Goal: Task Accomplishment & Management: Complete application form

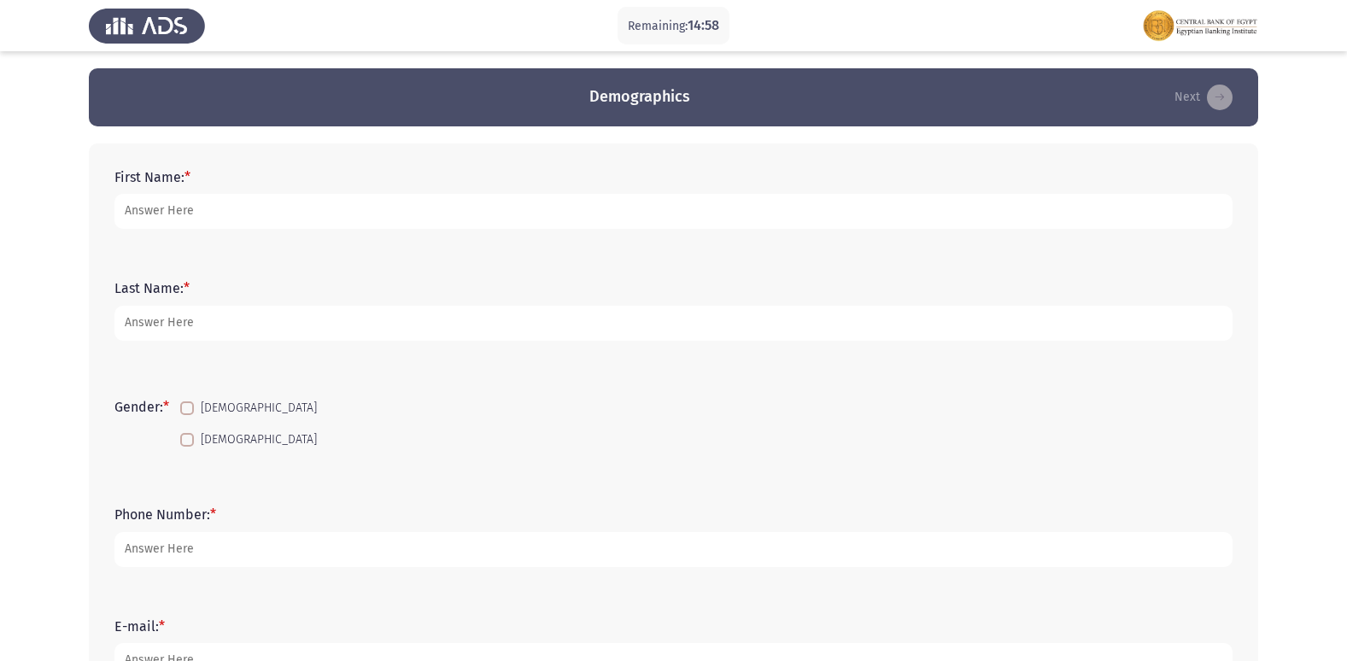
click at [344, 233] on div "First Name: *" at bounding box center [673, 199] width 1135 height 77
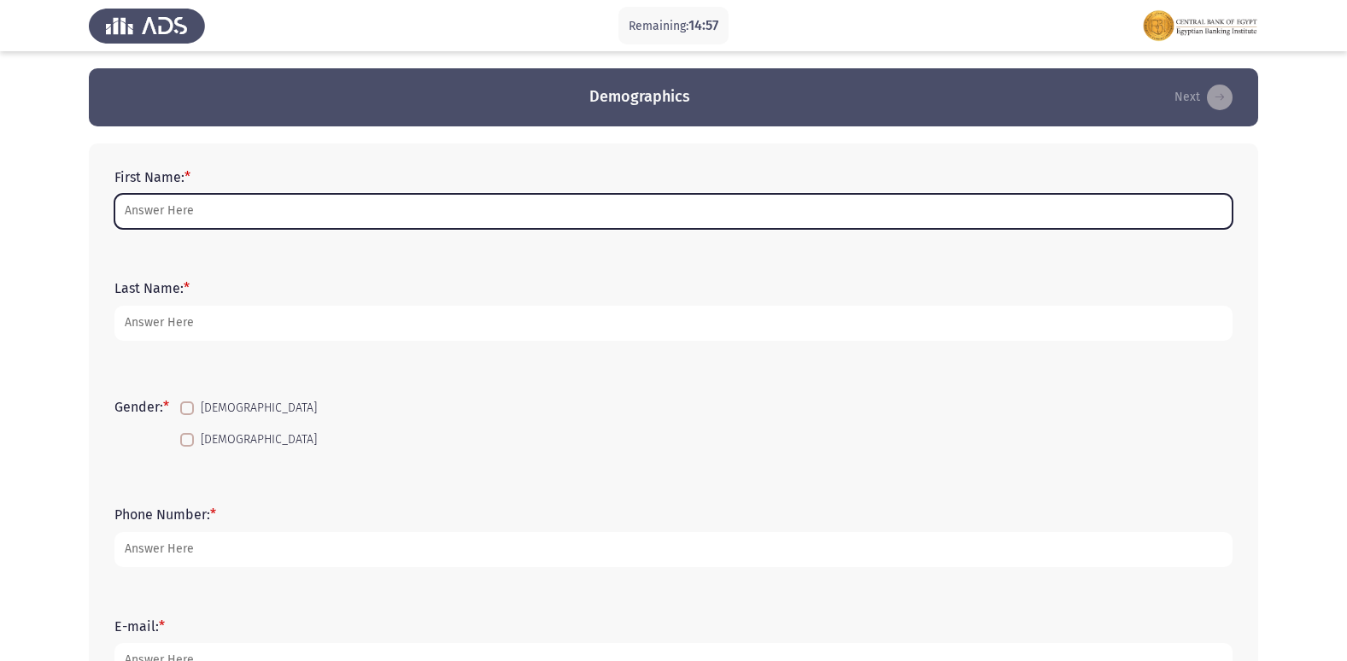
click at [338, 218] on input "First Name: *" at bounding box center [673, 211] width 1118 height 35
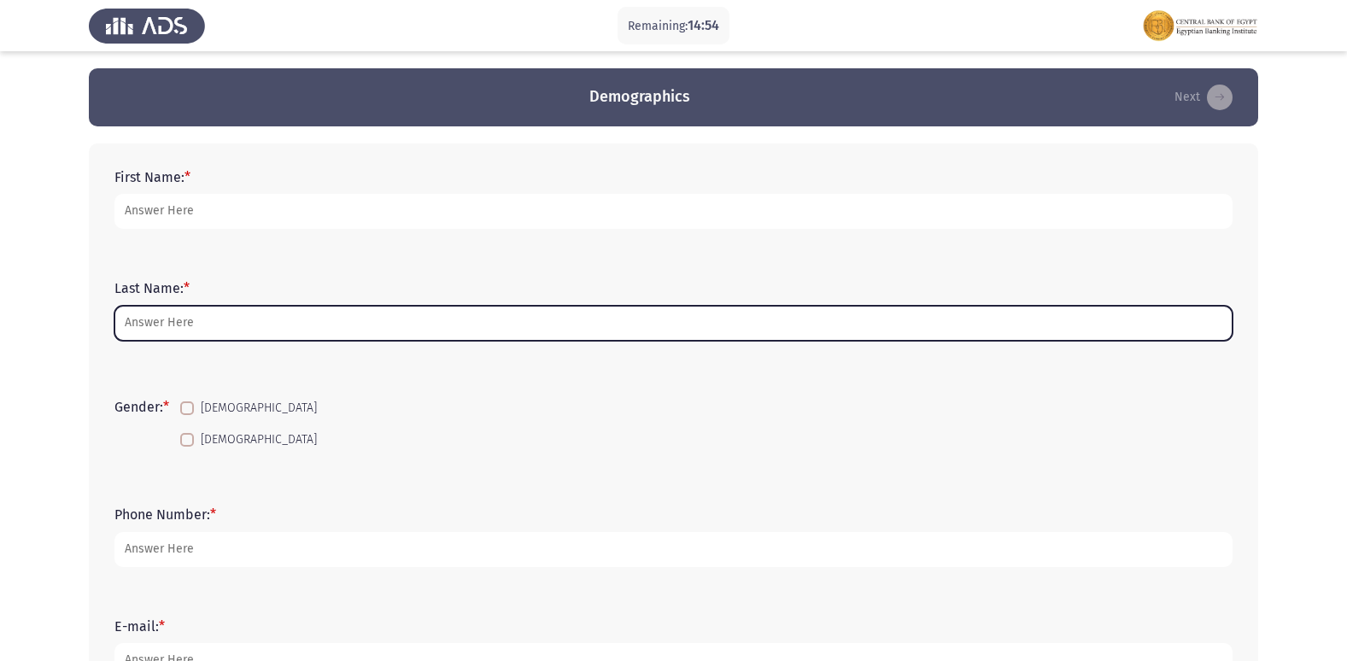
click at [121, 325] on input "Last Name: *" at bounding box center [673, 323] width 1118 height 35
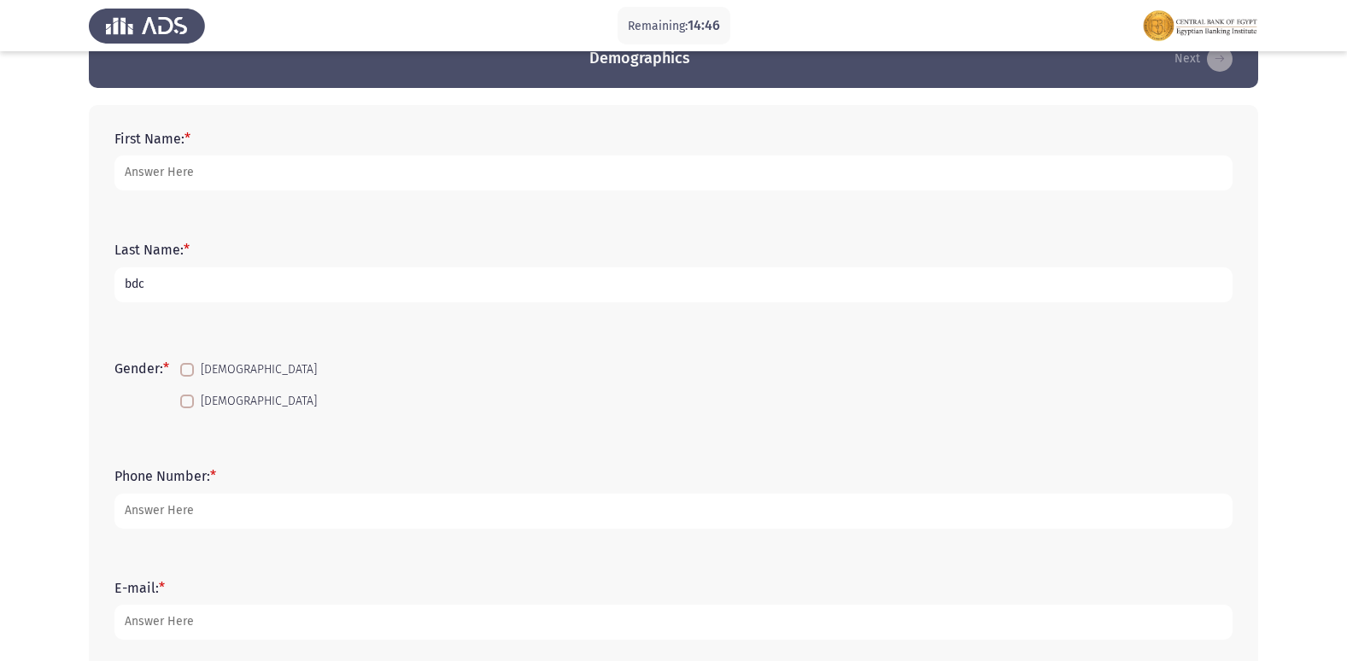
scroll to position [85, 0]
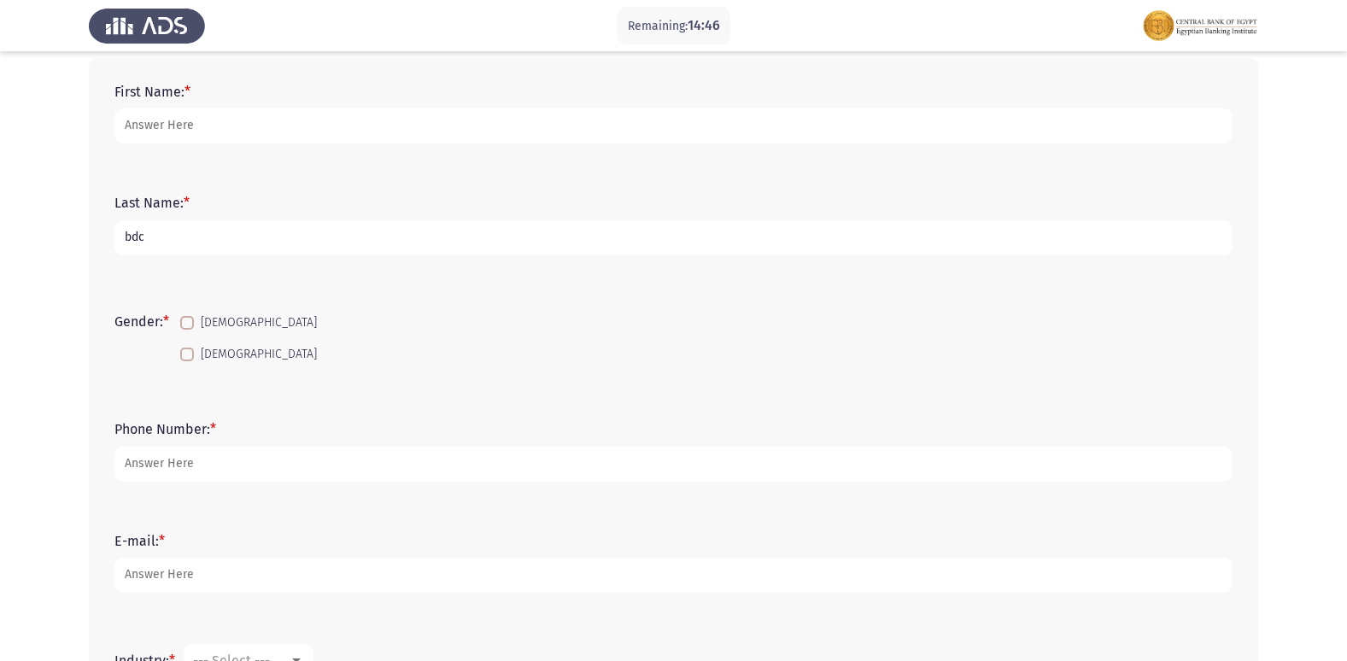
type input "bdc"
click at [227, 144] on div "First Name: *" at bounding box center [673, 113] width 1135 height 77
click at [224, 144] on div "First Name: *" at bounding box center [673, 113] width 1135 height 77
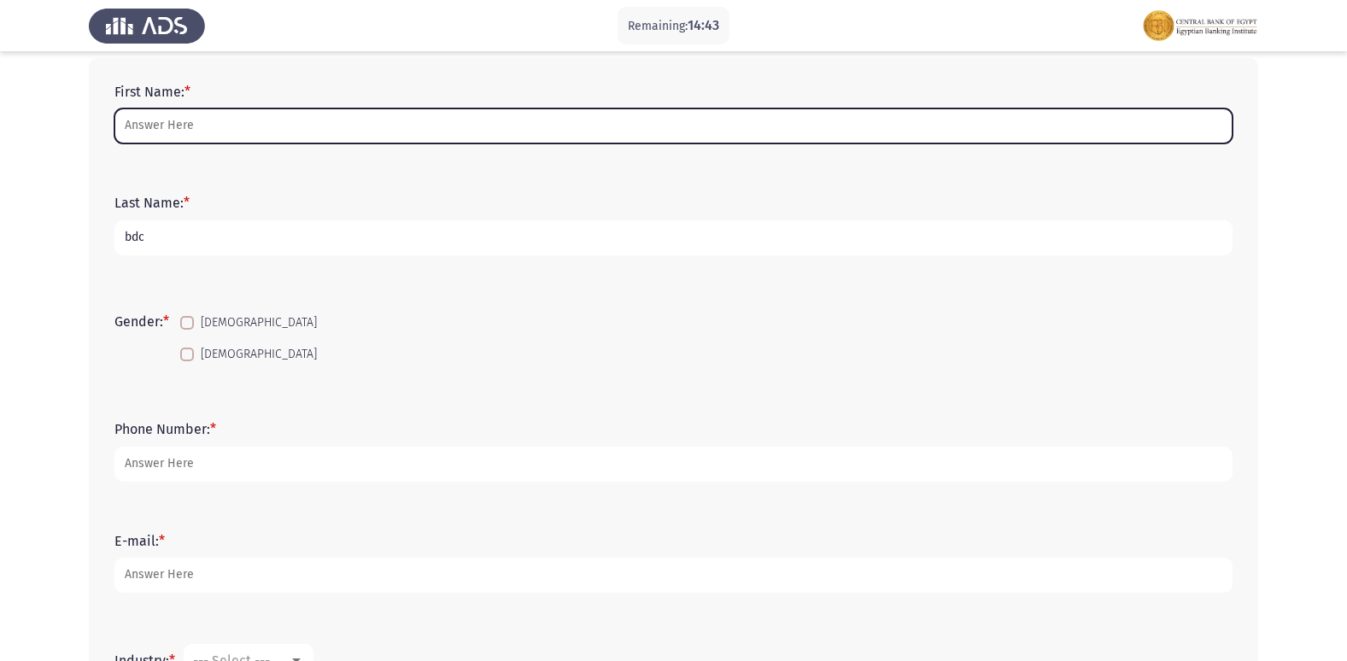
click at [205, 118] on input "First Name: *" at bounding box center [673, 125] width 1118 height 35
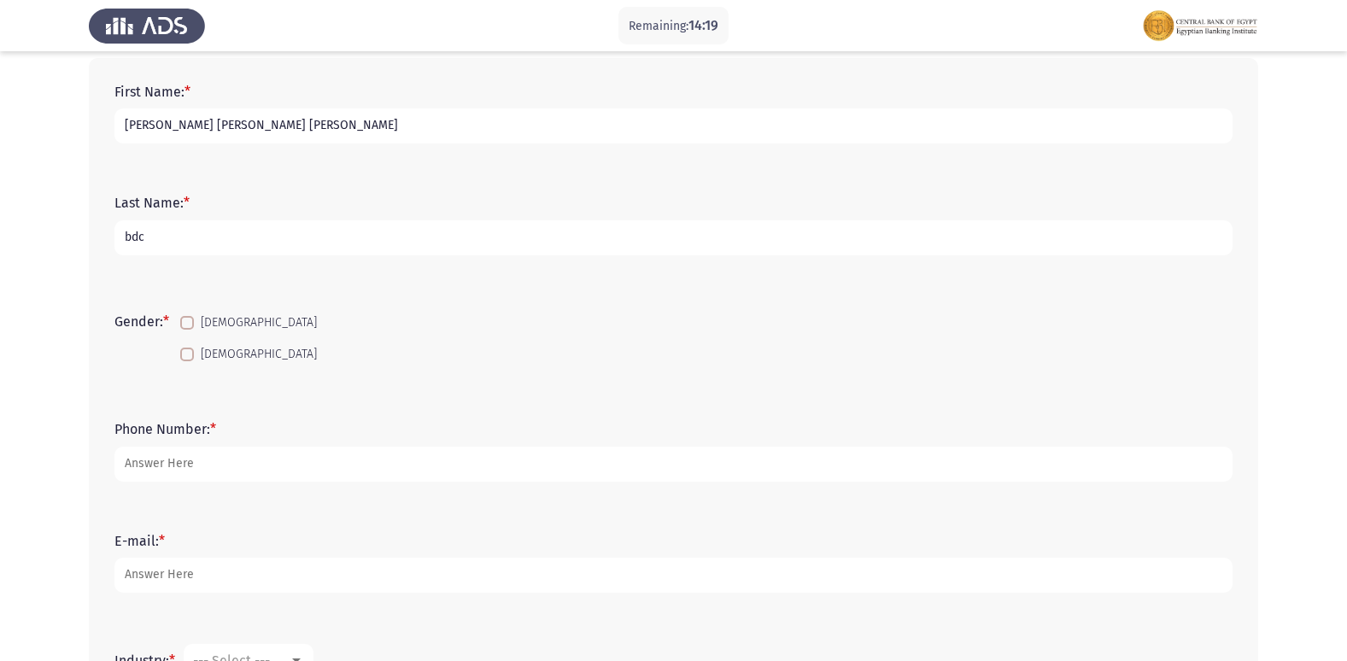
type input "[PERSON_NAME] [PERSON_NAME] [PERSON_NAME]"
click at [186, 320] on span at bounding box center [187, 323] width 14 height 14
click at [186, 330] on input "[DEMOGRAPHIC_DATA]" at bounding box center [186, 330] width 1 height 1
checkbox input "true"
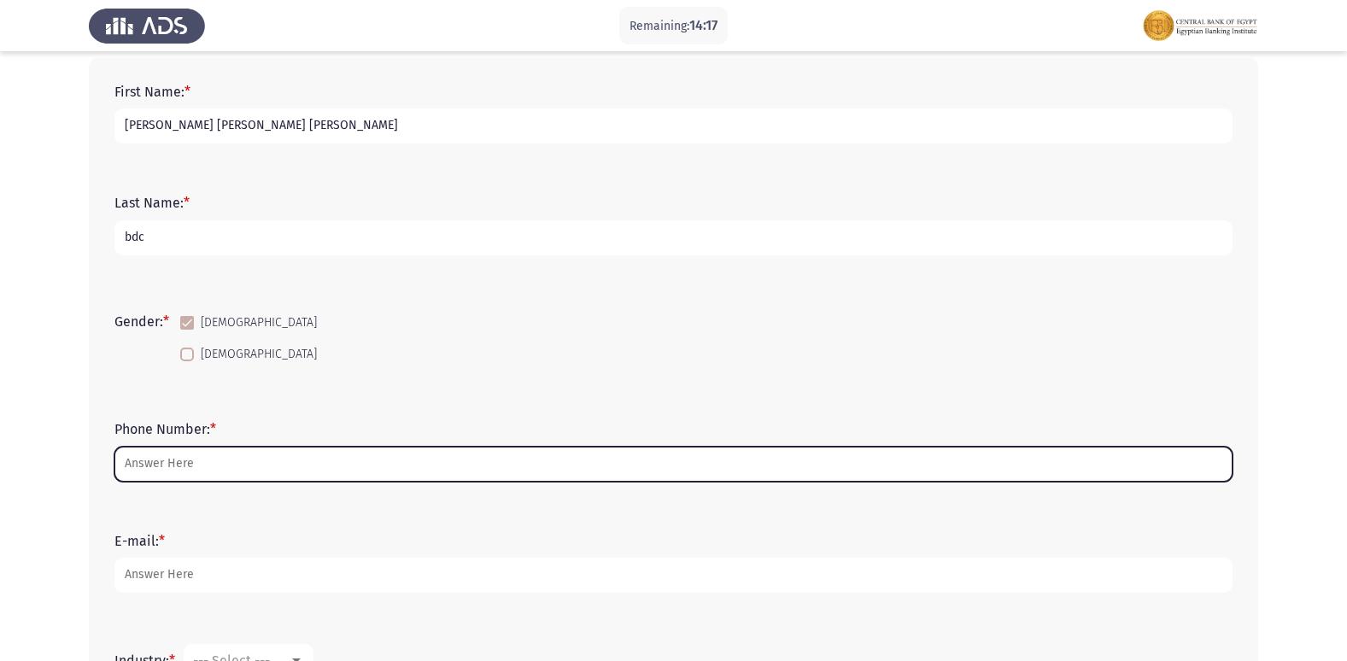
click at [177, 462] on input "Phone Number: *" at bounding box center [673, 464] width 1118 height 35
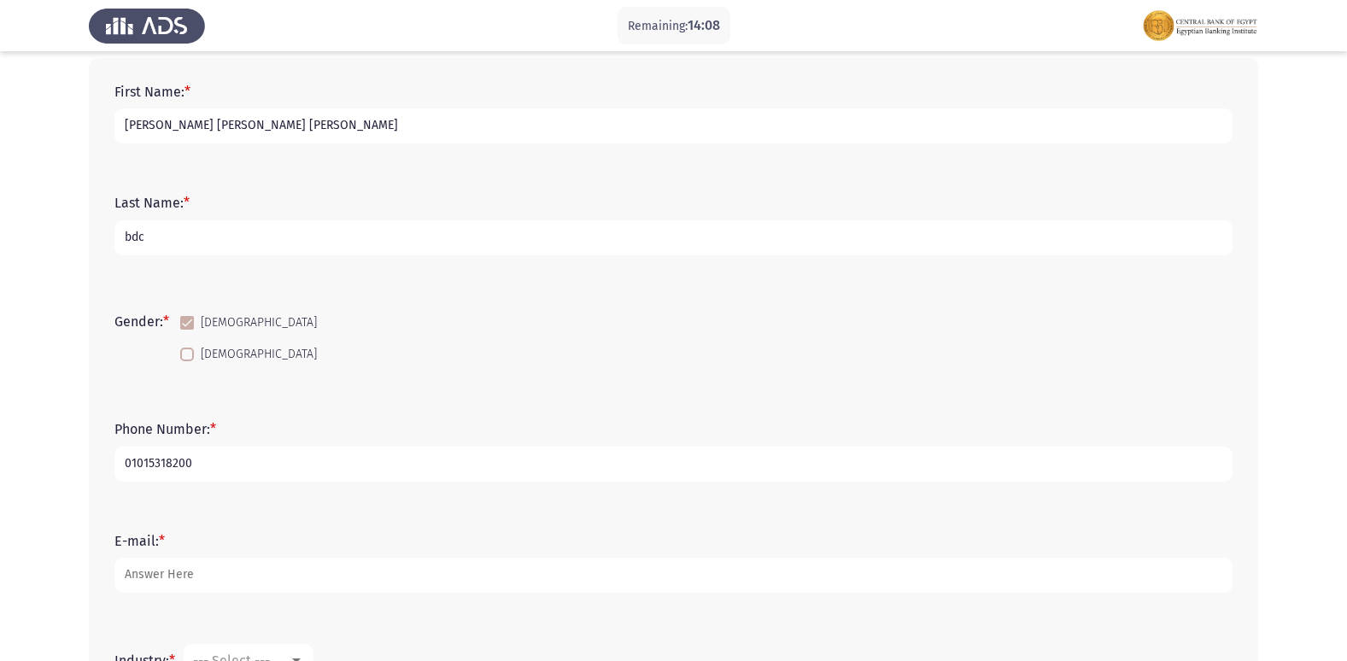
type input "01015318200"
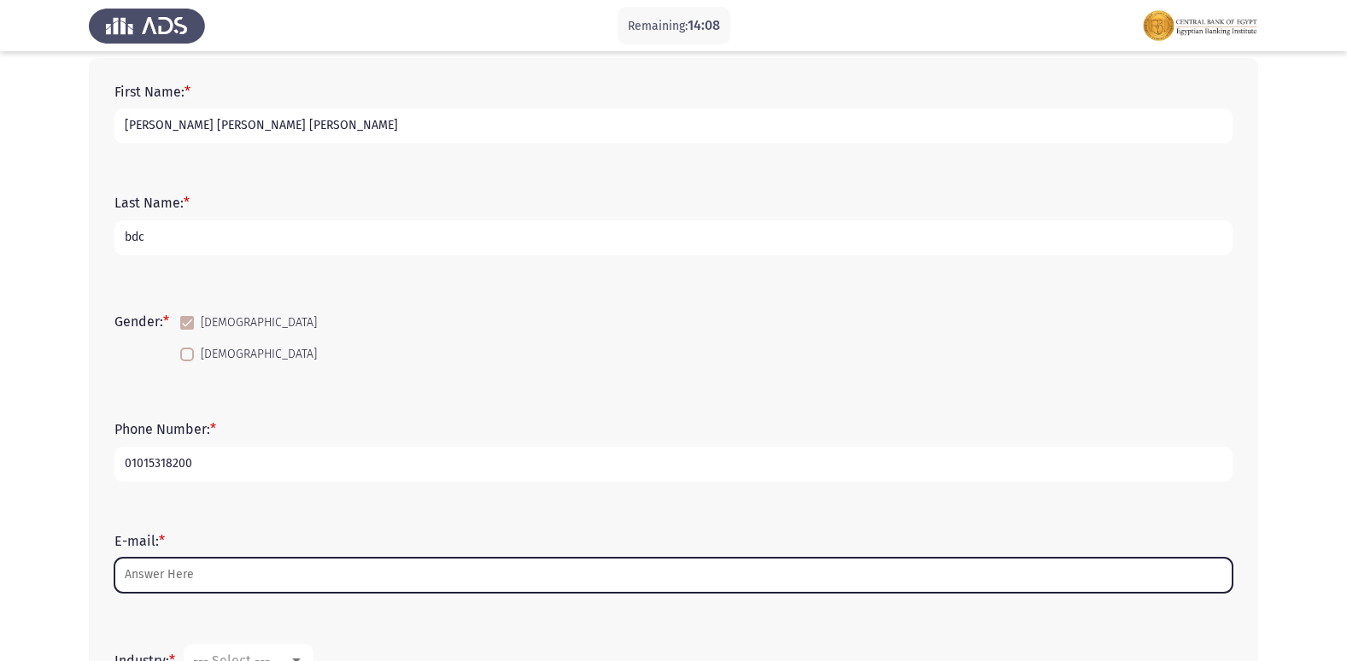
click at [160, 571] on input "E-mail: *" at bounding box center [673, 575] width 1118 height 35
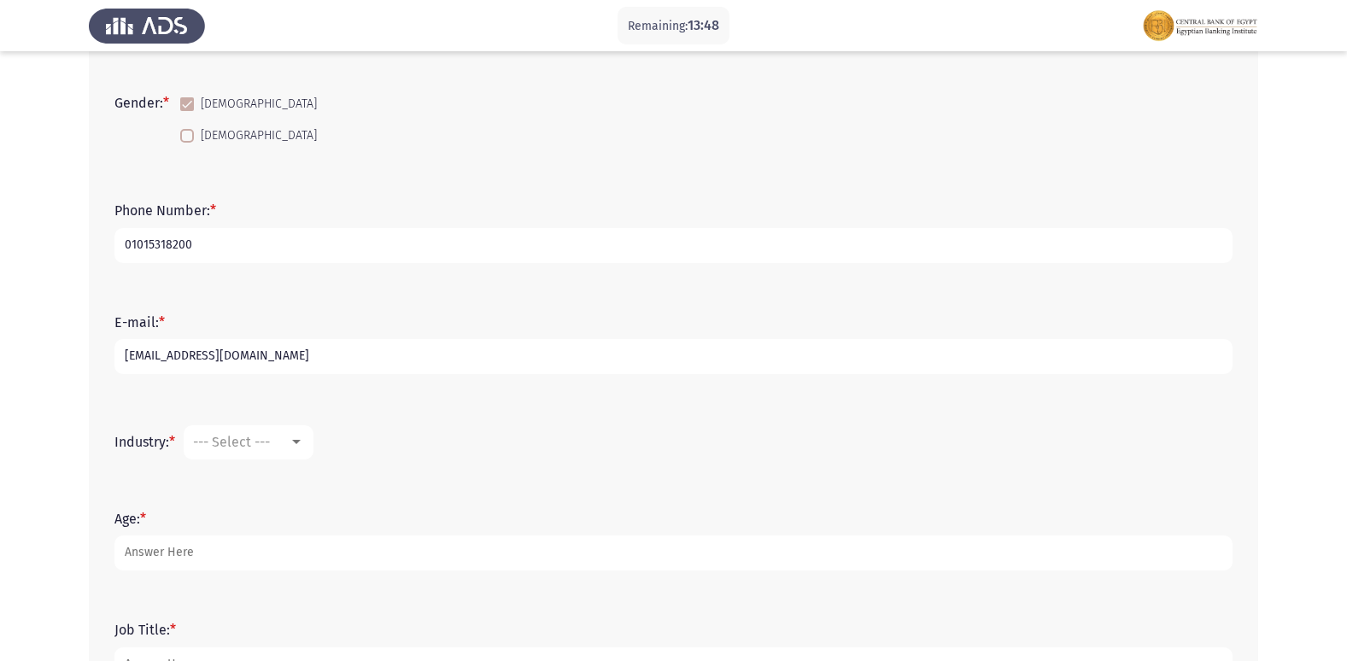
scroll to position [342, 0]
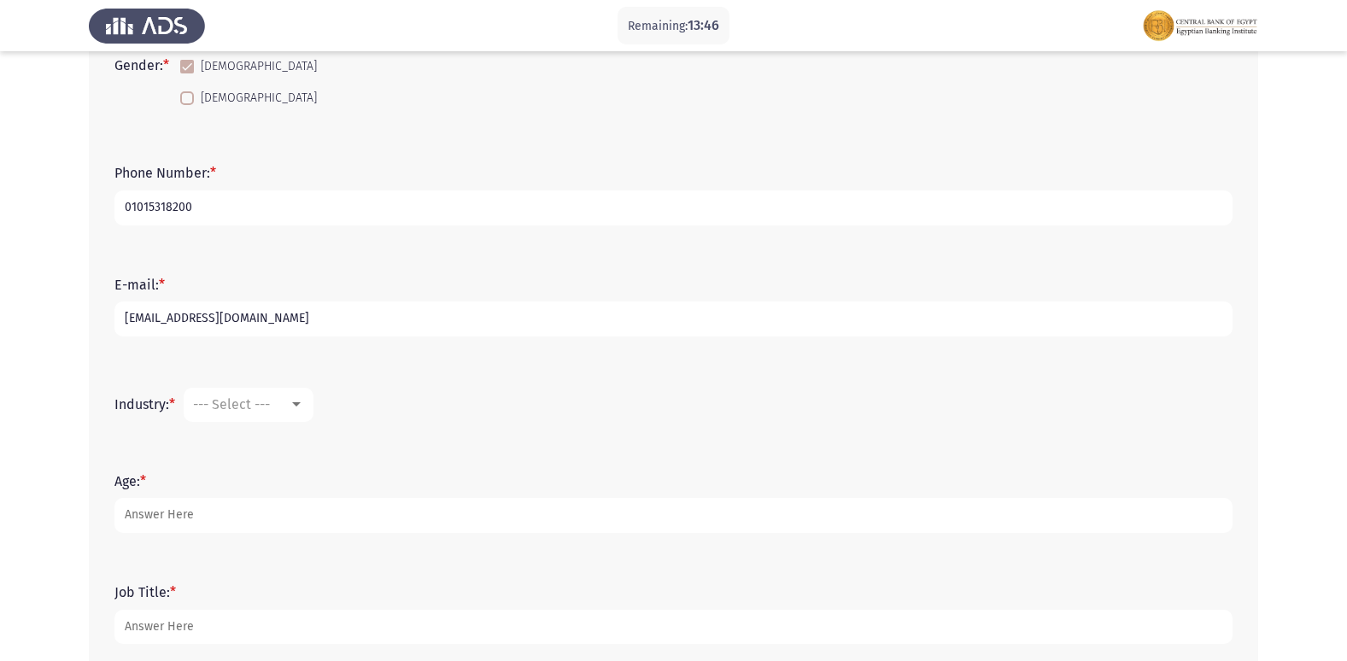
type input "[EMAIL_ADDRESS][DOMAIN_NAME]"
click at [284, 403] on div "--- Select ---" at bounding box center [241, 404] width 96 height 16
click at [601, 471] on div at bounding box center [673, 330] width 1347 height 661
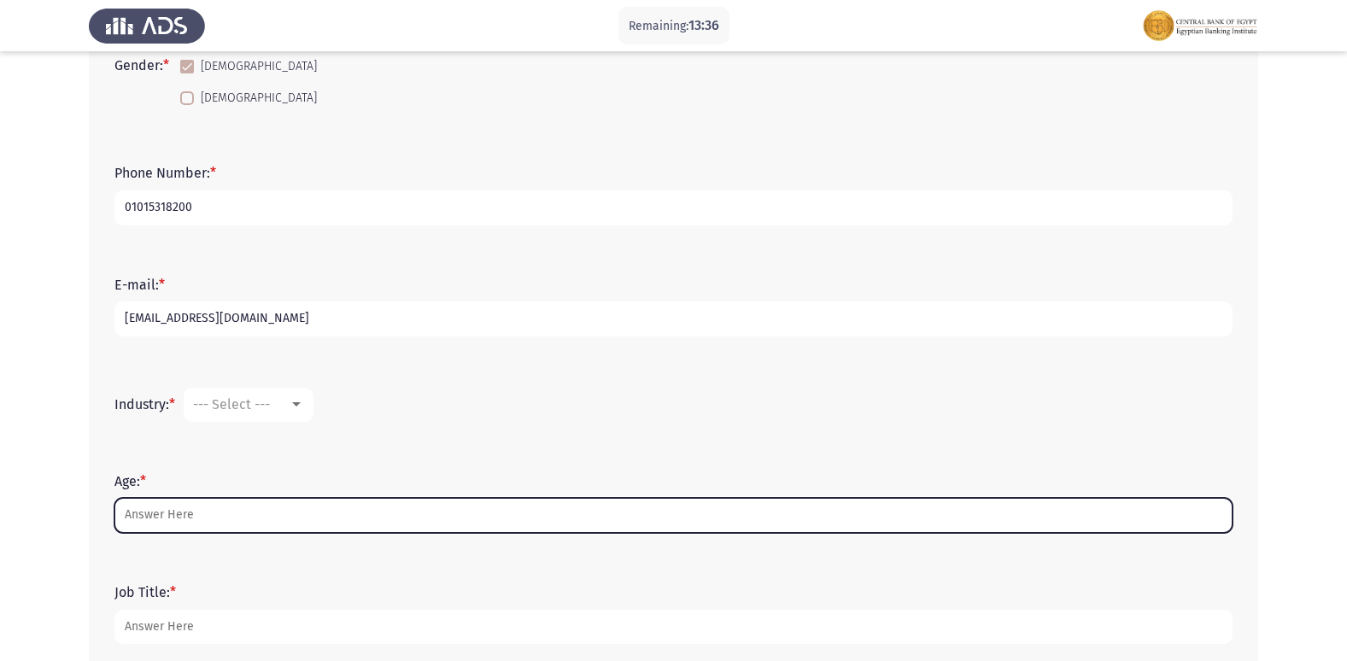
click at [173, 513] on input "Age: *" at bounding box center [673, 515] width 1118 height 35
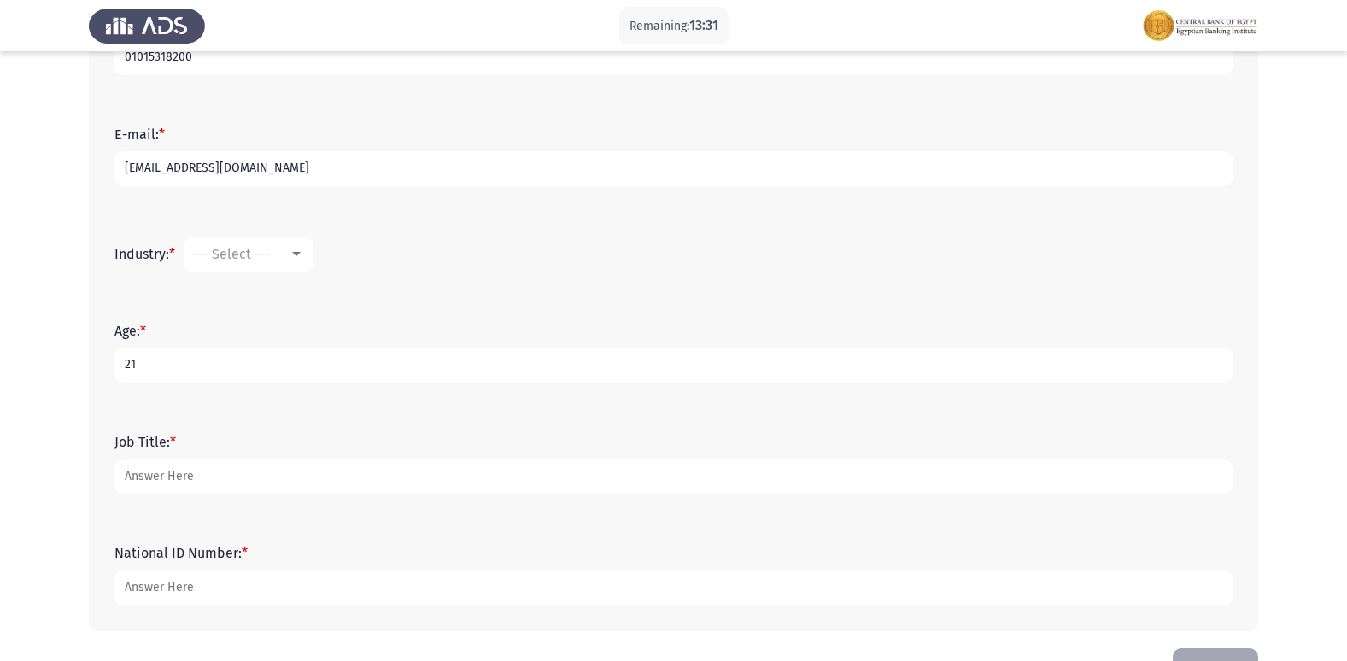
scroll to position [462, 0]
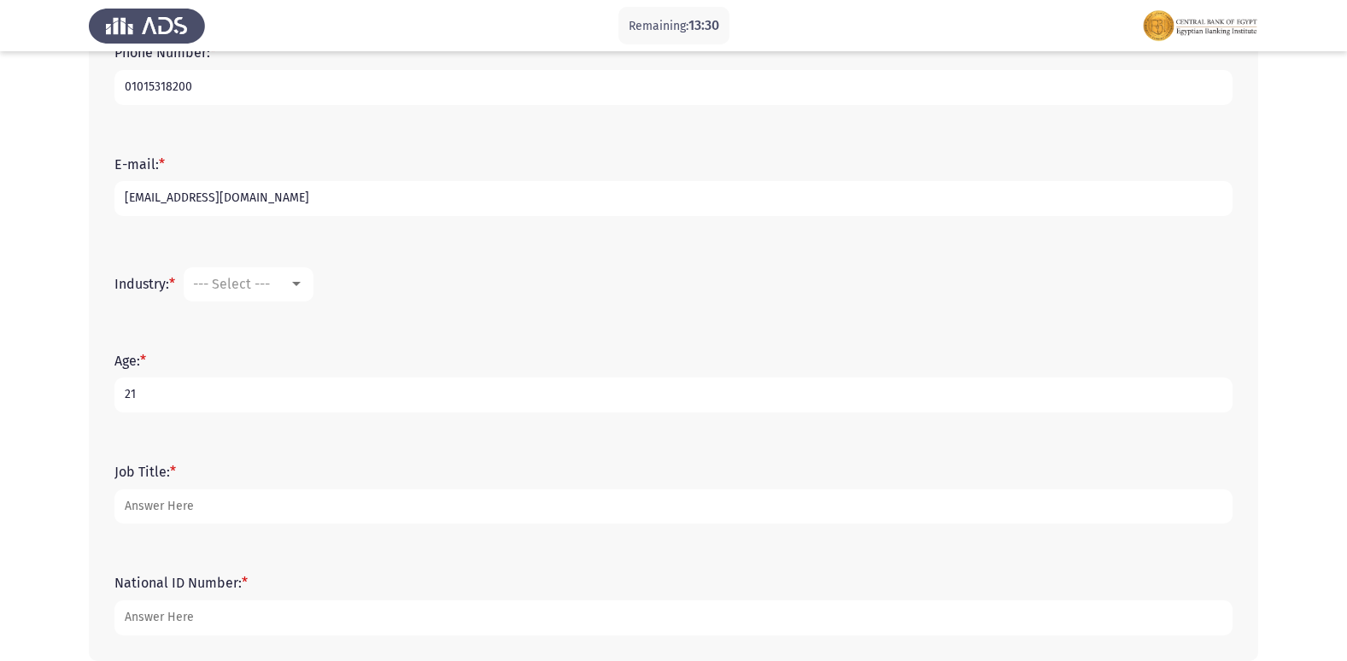
type input "21"
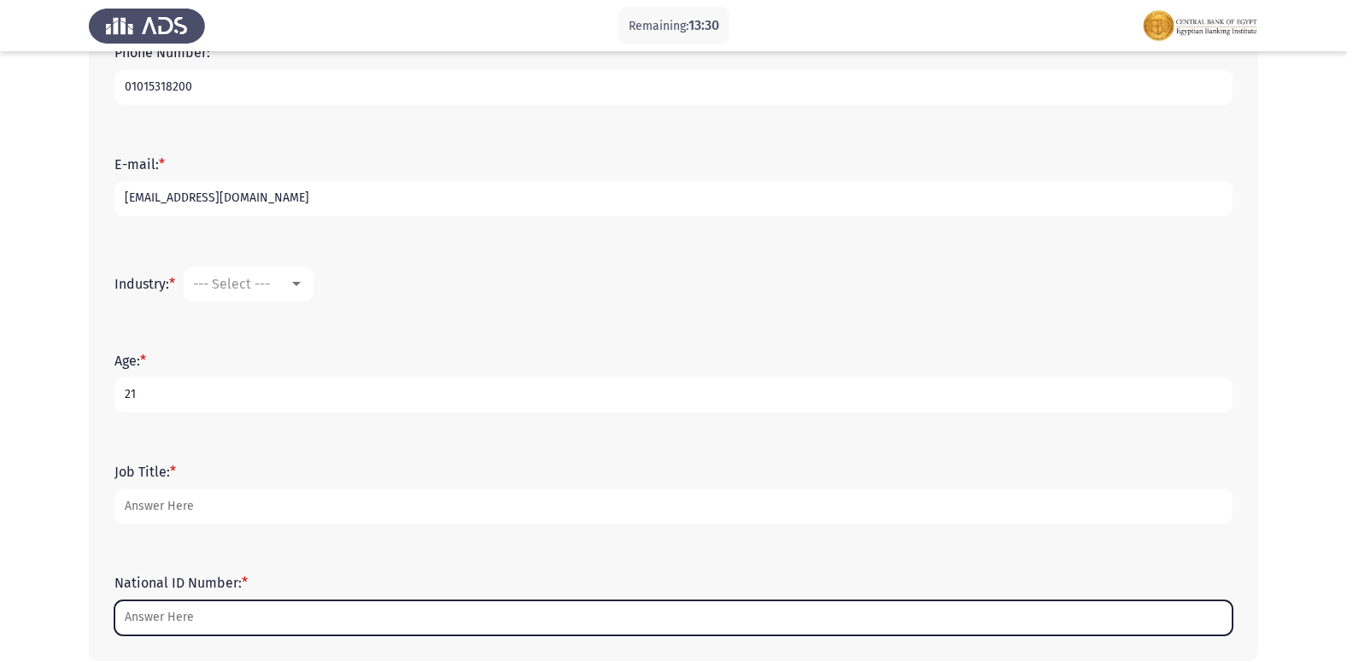
click at [191, 616] on input "National ID Number: *" at bounding box center [673, 617] width 1118 height 35
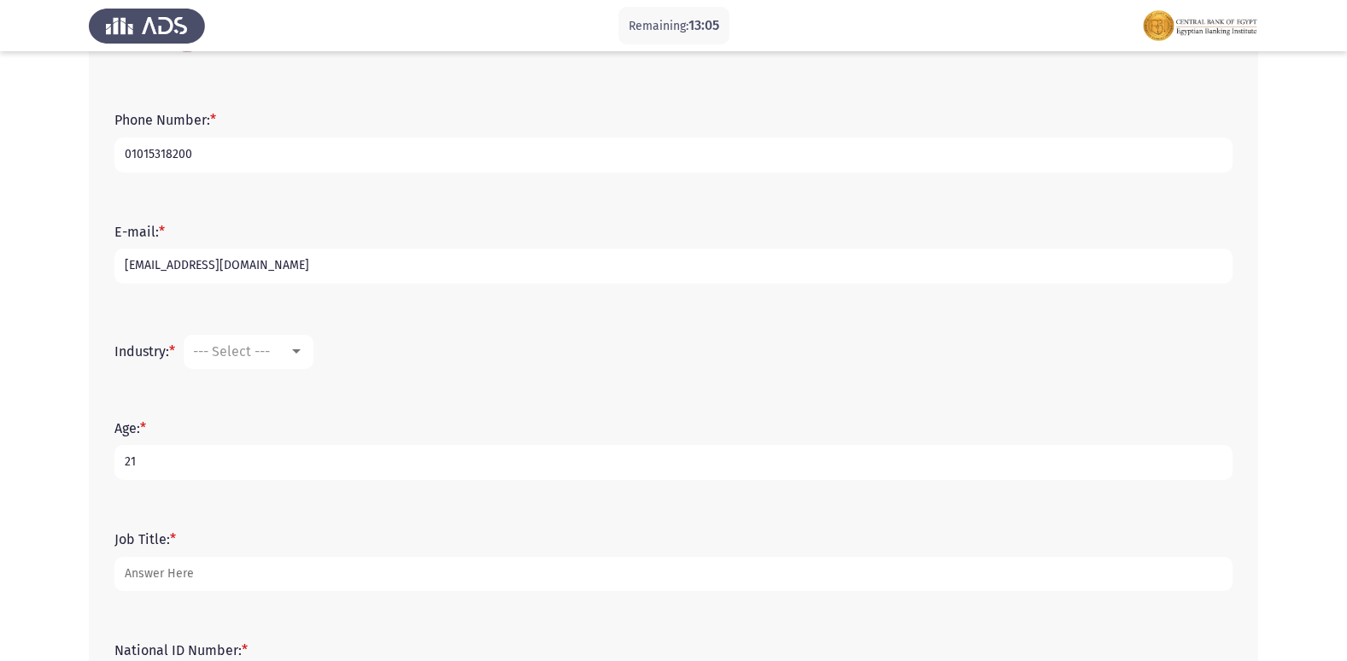
scroll to position [427, 0]
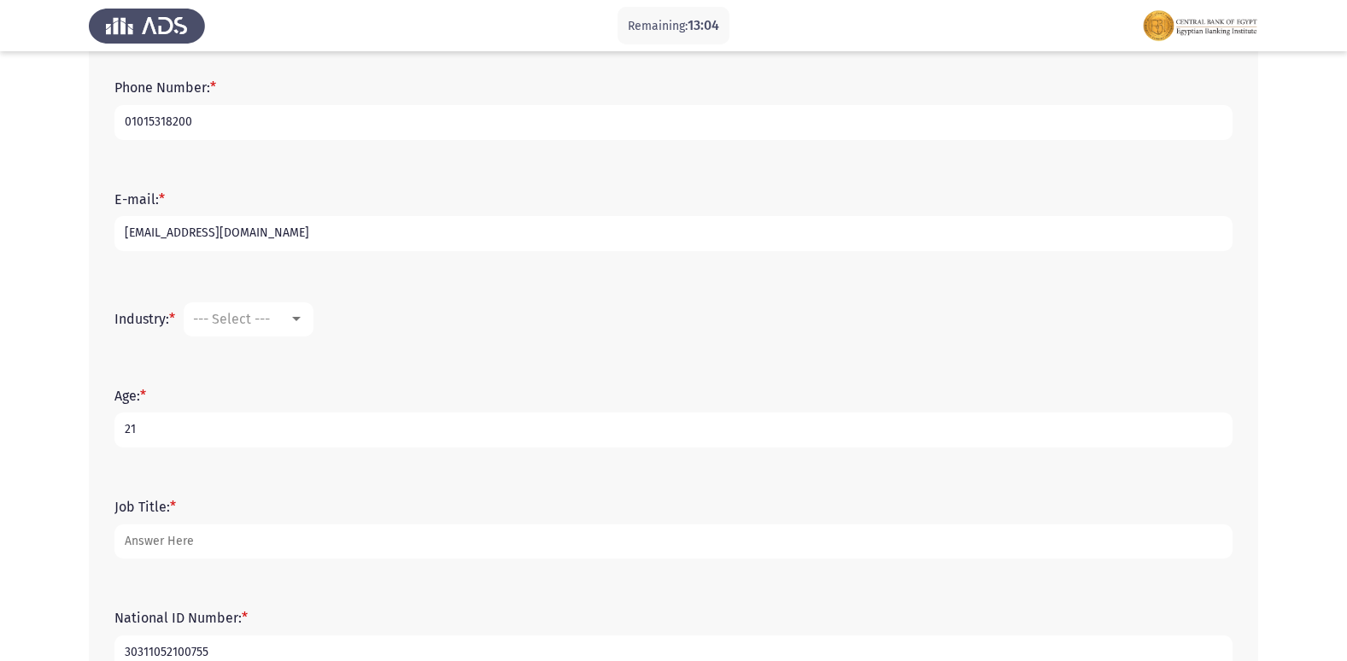
type input "30311052100755"
click at [237, 315] on span "--- Select ---" at bounding box center [231, 319] width 77 height 16
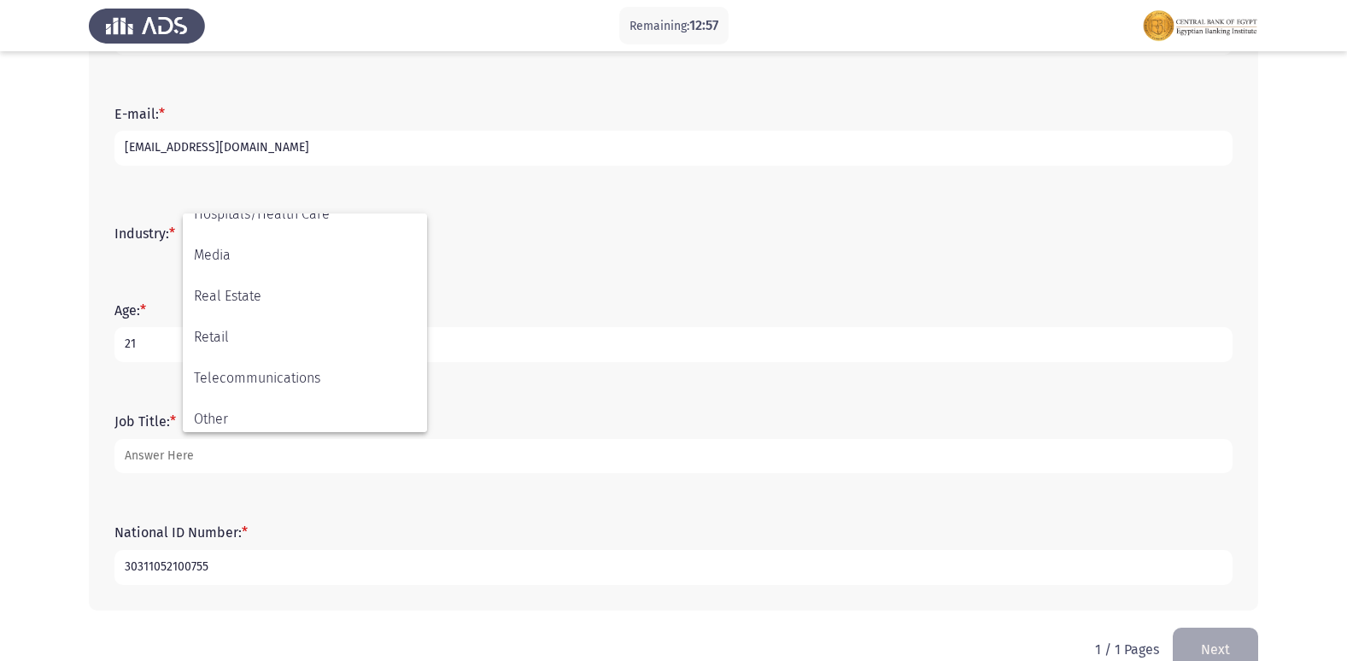
scroll to position [601, 0]
click at [674, 304] on div at bounding box center [673, 330] width 1347 height 661
click at [265, 233] on span "--- Select ---" at bounding box center [231, 233] width 77 height 16
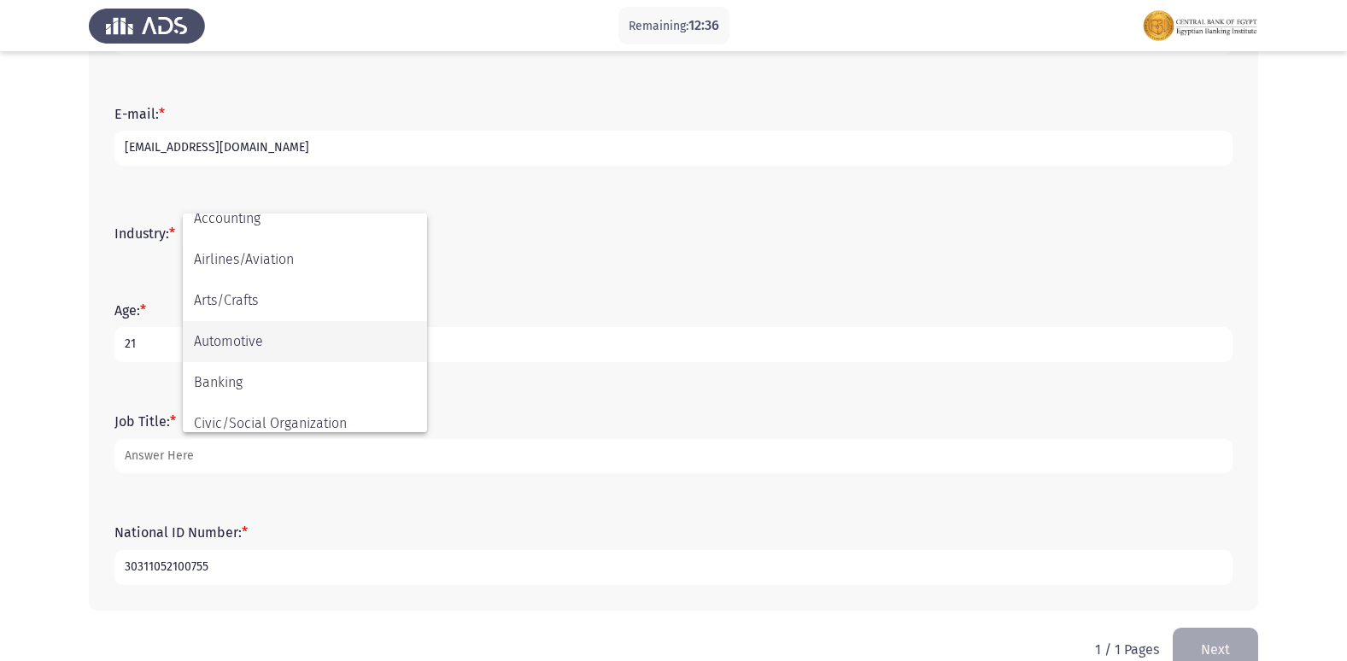
scroll to position [171, 0]
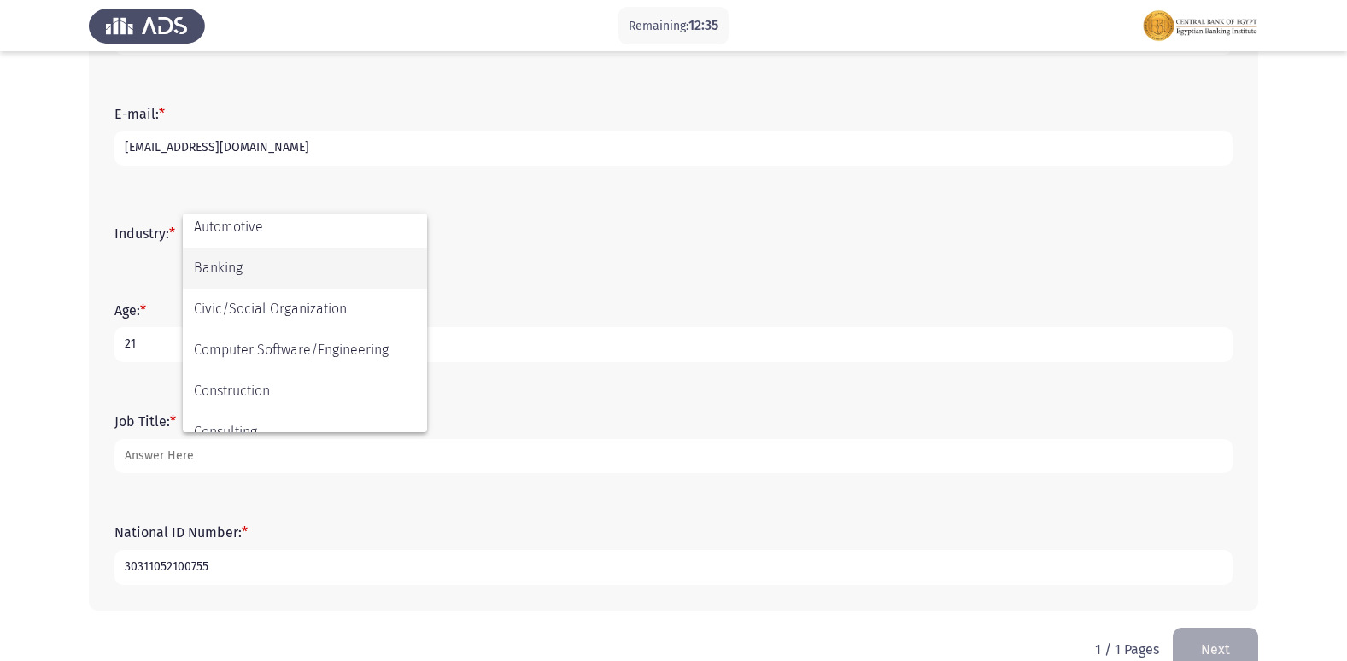
click at [278, 272] on span "Banking" at bounding box center [305, 268] width 222 height 41
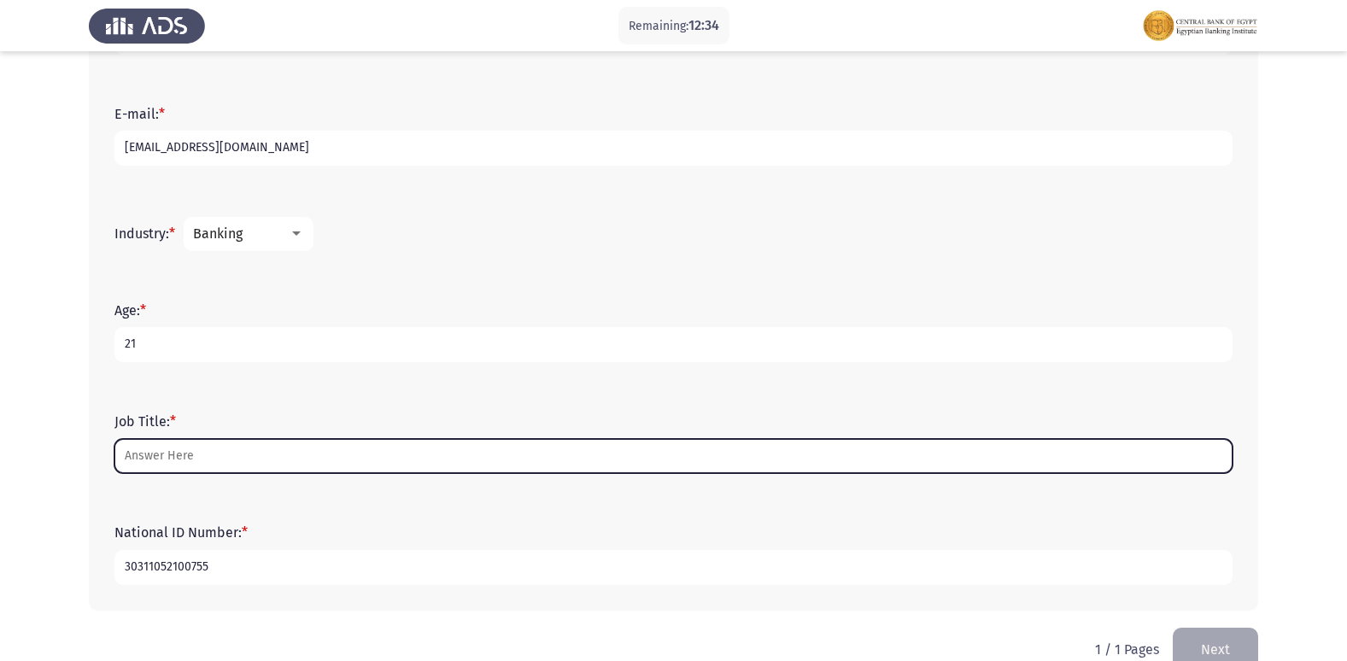
click at [180, 453] on input "Job Title: *" at bounding box center [673, 456] width 1118 height 35
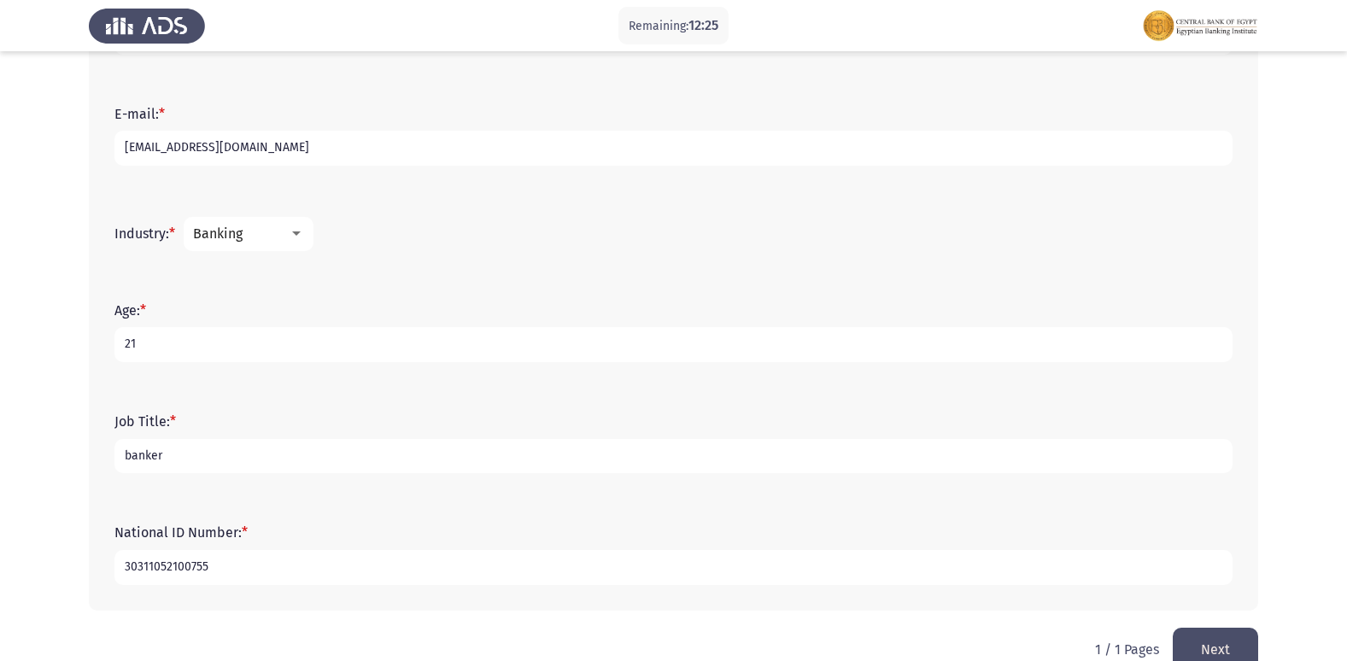
type input "banker"
click at [1018, 352] on input "21" at bounding box center [673, 344] width 1118 height 35
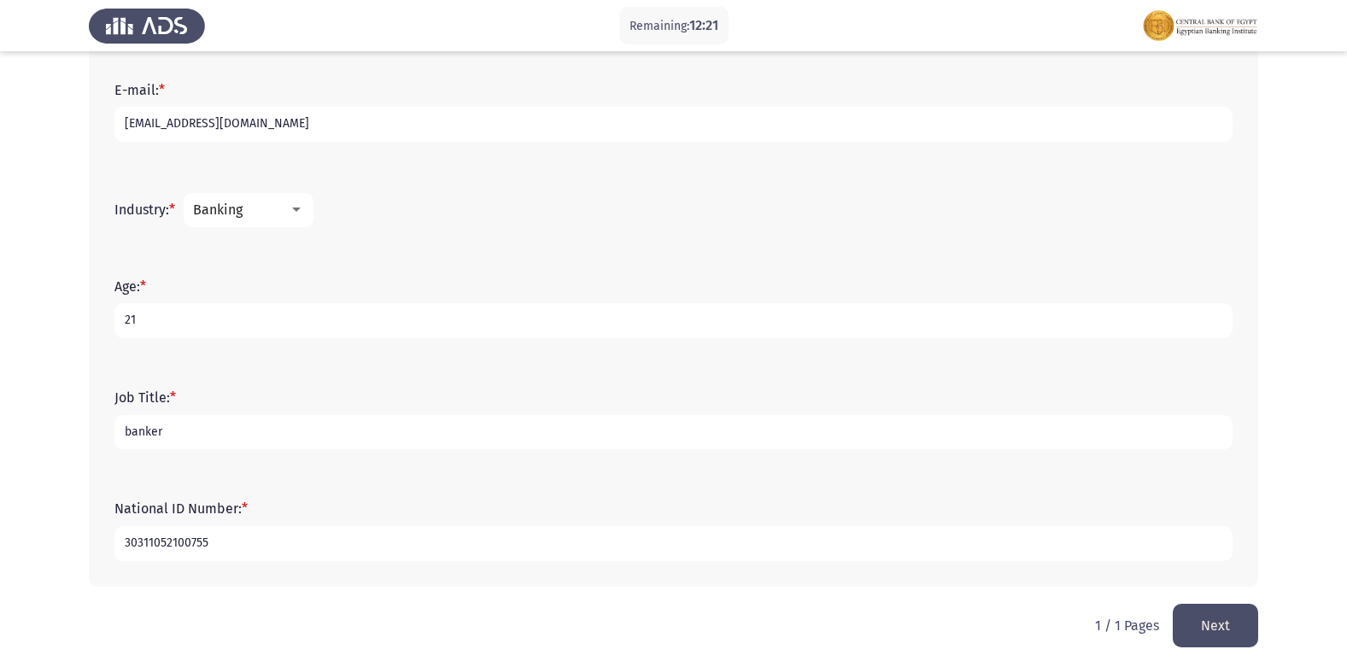
scroll to position [547, 0]
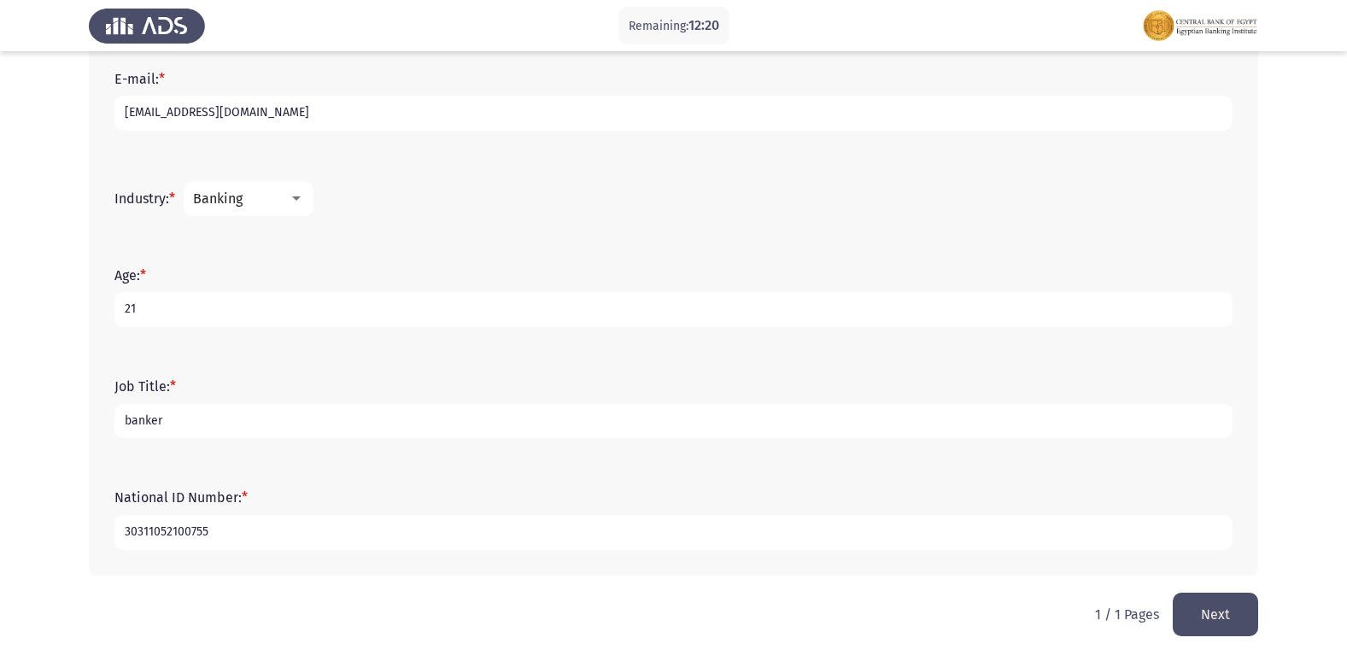
click at [1230, 606] on button "Next" at bounding box center [1215, 615] width 85 height 44
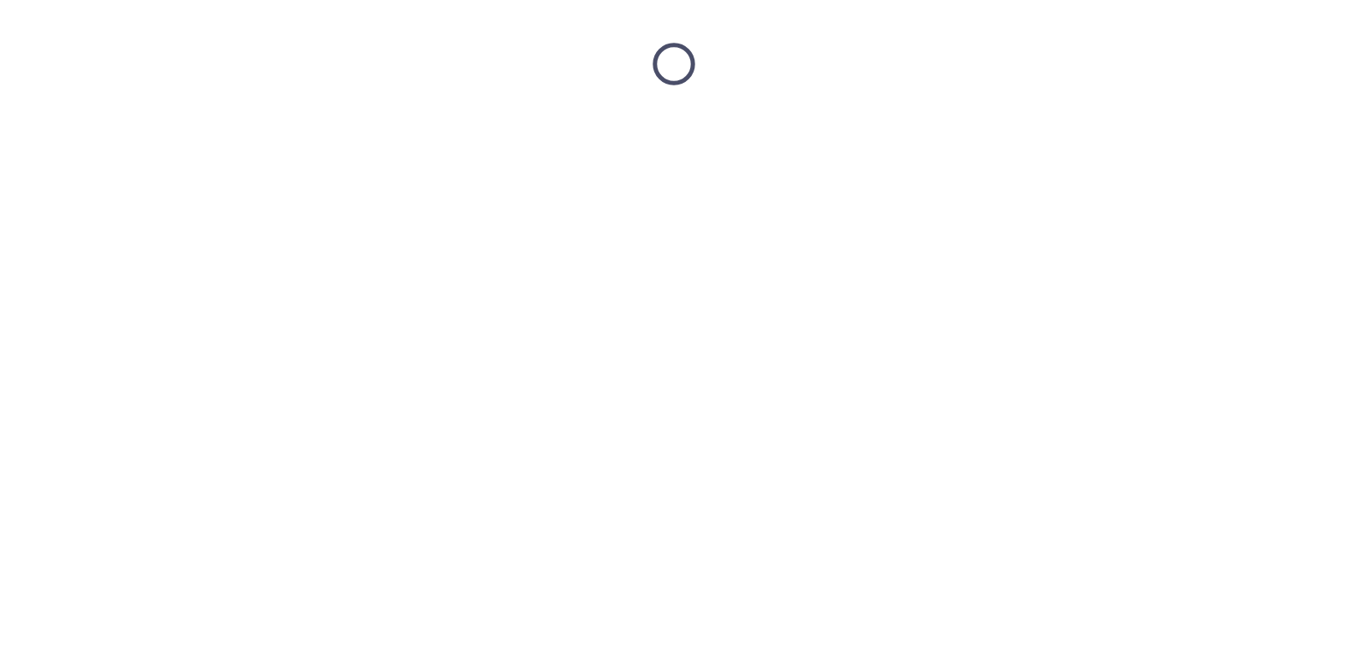
scroll to position [0, 0]
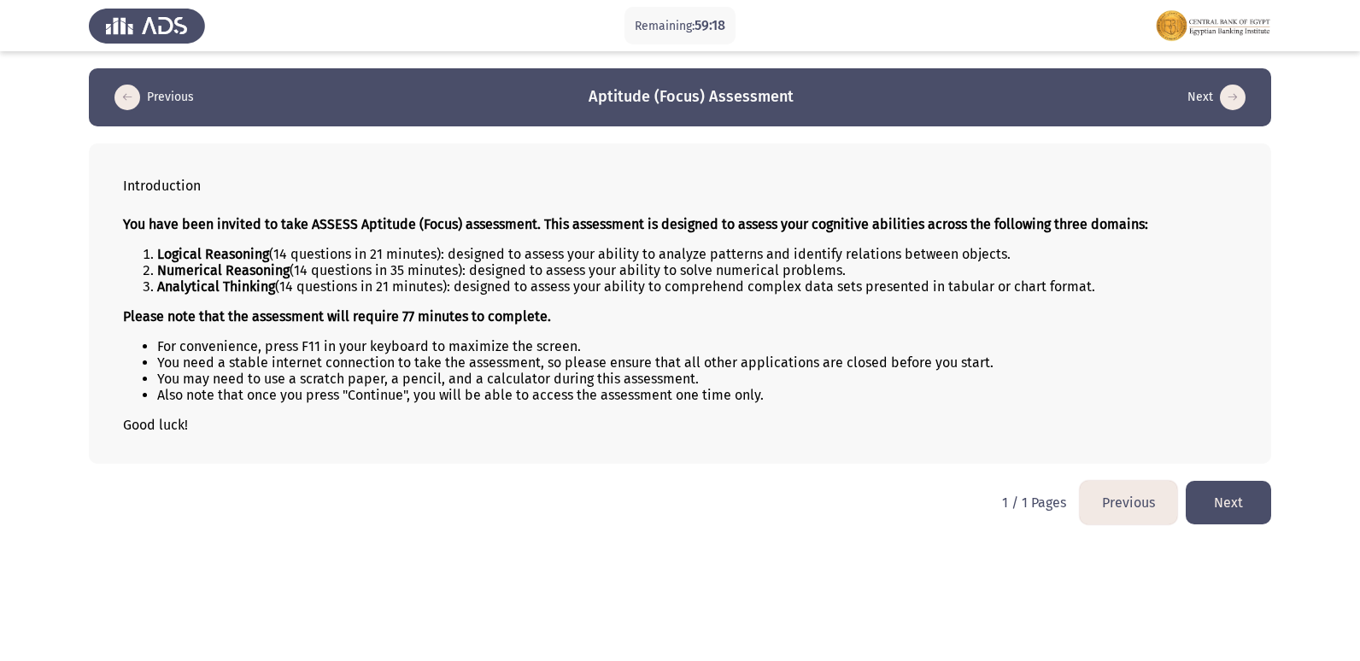
click at [1243, 506] on button "Next" at bounding box center [1227, 503] width 85 height 44
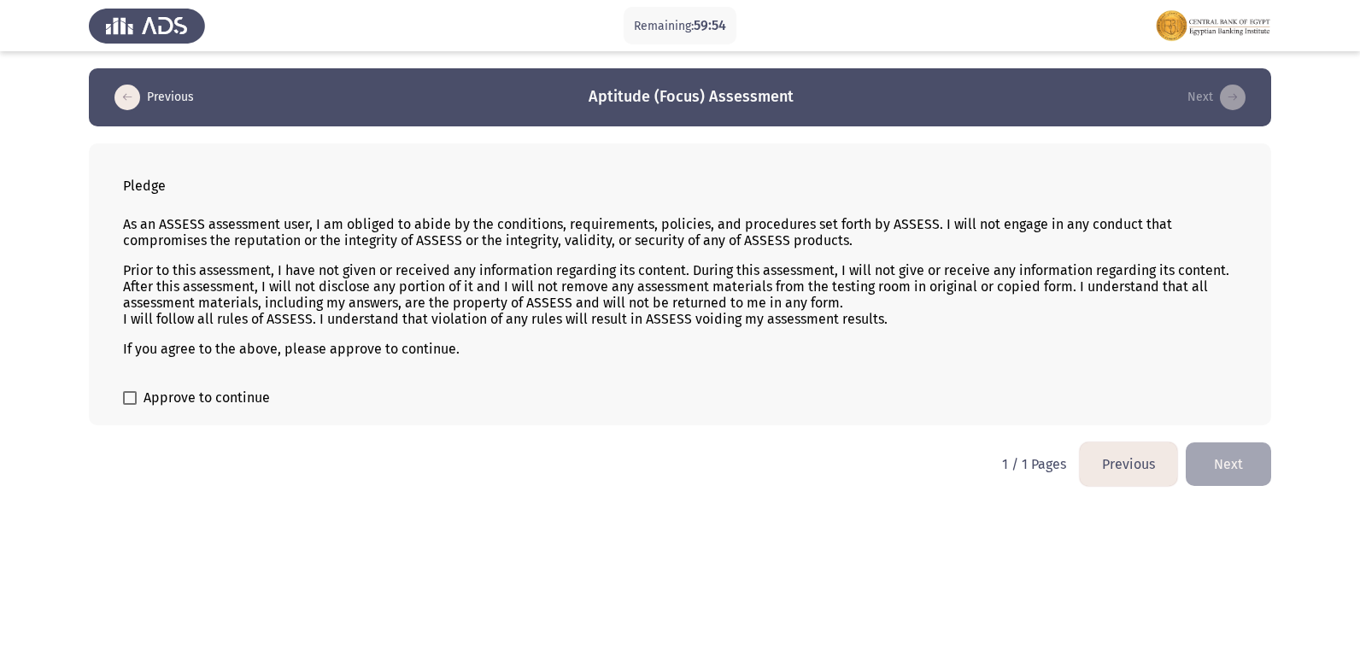
click at [131, 401] on span at bounding box center [130, 398] width 14 height 14
click at [130, 405] on input "Approve to continue" at bounding box center [129, 405] width 1 height 1
checkbox input "true"
click at [1238, 466] on button "Next" at bounding box center [1227, 464] width 85 height 44
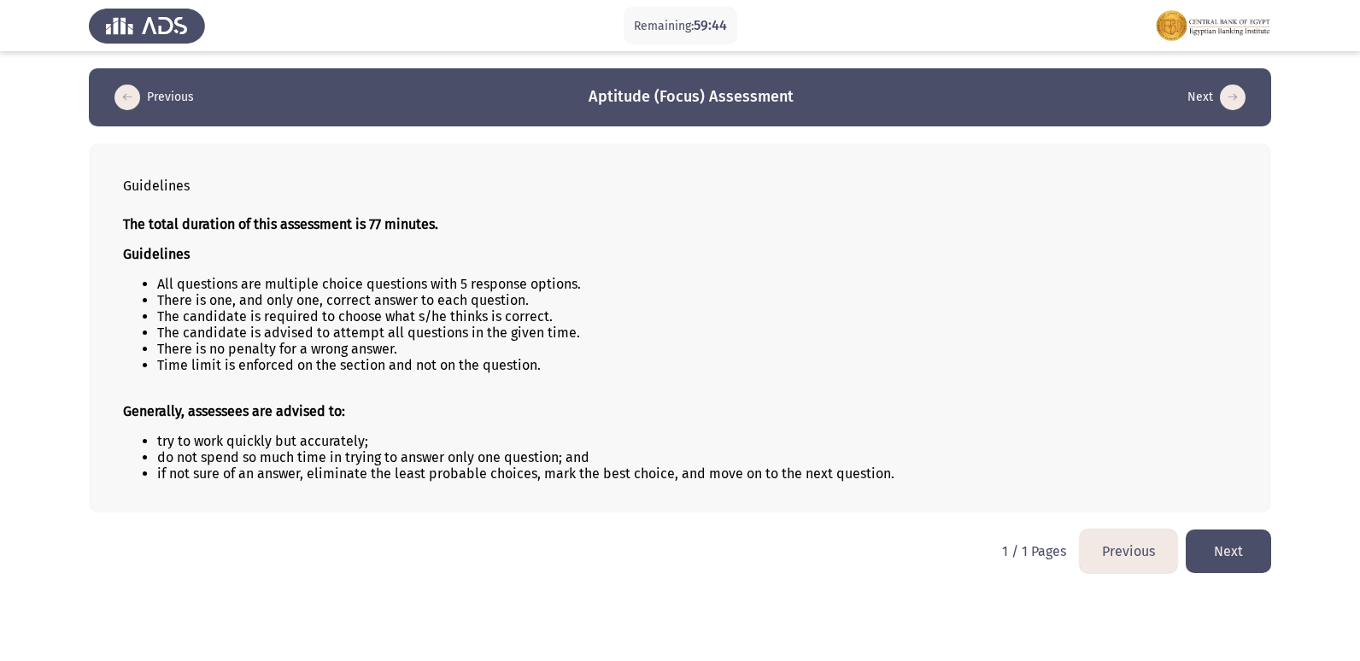
click at [1227, 541] on button "Next" at bounding box center [1227, 552] width 85 height 44
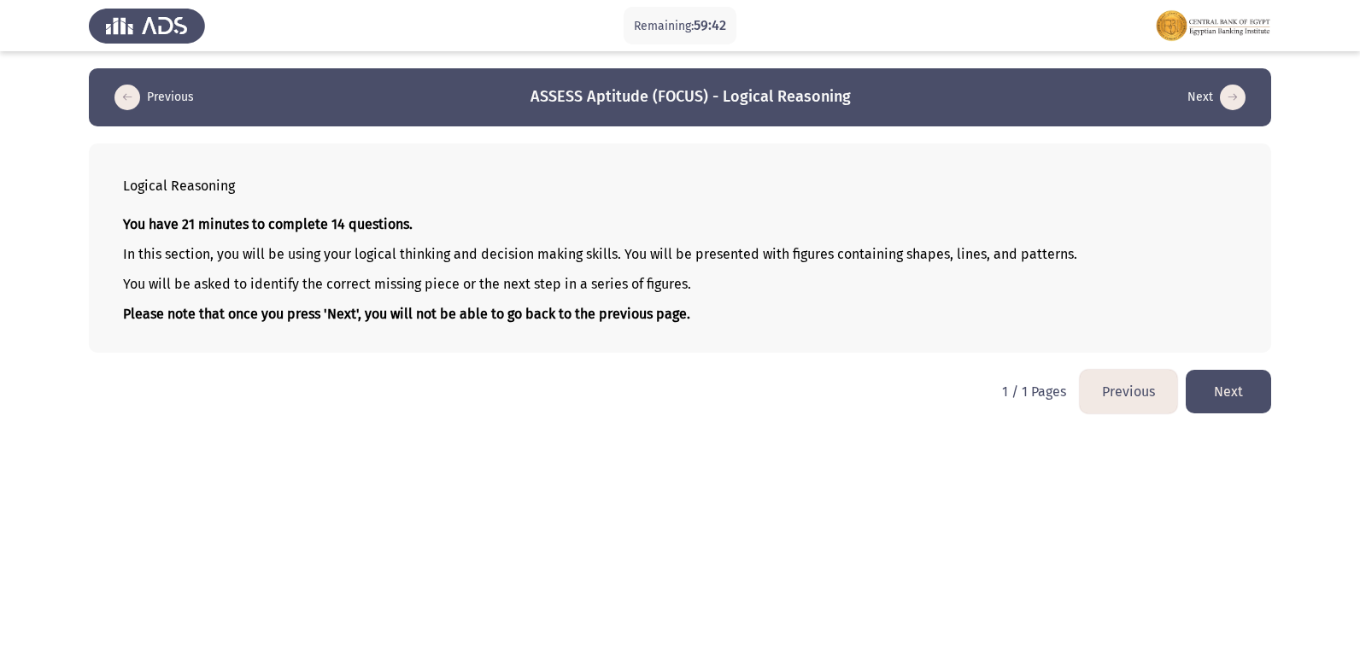
click at [1240, 390] on button "Next" at bounding box center [1227, 392] width 85 height 44
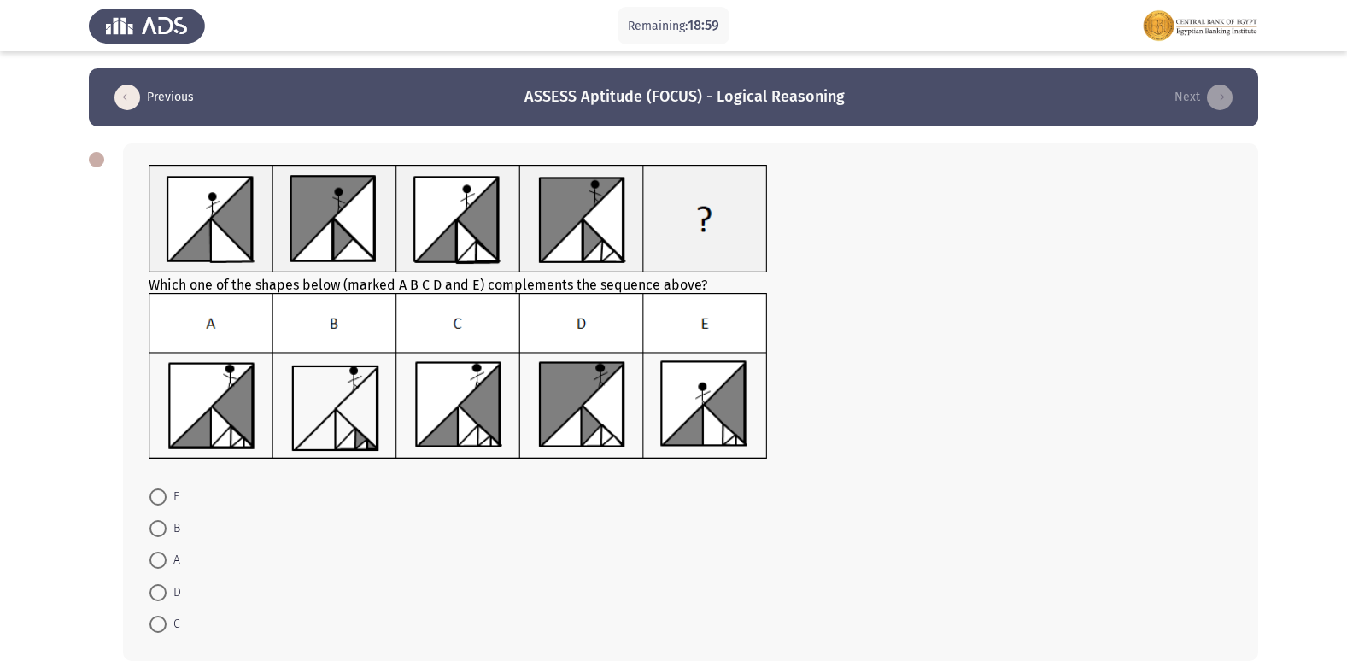
click at [162, 561] on span at bounding box center [157, 560] width 17 height 17
click at [162, 561] on input "A" at bounding box center [157, 560] width 17 height 17
radio input "true"
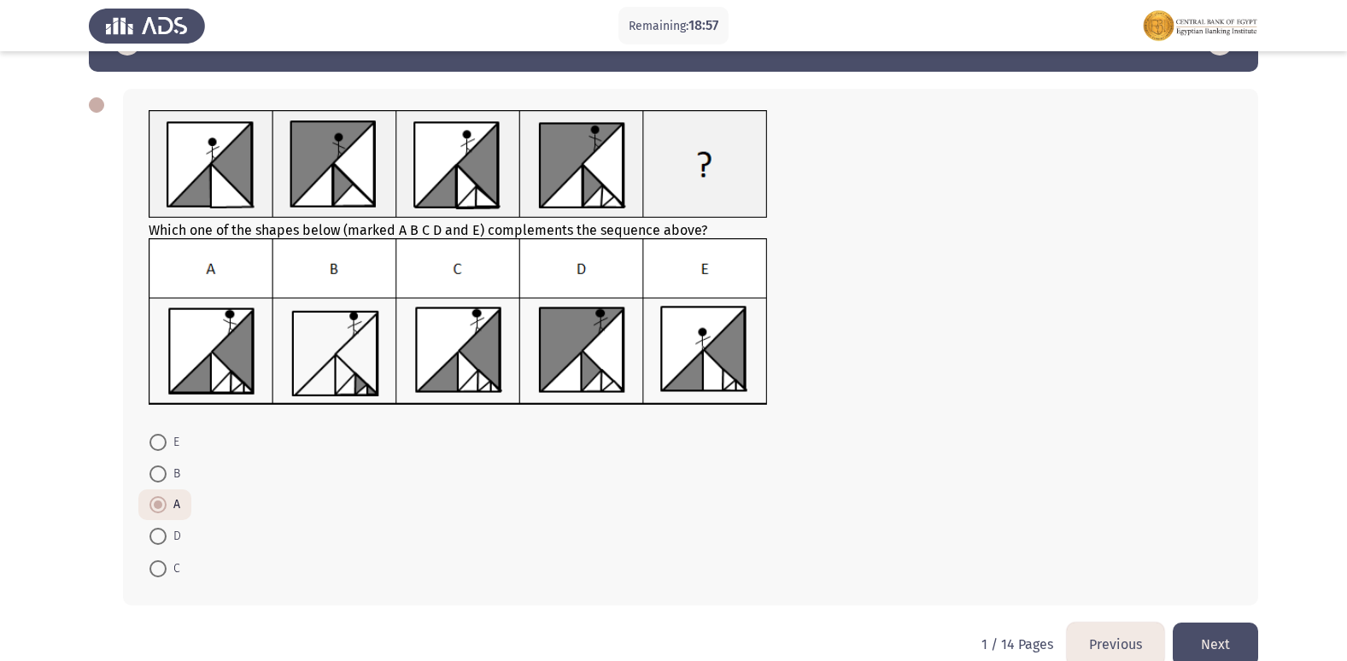
scroll to position [85, 0]
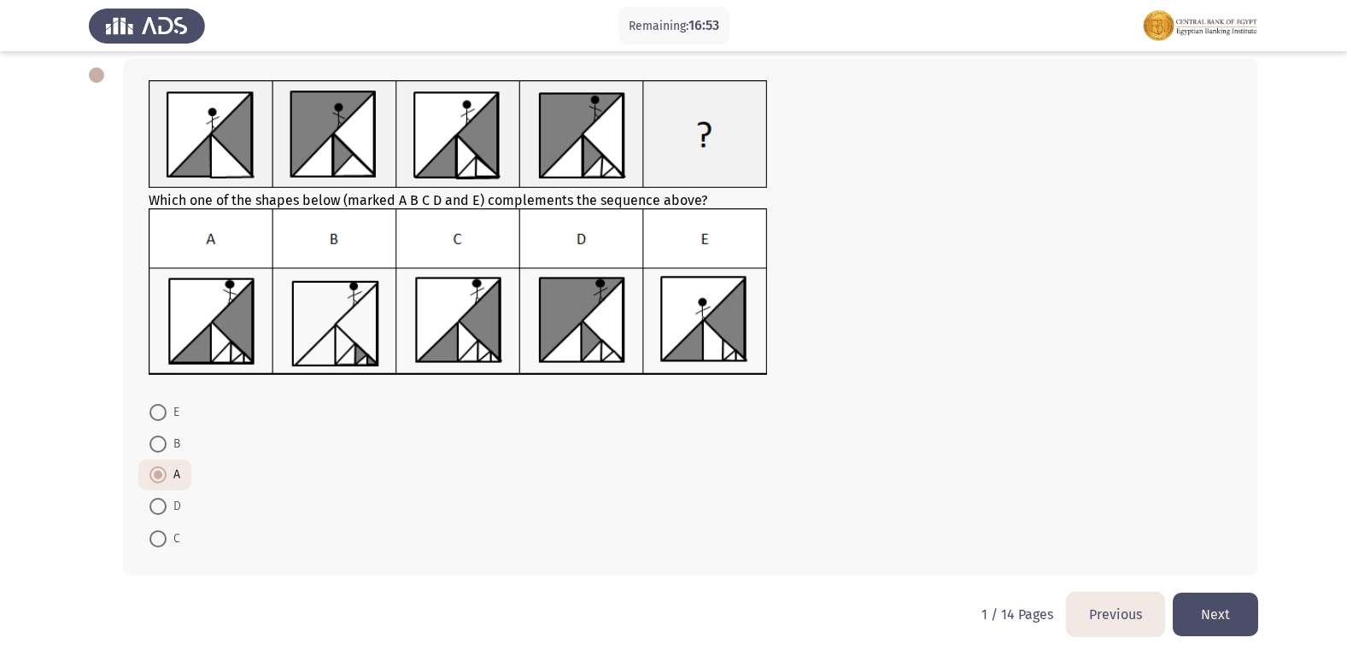
click at [157, 537] on span at bounding box center [157, 538] width 17 height 17
click at [157, 537] on input "C" at bounding box center [157, 538] width 17 height 17
radio input "true"
click at [1206, 600] on button "Next" at bounding box center [1215, 615] width 85 height 44
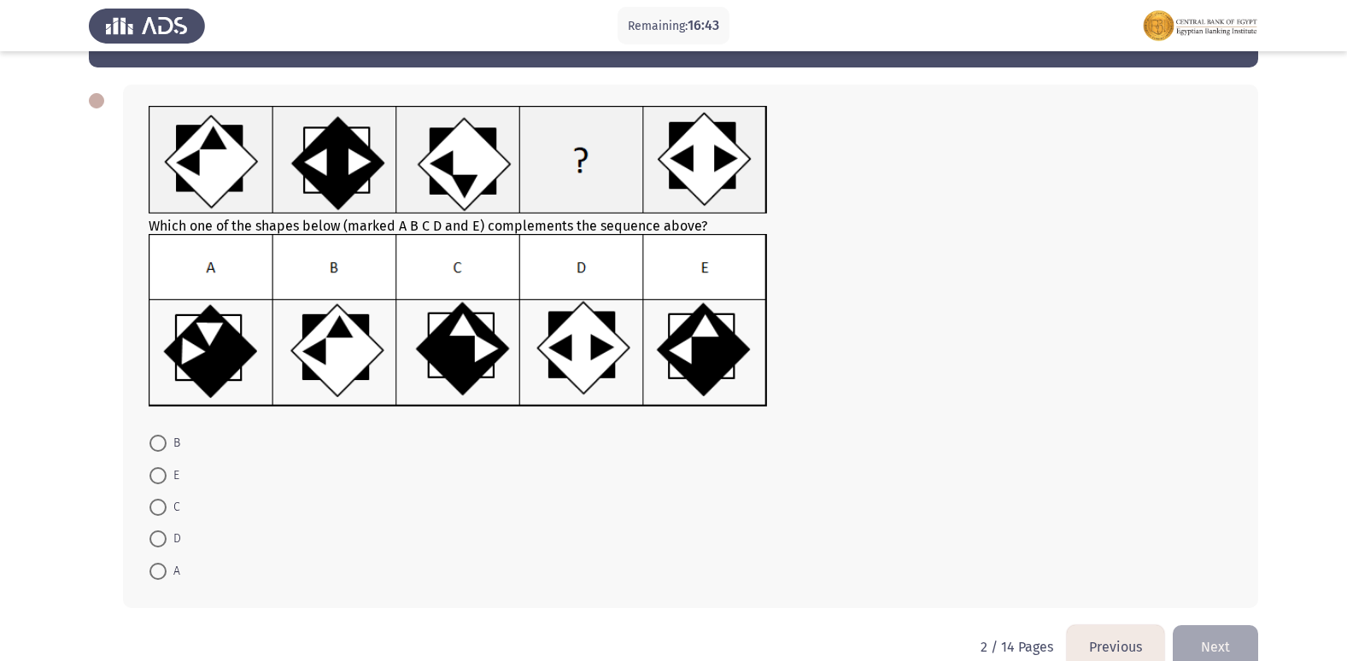
scroll to position [85, 0]
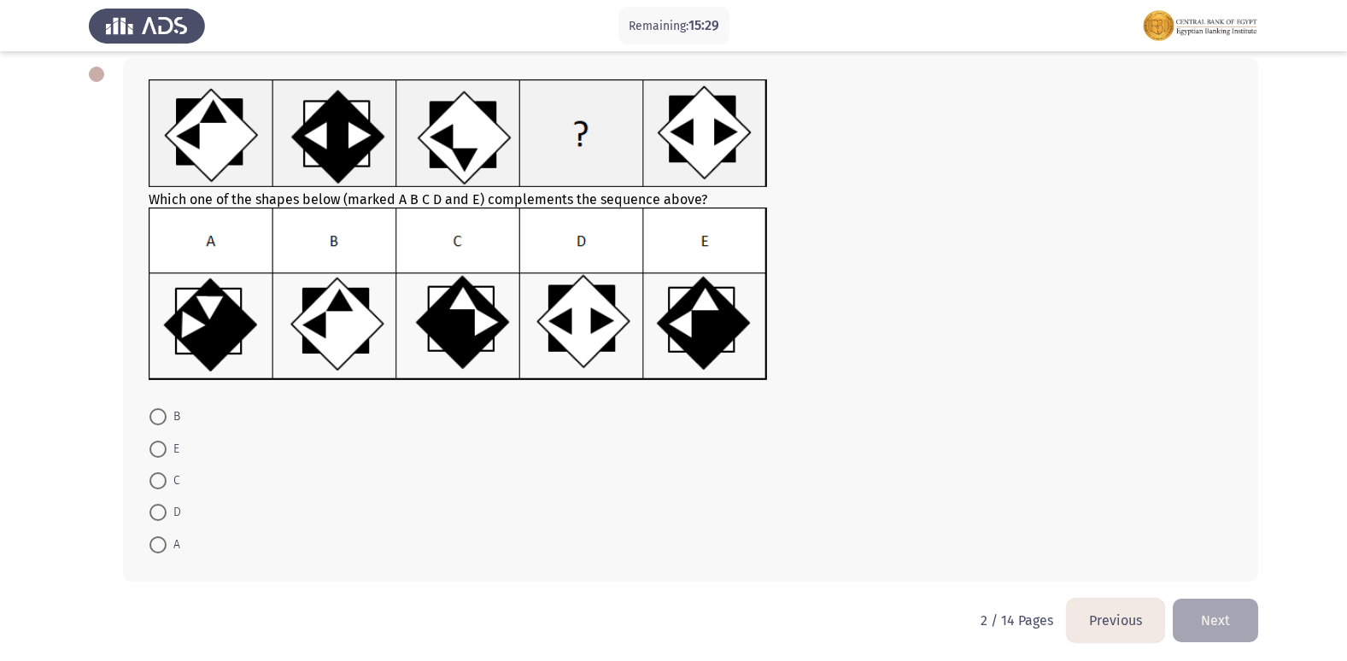
click at [159, 444] on span at bounding box center [157, 449] width 17 height 17
click at [159, 444] on input "E" at bounding box center [157, 449] width 17 height 17
radio input "true"
click at [1213, 607] on button "Next" at bounding box center [1215, 619] width 85 height 44
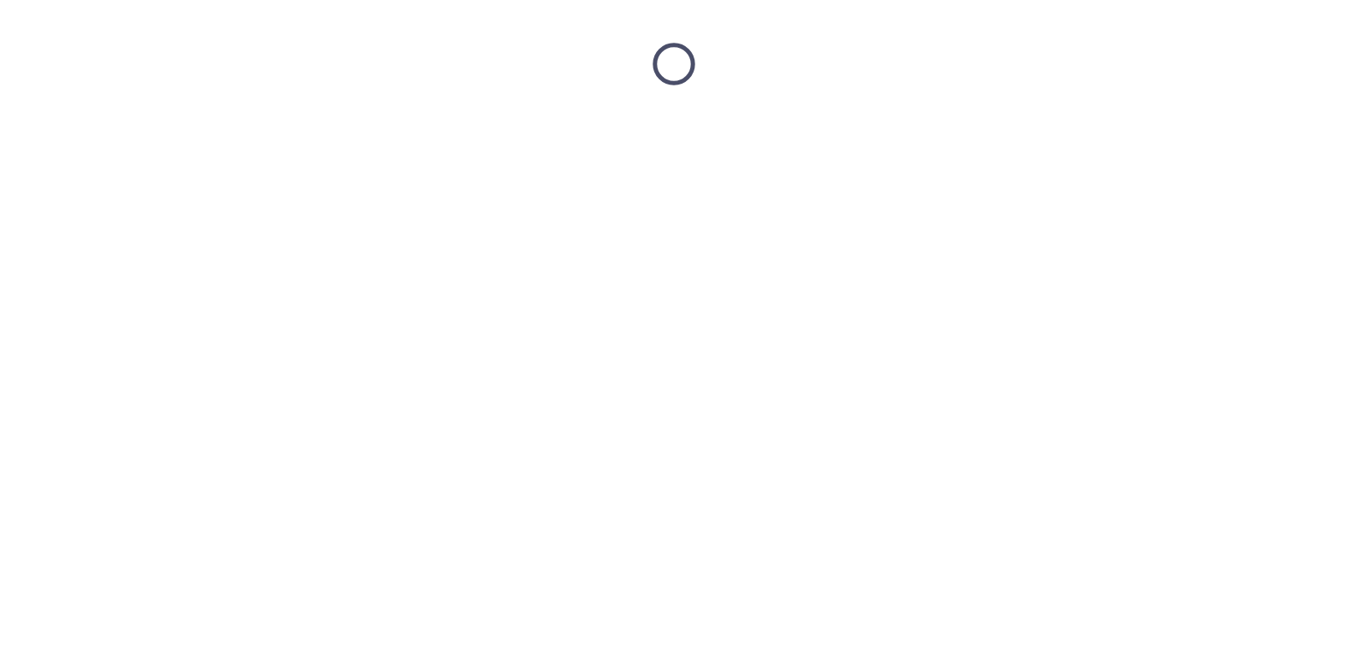
scroll to position [0, 0]
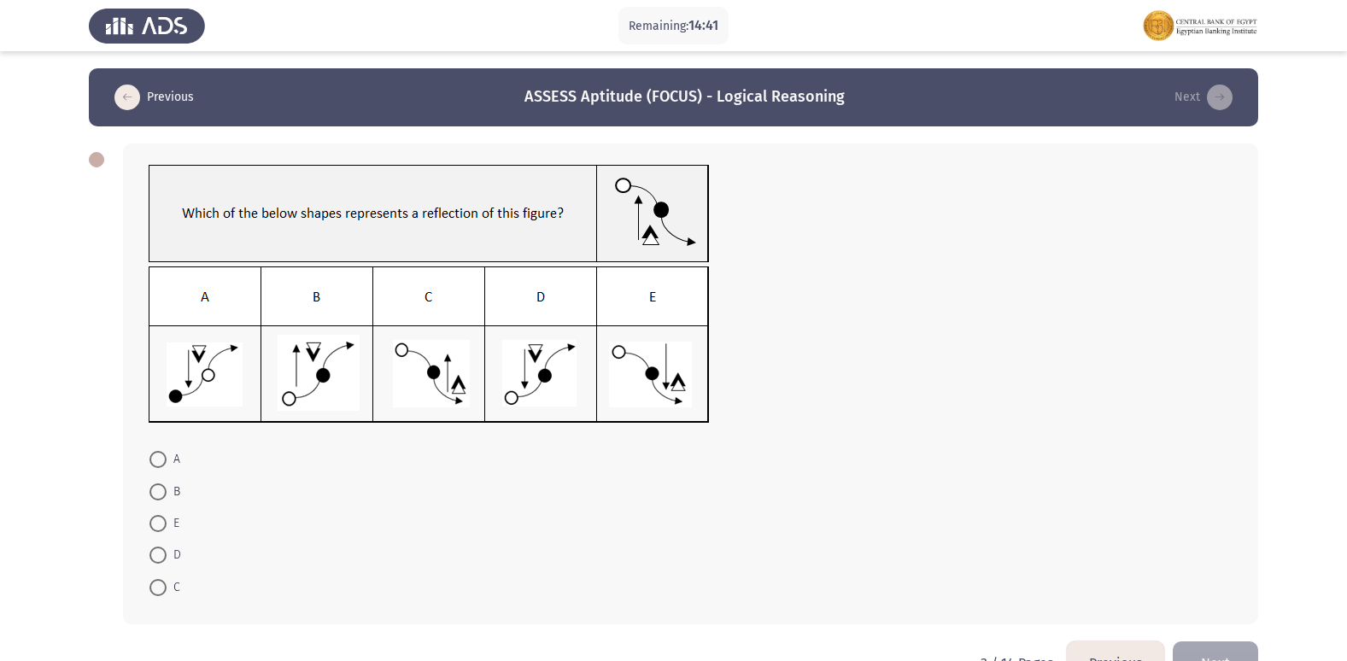
click at [151, 555] on span at bounding box center [157, 555] width 17 height 17
click at [151, 555] on input "D" at bounding box center [157, 555] width 17 height 17
radio input "true"
click at [1215, 651] on button "Next" at bounding box center [1215, 662] width 85 height 44
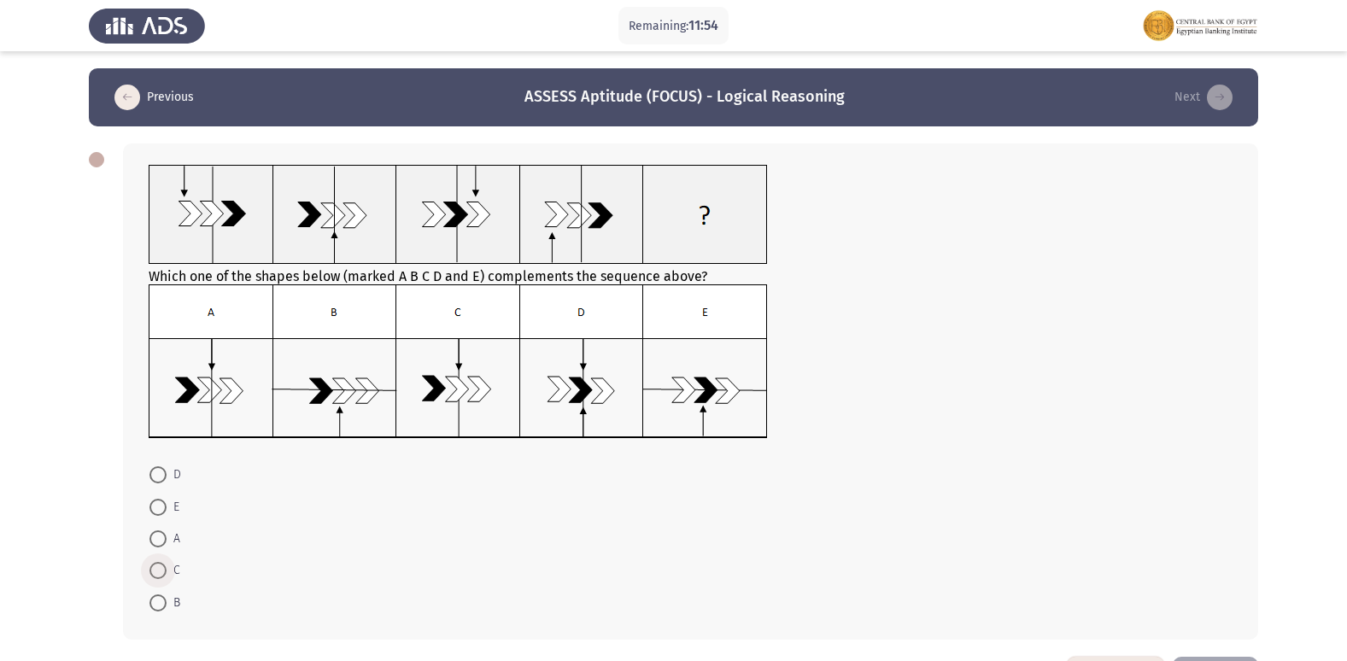
click at [155, 565] on span at bounding box center [157, 570] width 17 height 17
click at [155, 565] on input "C" at bounding box center [157, 570] width 17 height 17
radio input "true"
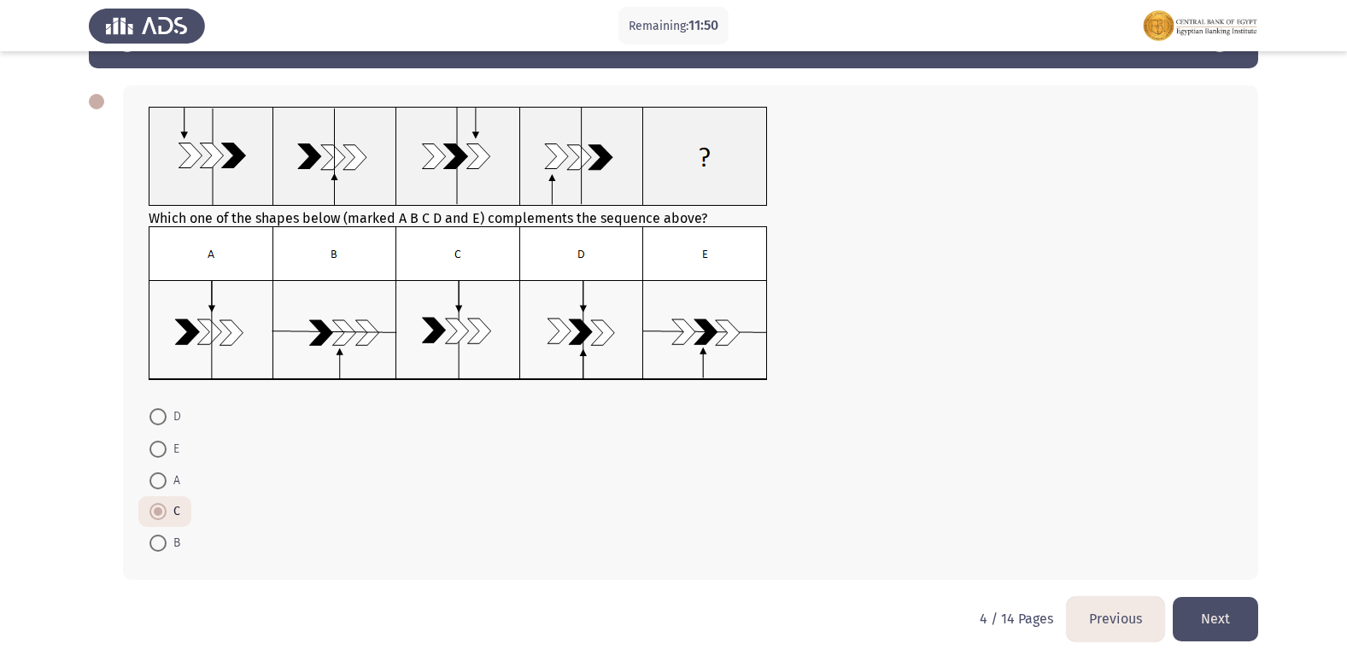
scroll to position [62, 0]
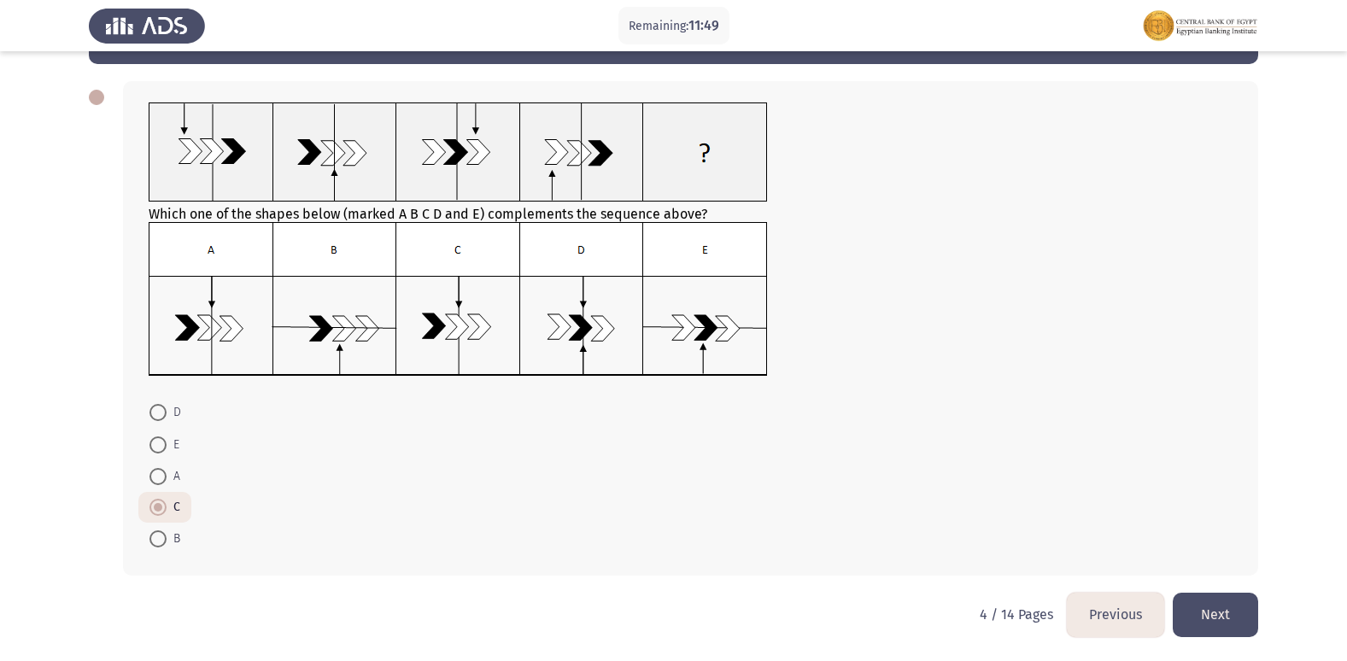
click at [1221, 608] on button "Next" at bounding box center [1215, 615] width 85 height 44
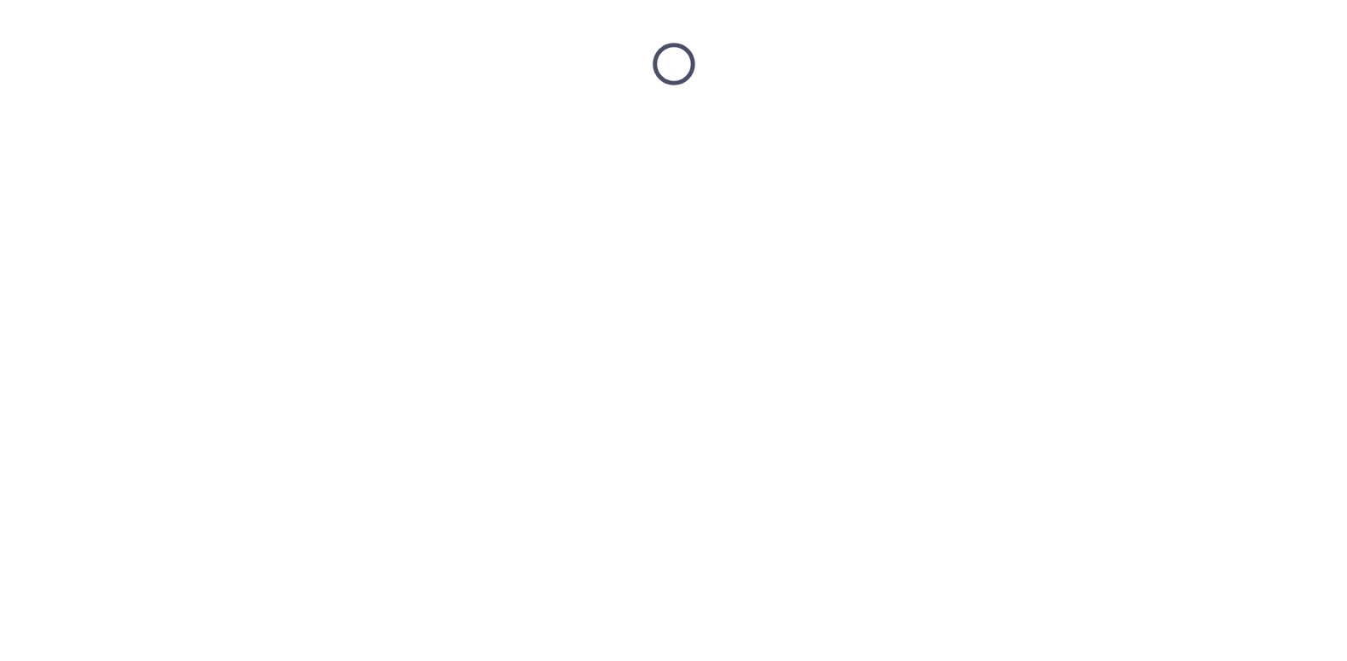
scroll to position [0, 0]
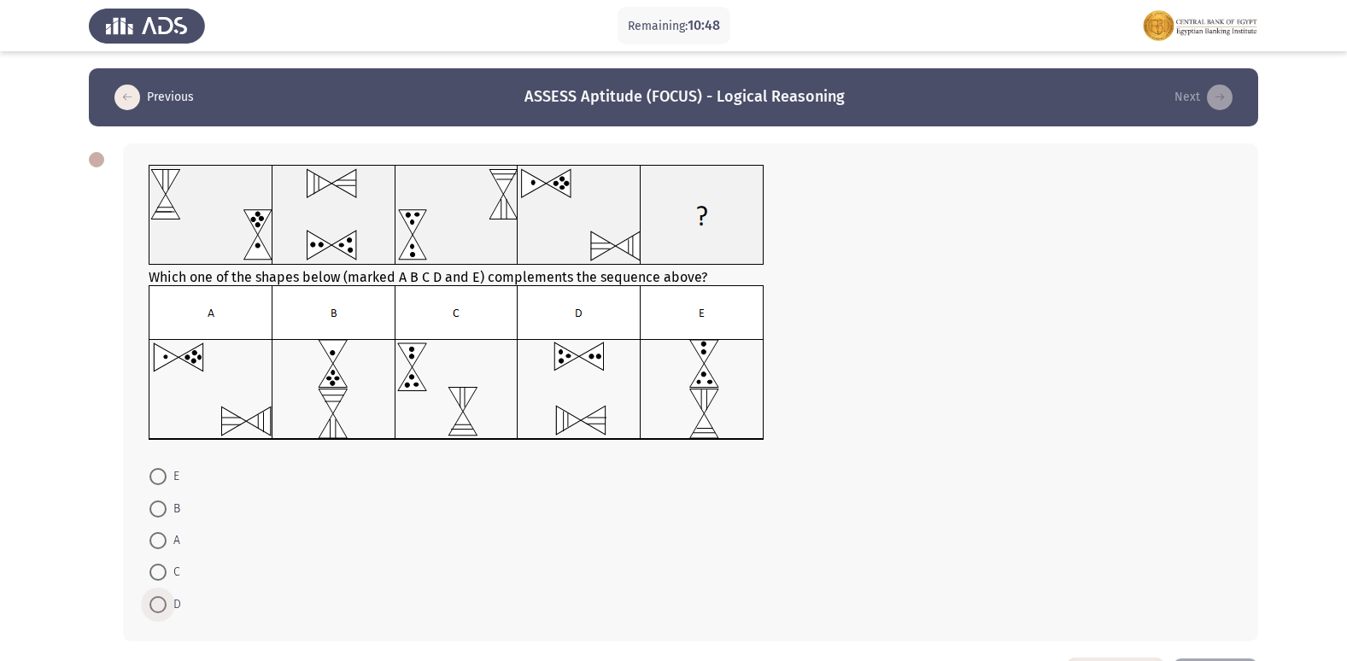
click at [155, 604] on span at bounding box center [157, 604] width 17 height 17
click at [155, 604] on input "D" at bounding box center [157, 604] width 17 height 17
radio input "true"
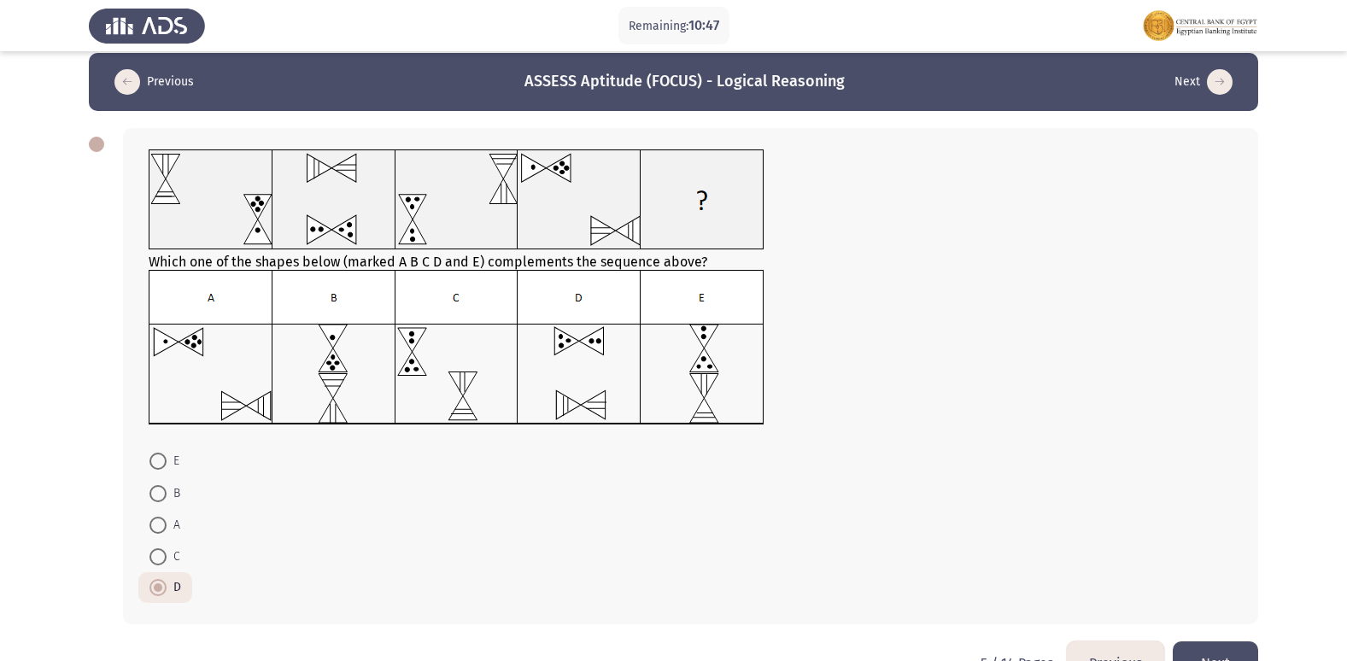
scroll to position [64, 0]
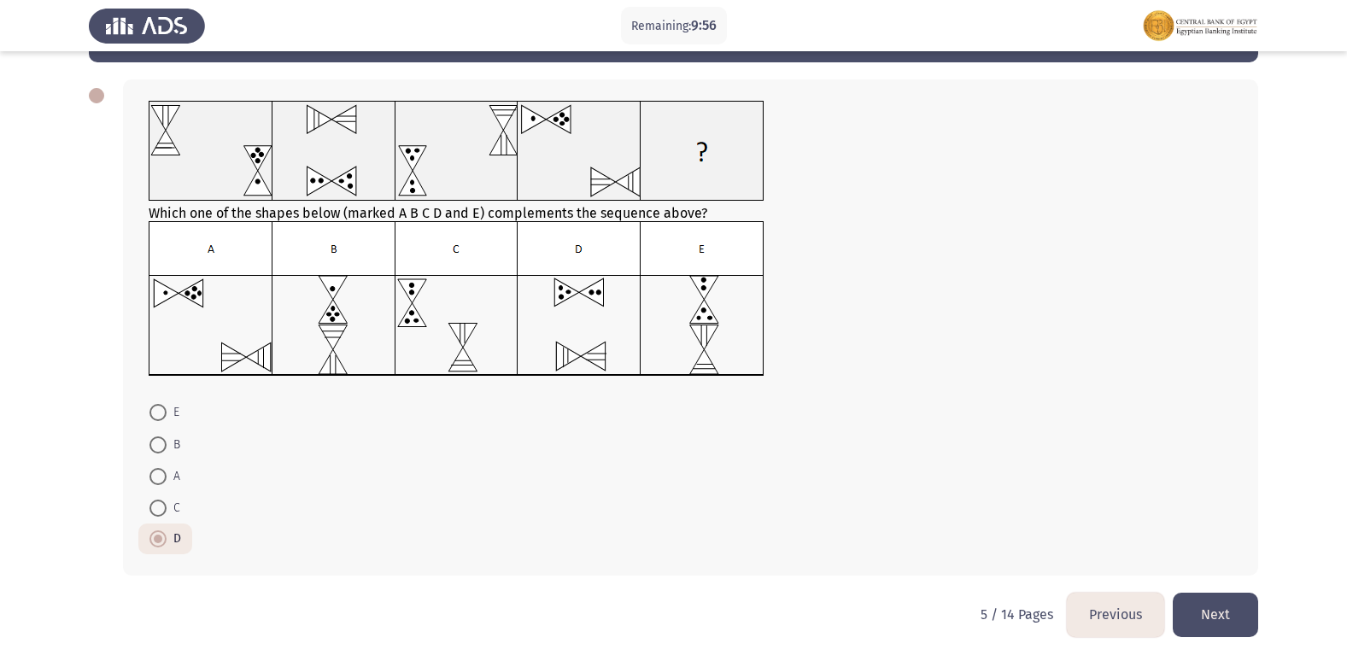
click at [1235, 603] on button "Next" at bounding box center [1215, 615] width 85 height 44
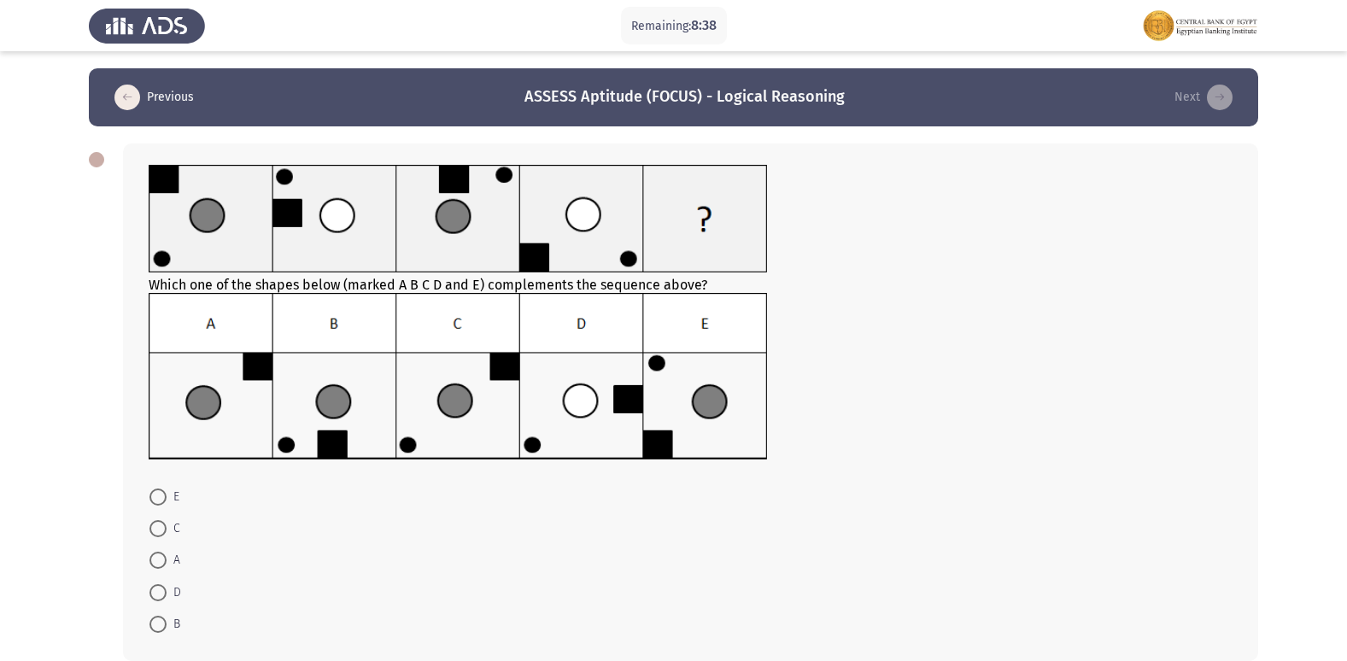
click at [156, 529] on span at bounding box center [157, 528] width 17 height 17
click at [156, 529] on input "C" at bounding box center [157, 528] width 17 height 17
radio input "true"
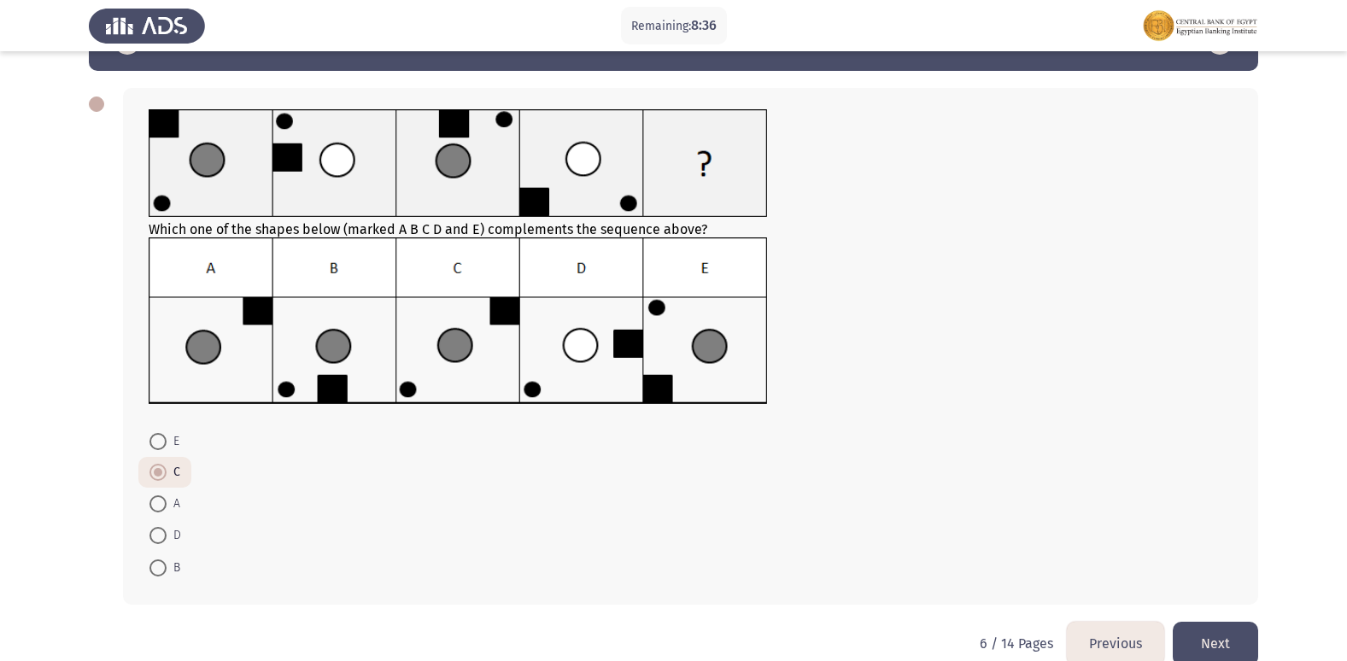
scroll to position [85, 0]
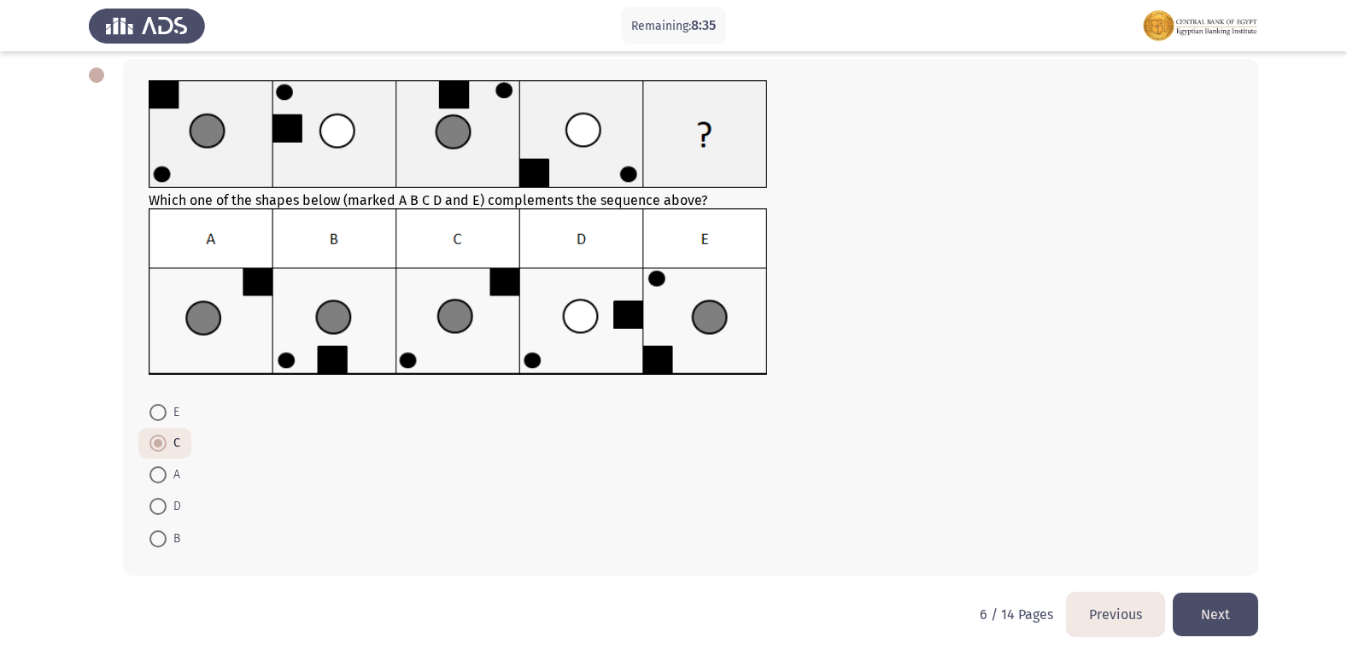
click at [1237, 615] on button "Next" at bounding box center [1215, 615] width 85 height 44
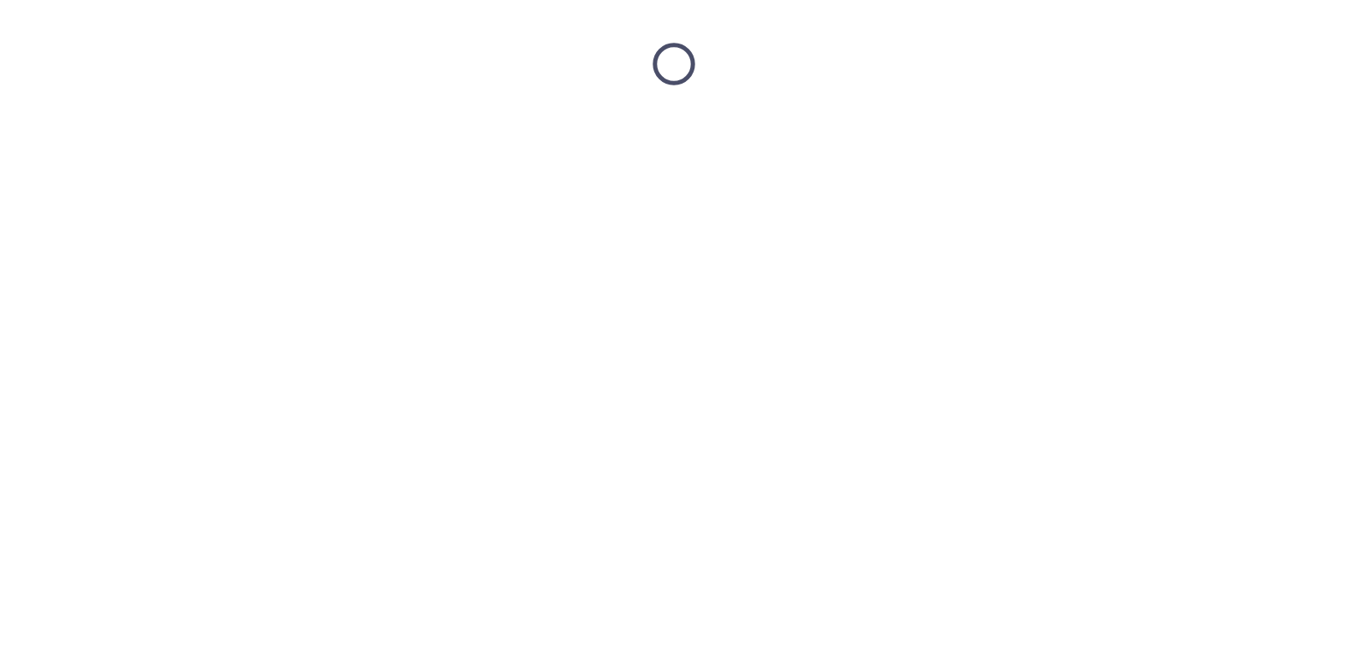
scroll to position [0, 0]
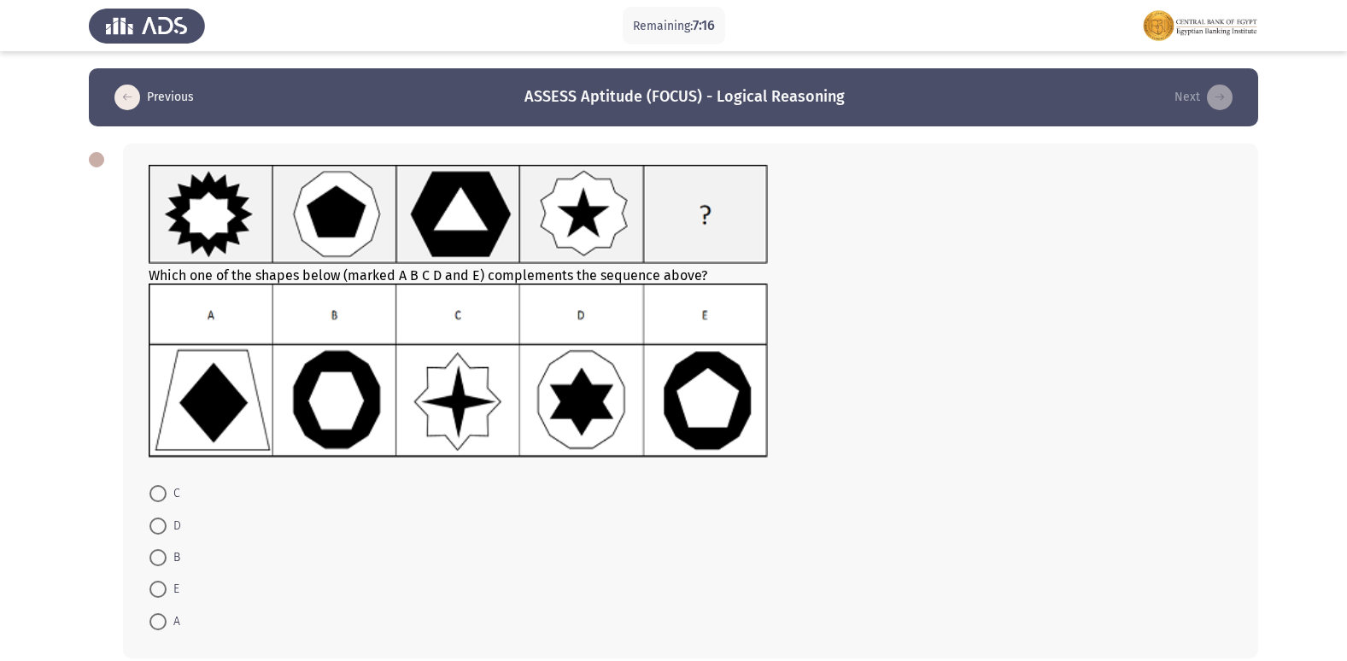
click at [161, 556] on span at bounding box center [157, 557] width 17 height 17
click at [161, 556] on input "B" at bounding box center [157, 557] width 17 height 17
radio input "true"
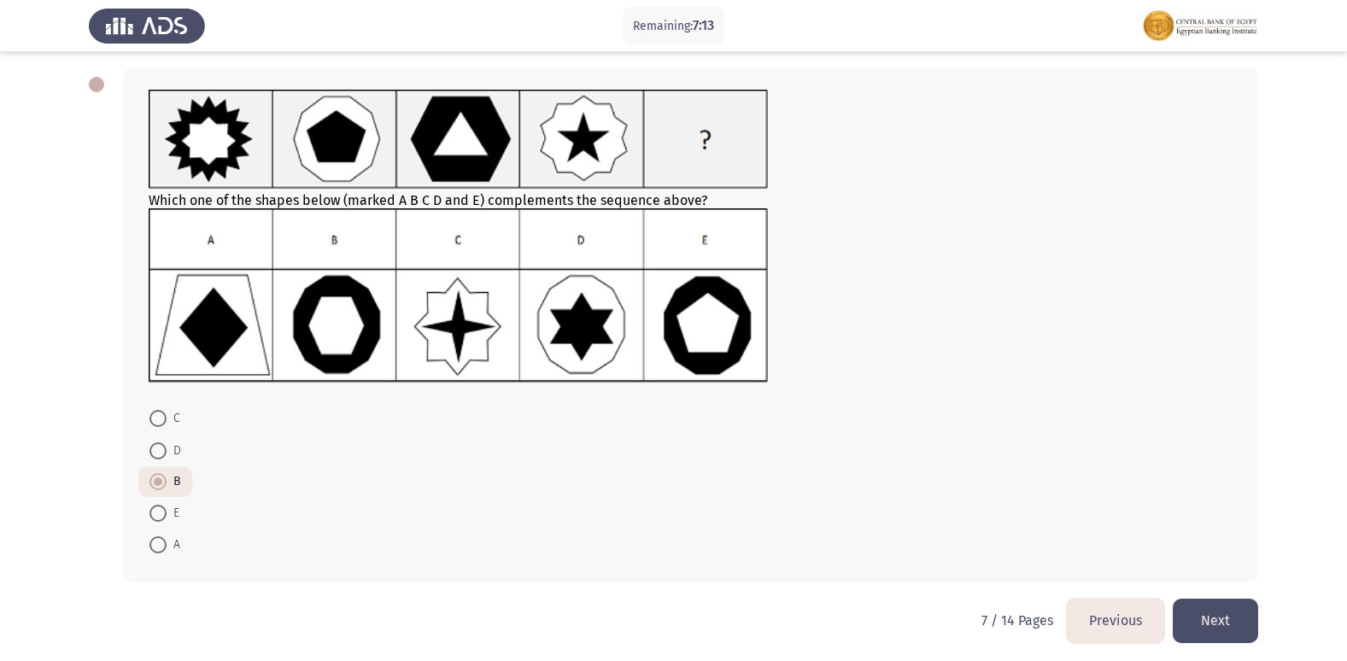
scroll to position [81, 0]
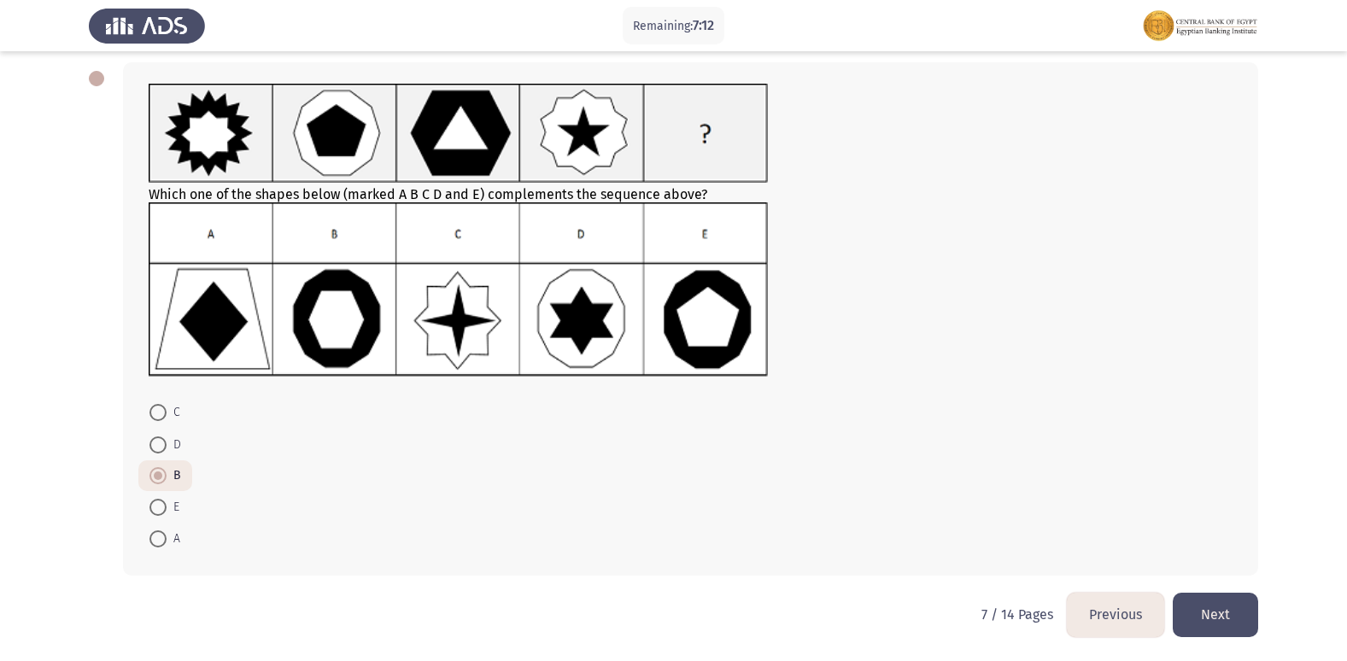
click at [1223, 612] on button "Next" at bounding box center [1215, 615] width 85 height 44
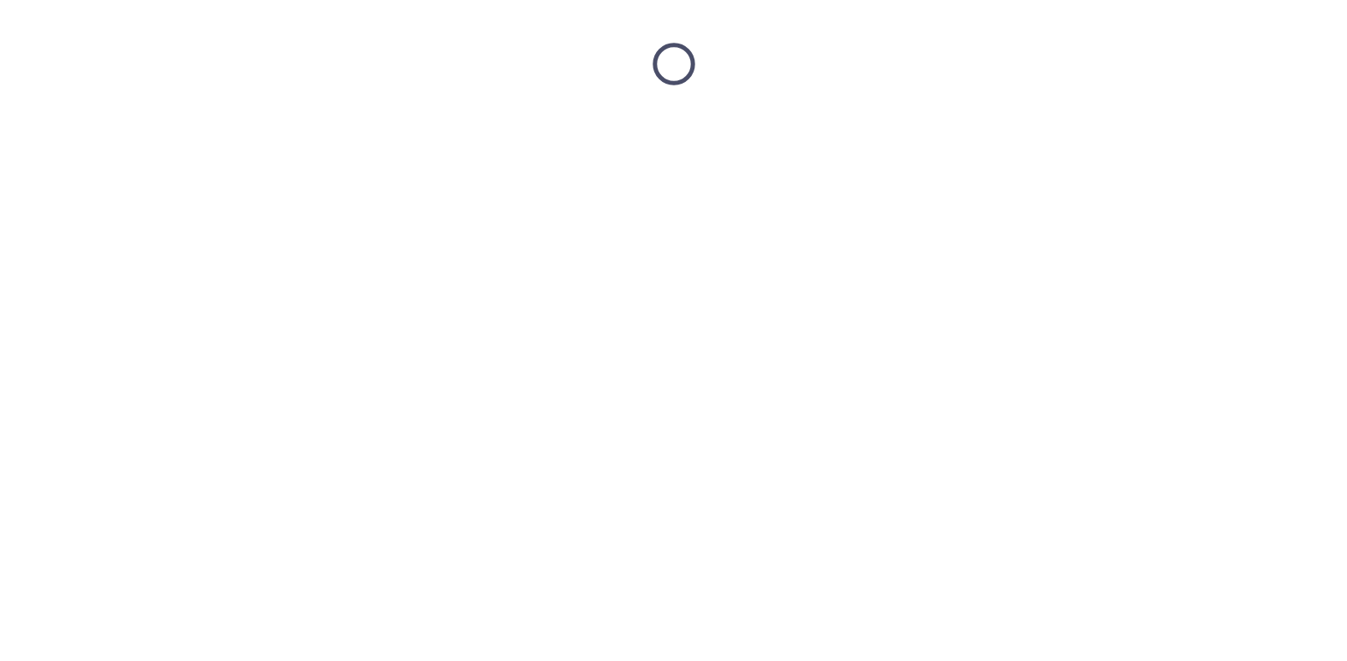
scroll to position [0, 0]
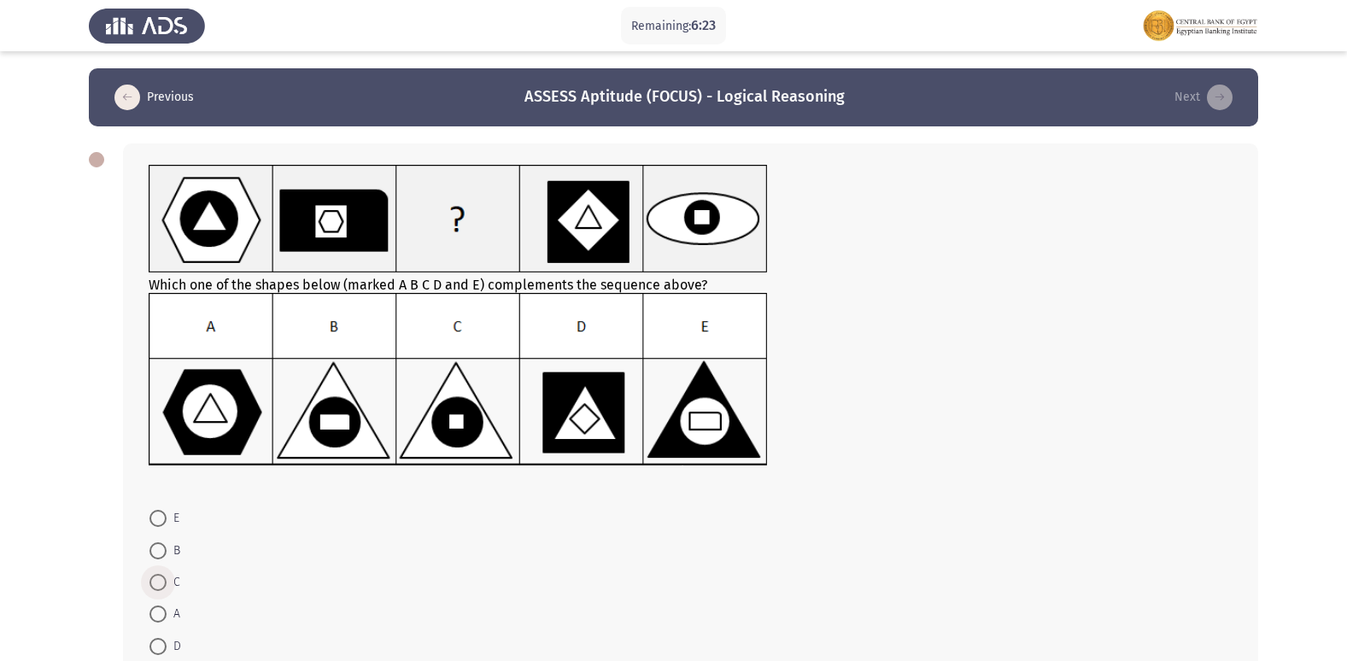
click at [157, 583] on span at bounding box center [157, 582] width 17 height 17
click at [157, 583] on input "C" at bounding box center [157, 582] width 17 height 17
radio input "true"
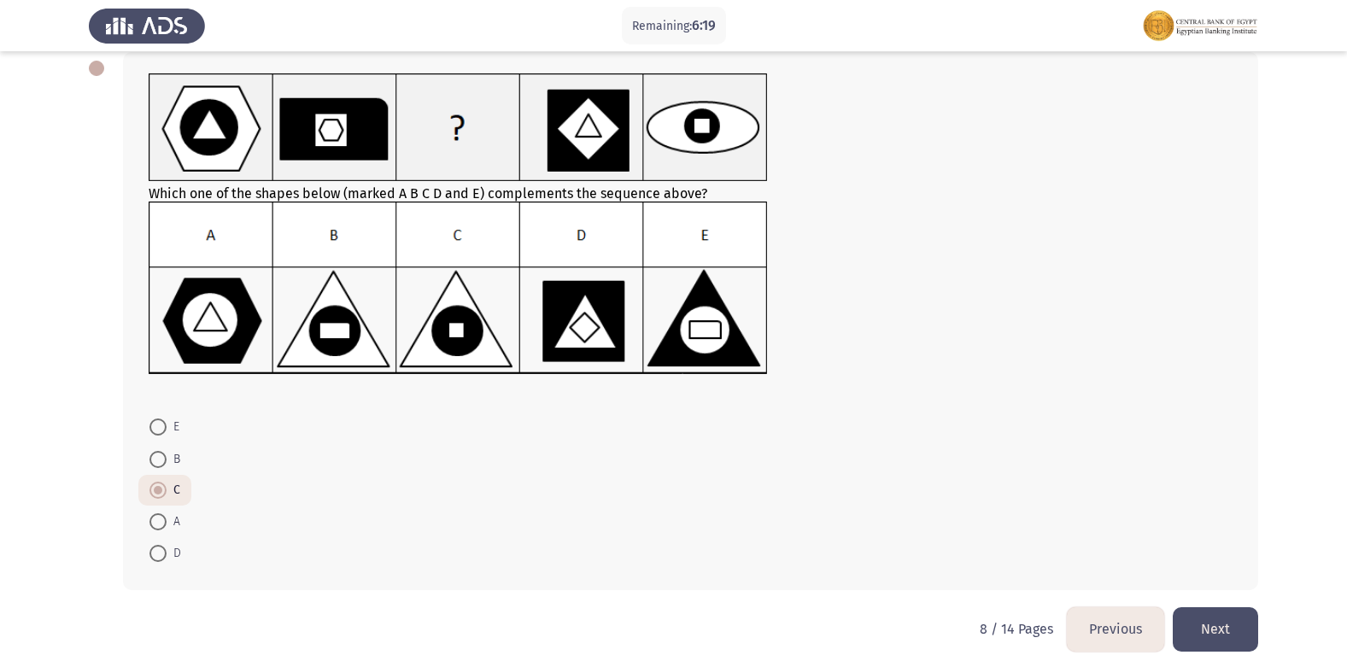
scroll to position [106, 0]
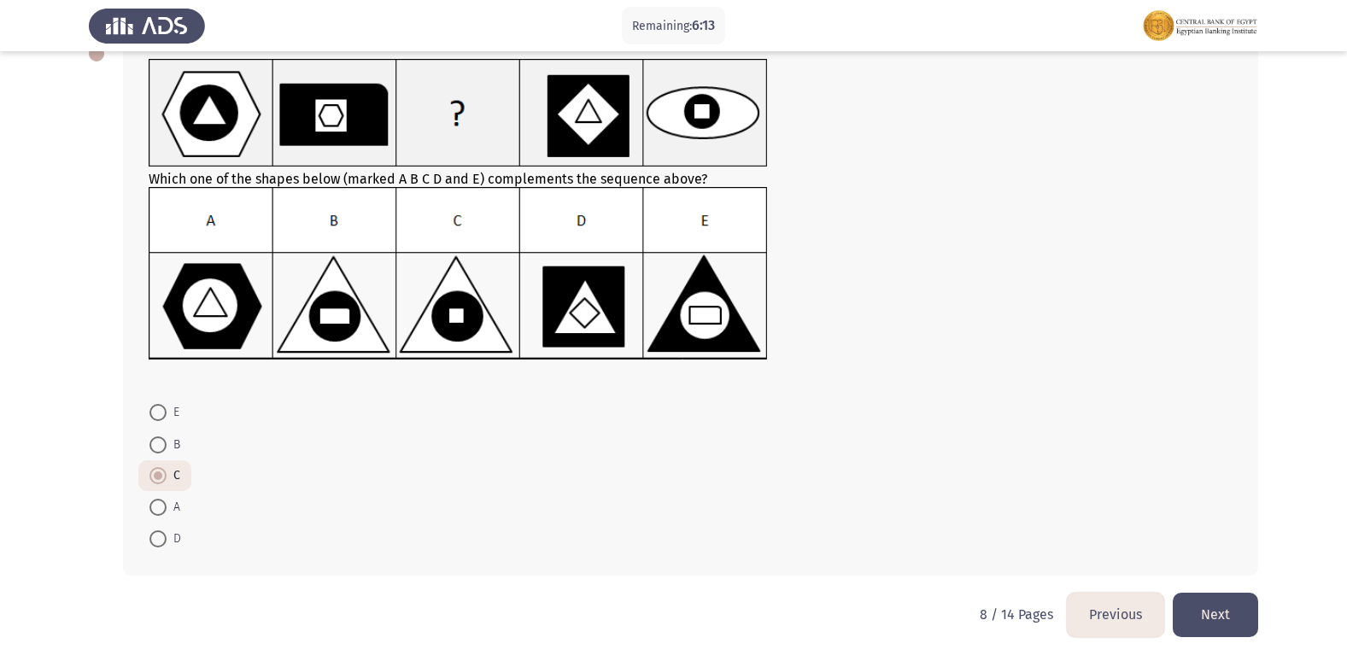
click at [1209, 611] on button "Next" at bounding box center [1215, 615] width 85 height 44
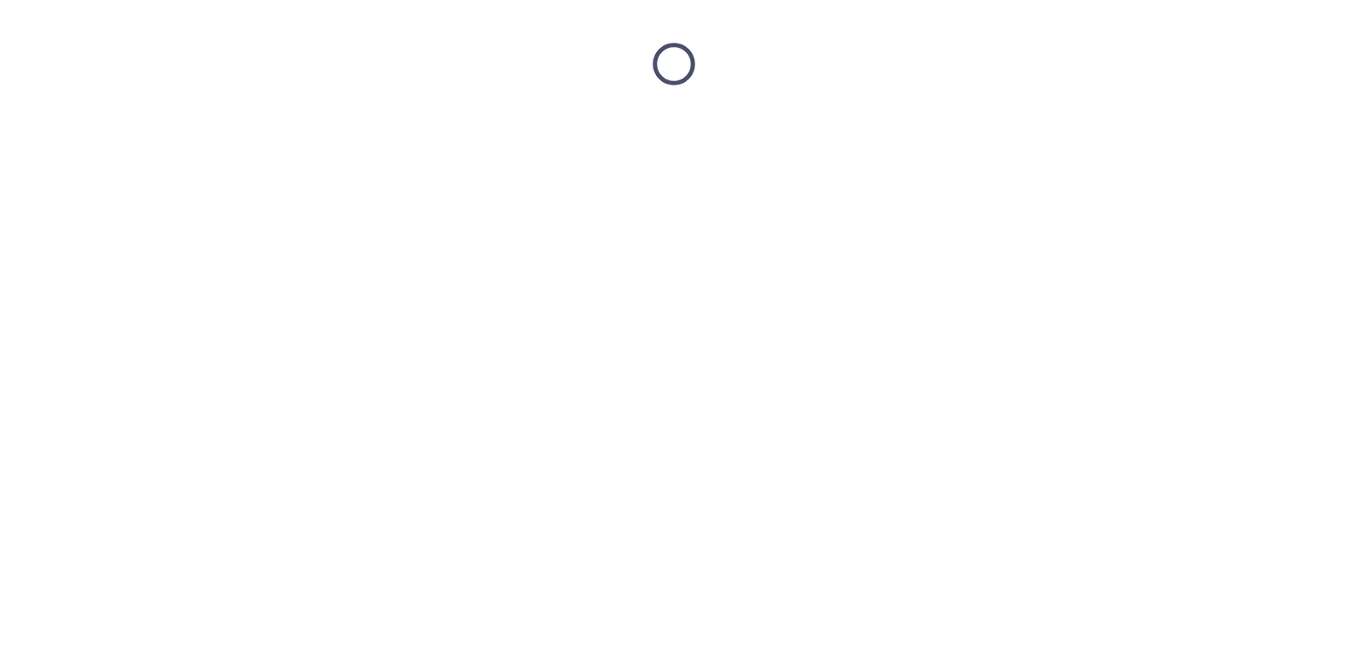
scroll to position [0, 0]
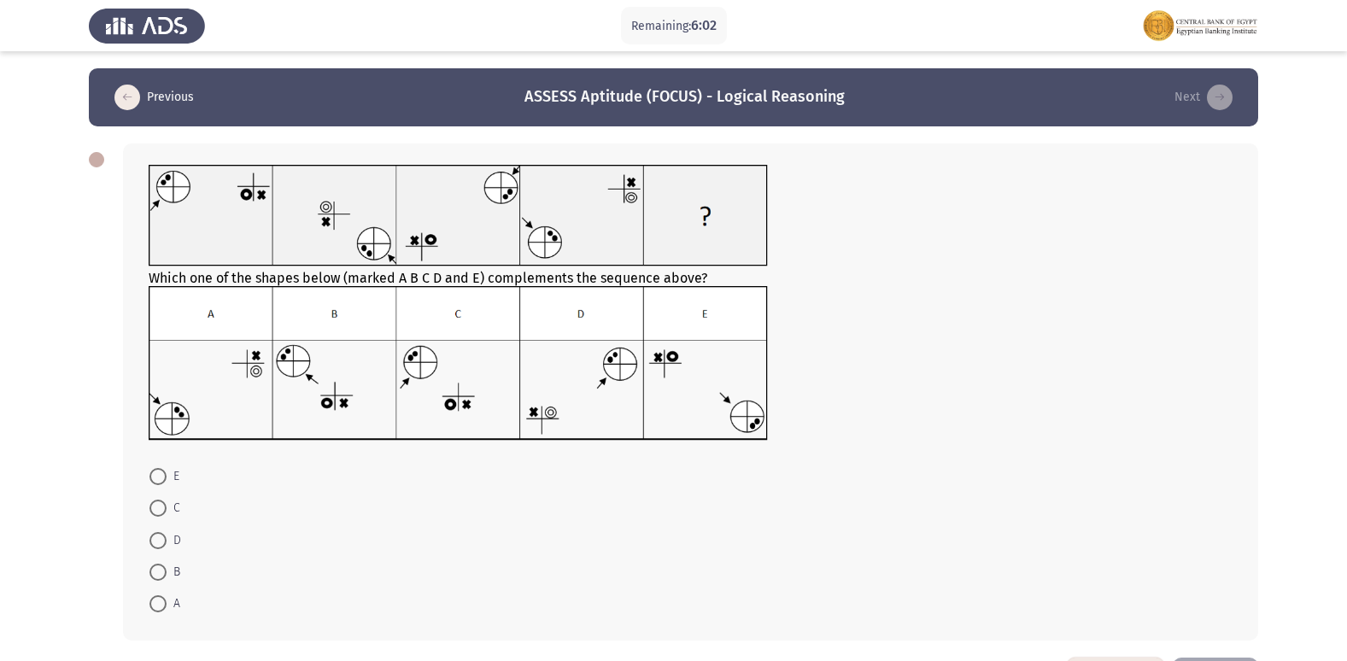
click at [156, 508] on span at bounding box center [157, 508] width 17 height 17
click at [156, 508] on input "C" at bounding box center [157, 508] width 17 height 17
radio input "true"
click at [159, 472] on span at bounding box center [157, 476] width 17 height 17
click at [159, 472] on input "E" at bounding box center [157, 476] width 17 height 17
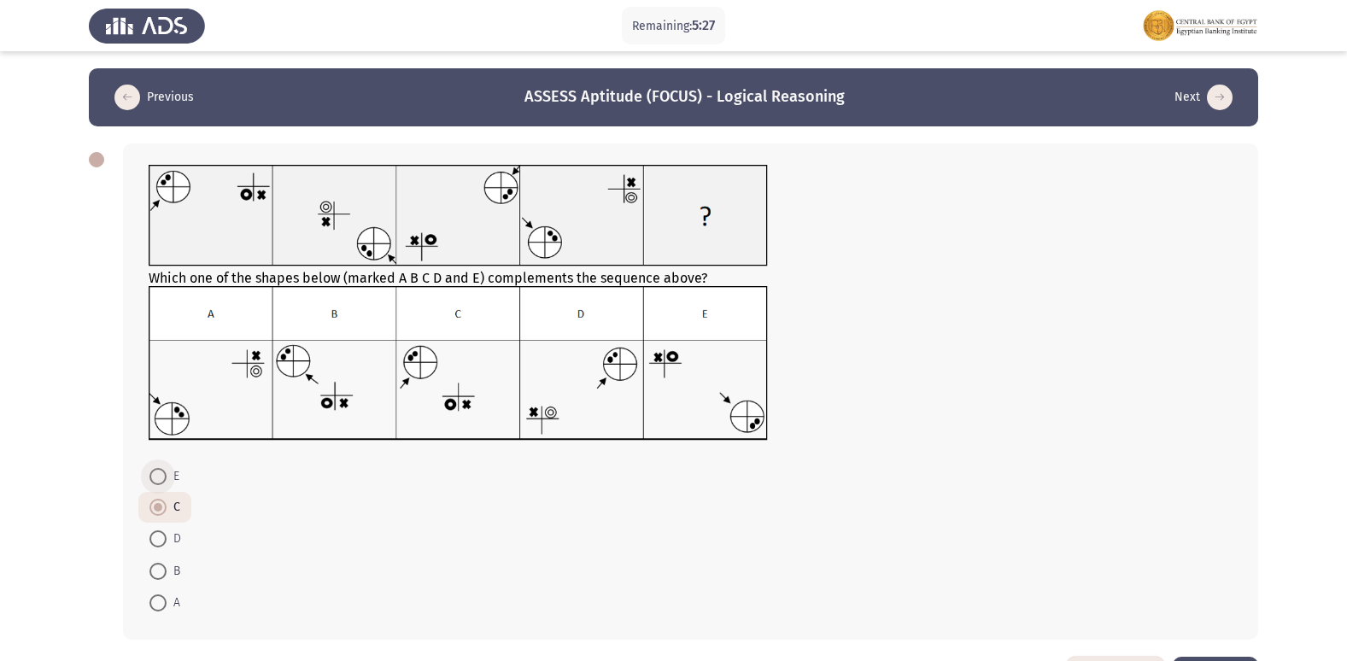
radio input "true"
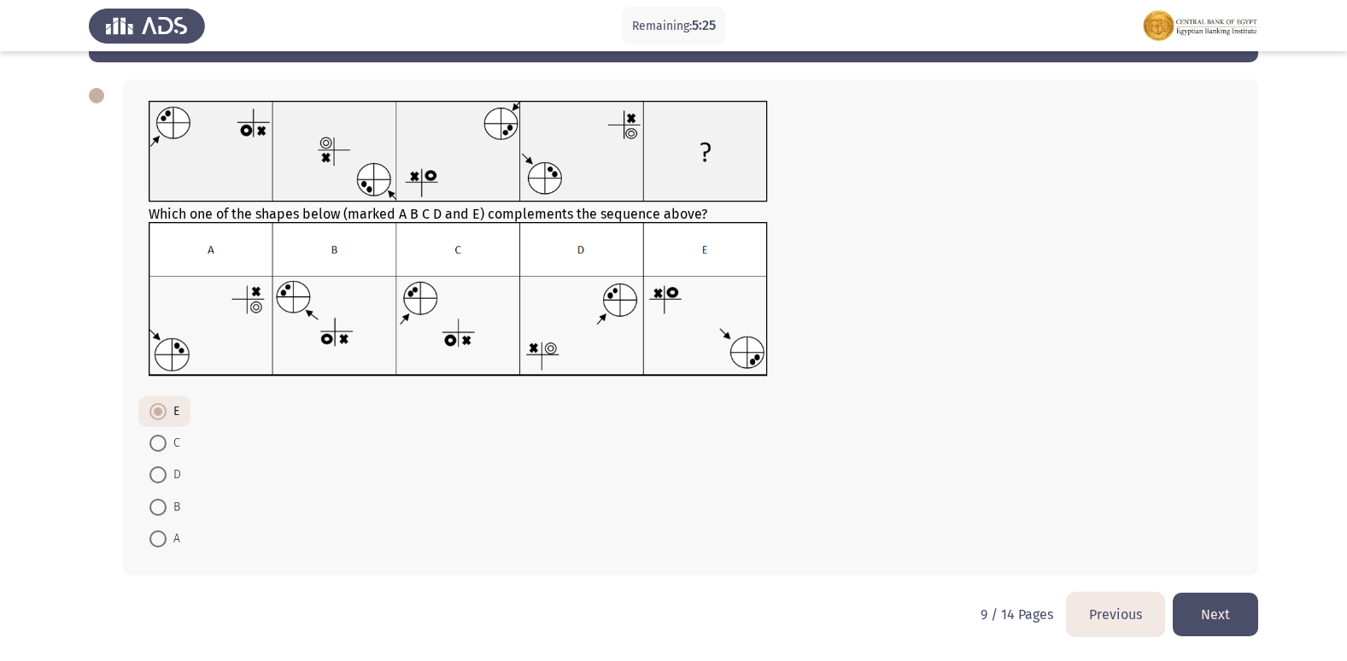
click at [1230, 620] on button "Next" at bounding box center [1215, 615] width 85 height 44
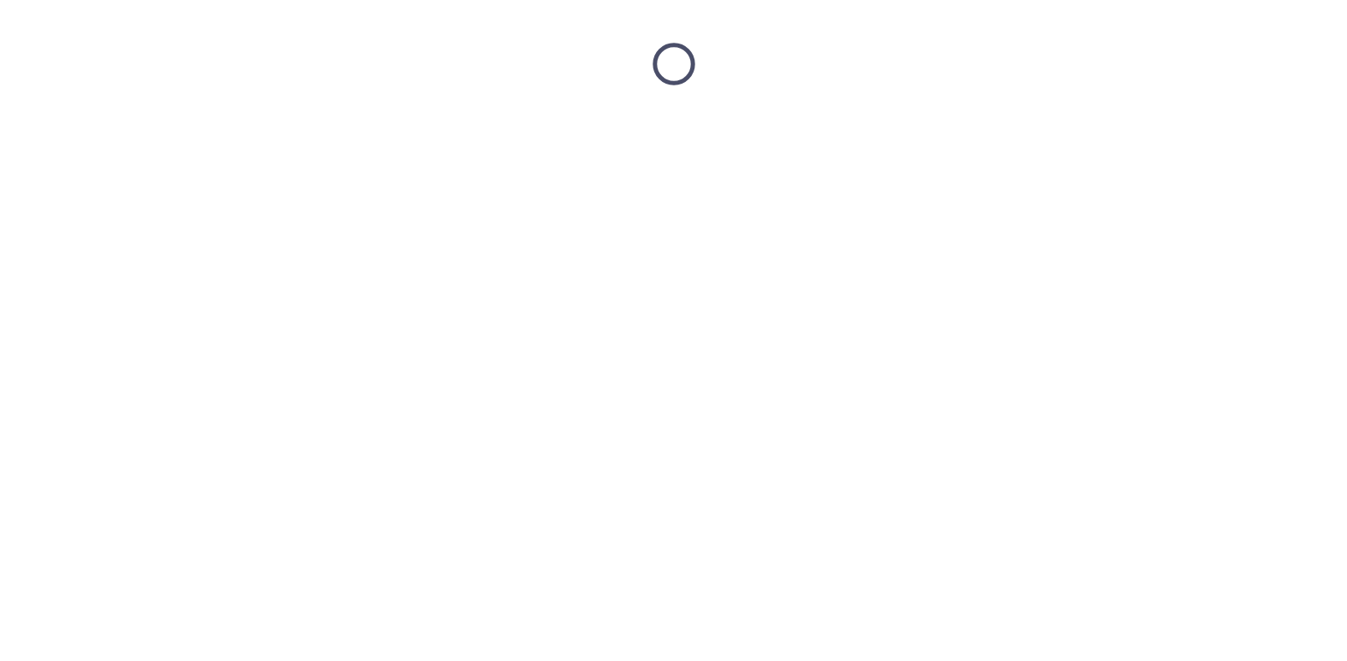
scroll to position [0, 0]
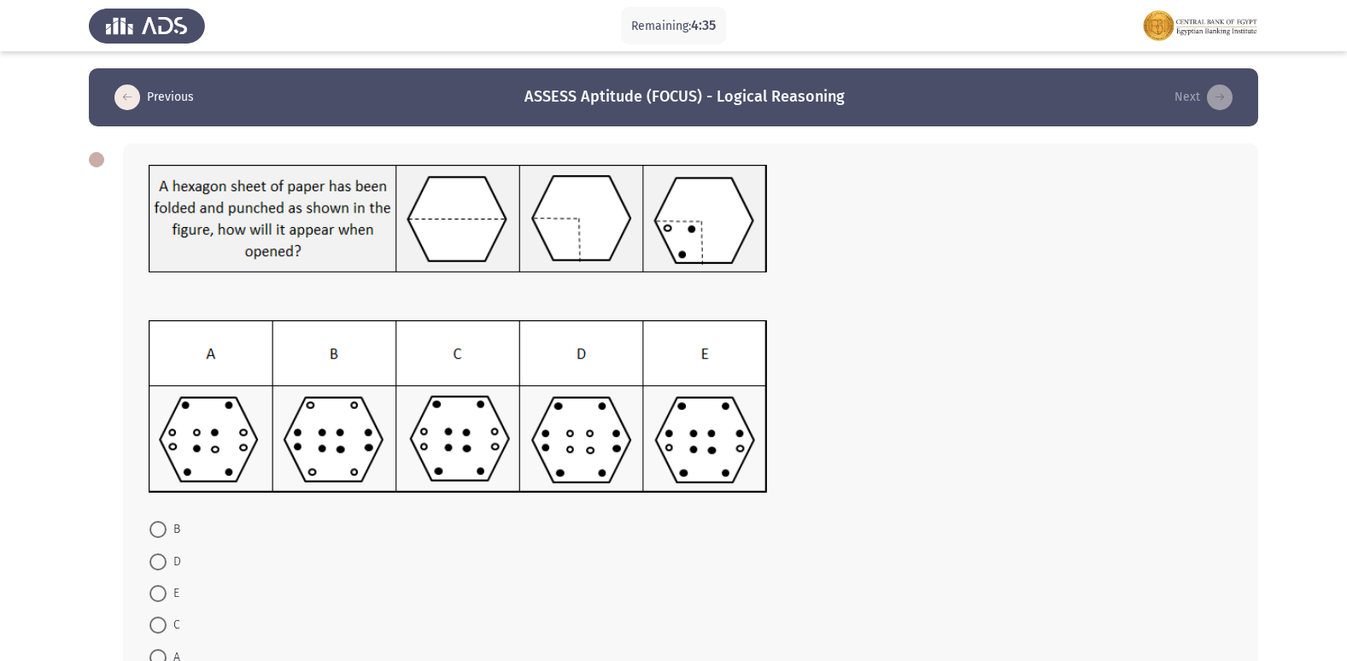
click at [160, 623] on span at bounding box center [157, 625] width 17 height 17
click at [160, 623] on input "C" at bounding box center [157, 625] width 17 height 17
radio input "true"
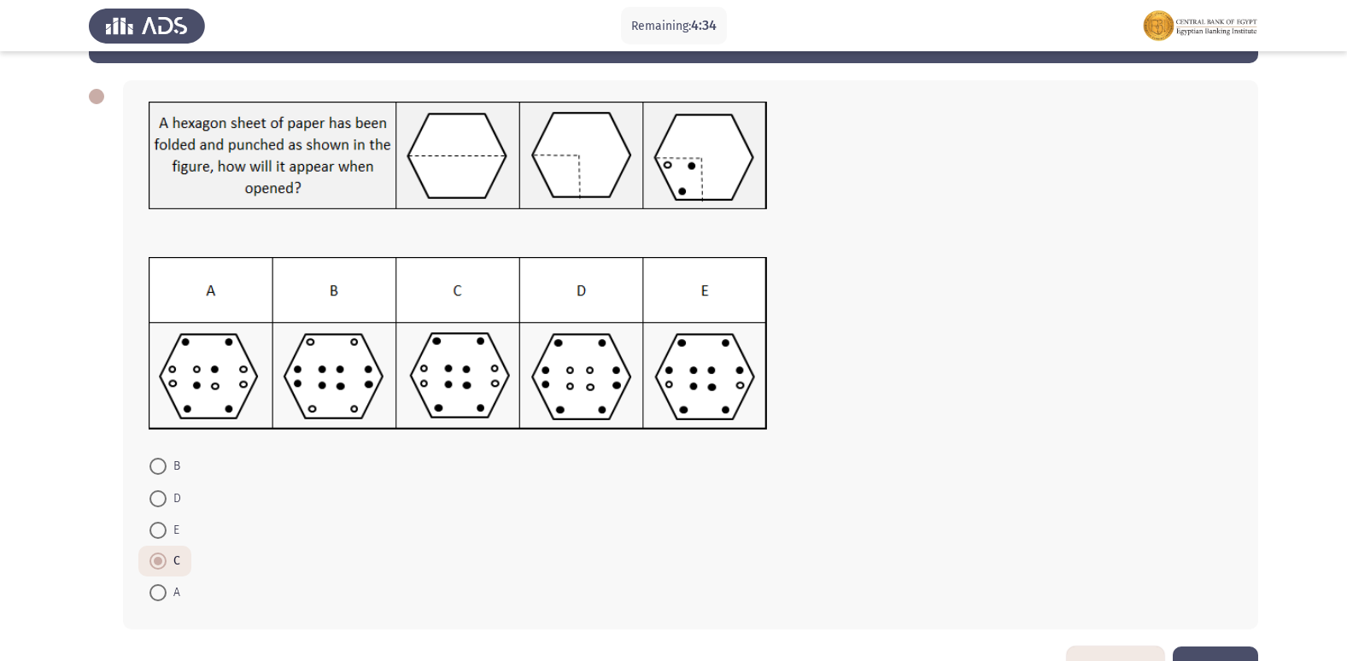
scroll to position [117, 0]
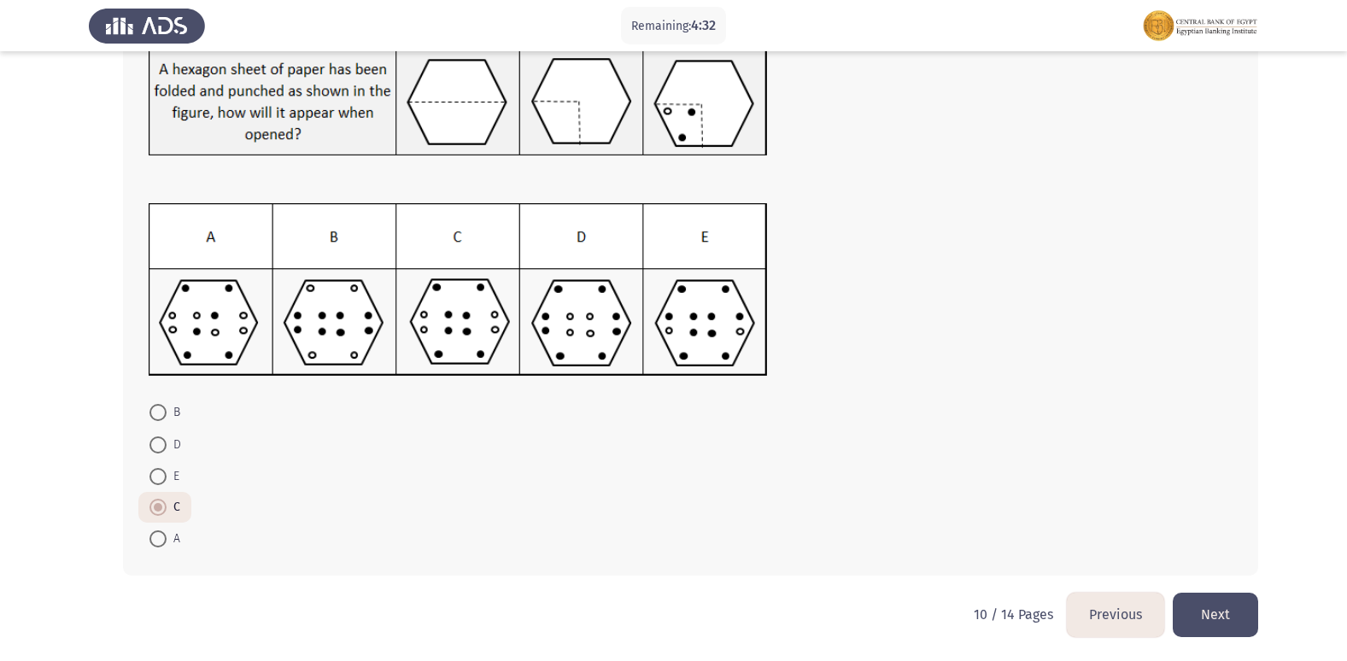
click at [1215, 610] on button "Next" at bounding box center [1215, 615] width 85 height 44
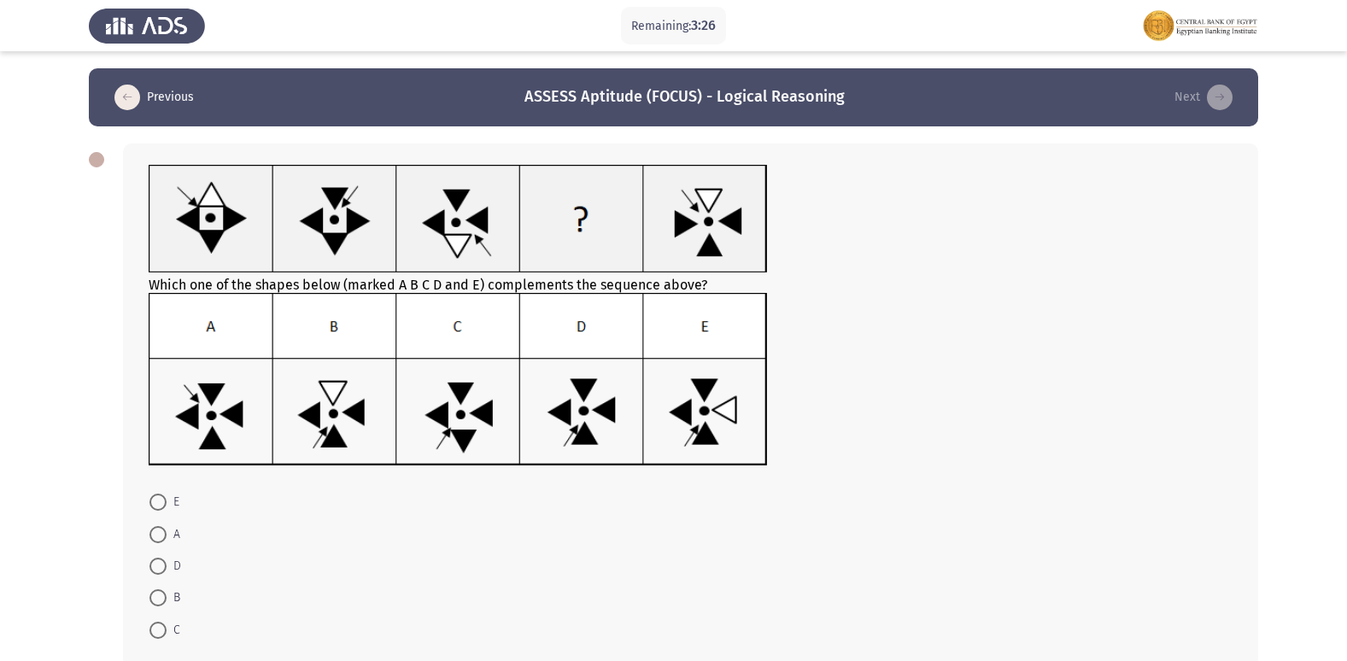
click at [155, 597] on span at bounding box center [157, 597] width 17 height 17
click at [155, 597] on input "B" at bounding box center [157, 597] width 17 height 17
radio input "true"
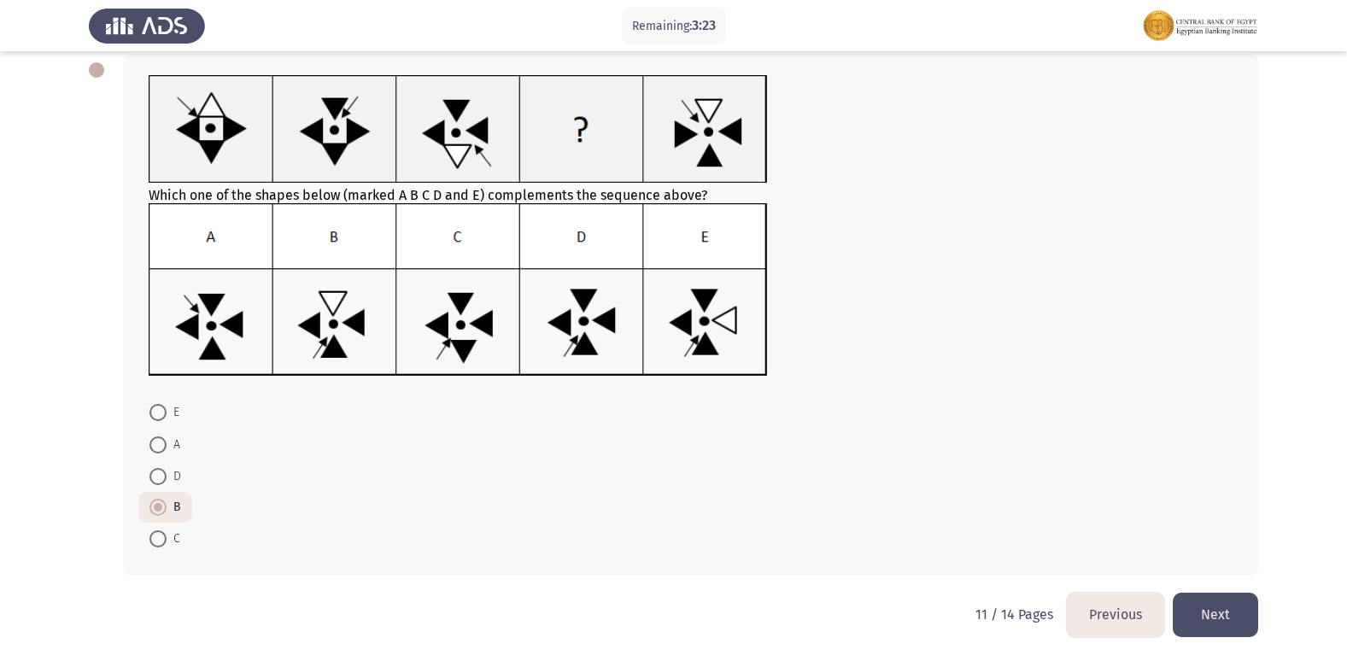
click at [1210, 606] on button "Next" at bounding box center [1215, 615] width 85 height 44
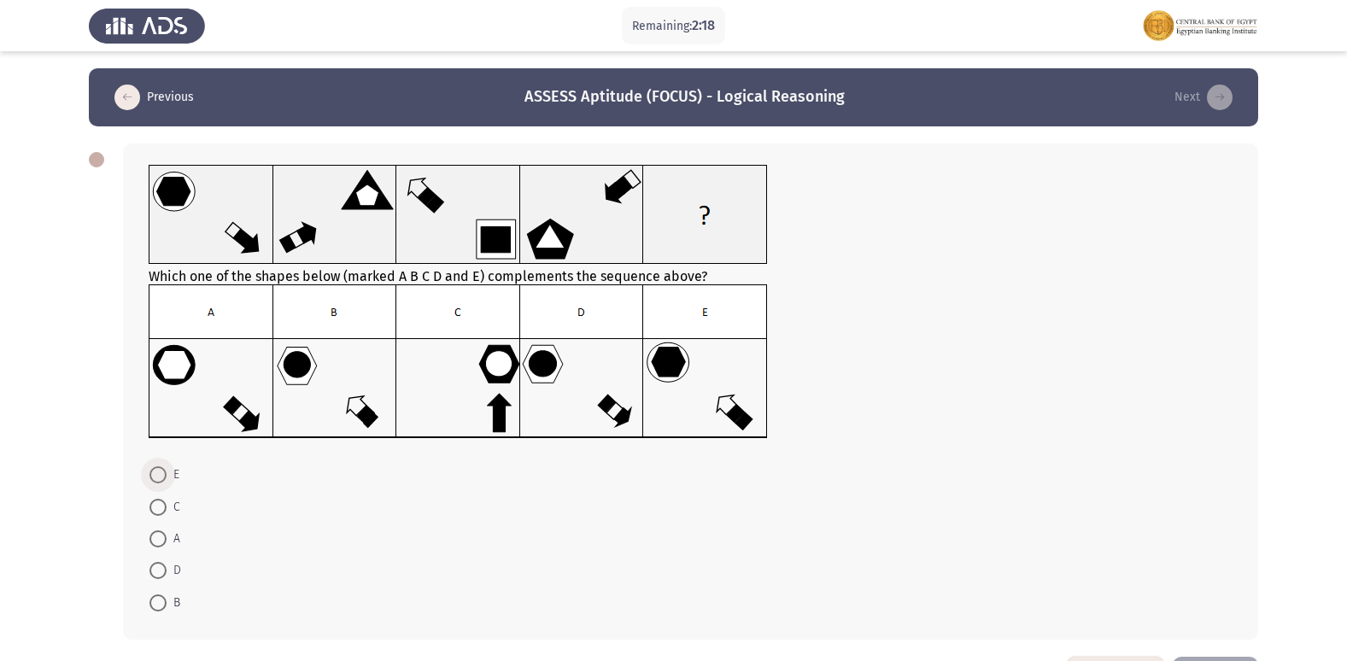
drag, startPoint x: 155, startPoint y: 476, endPoint x: 412, endPoint y: 542, distance: 264.7
click at [157, 475] on span at bounding box center [157, 474] width 17 height 17
click at [157, 475] on input "E" at bounding box center [157, 474] width 17 height 17
radio input "true"
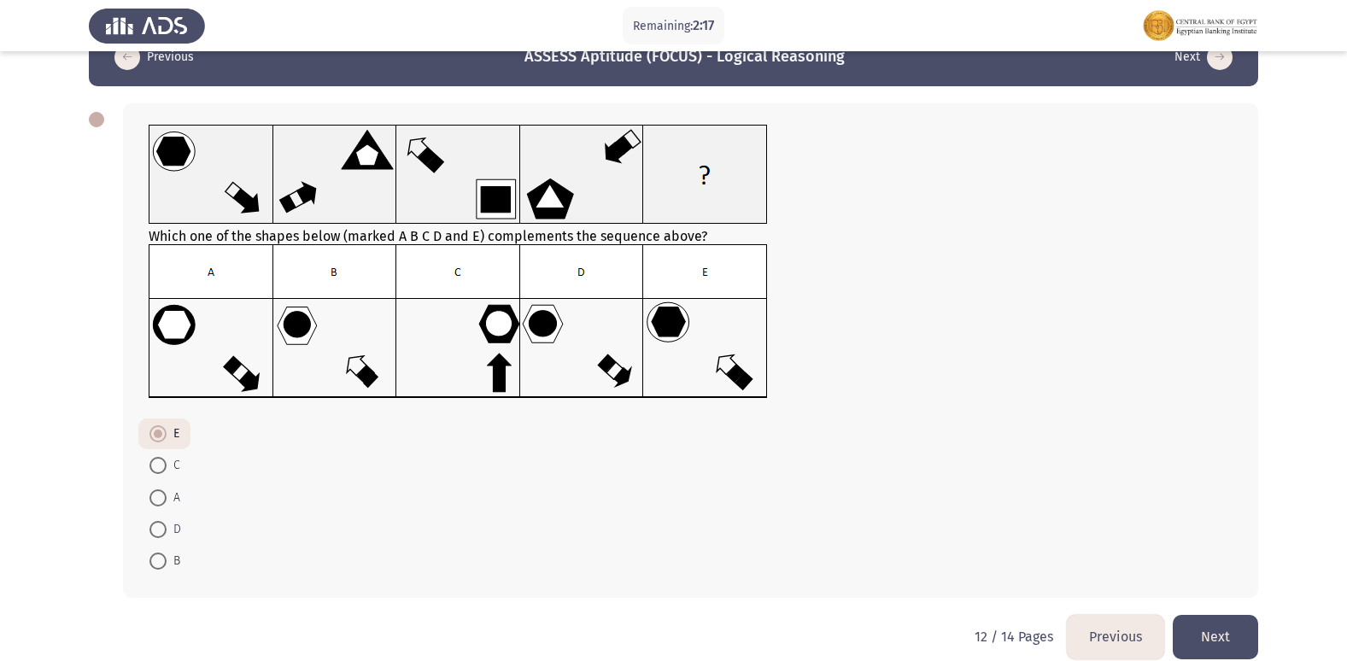
scroll to position [62, 0]
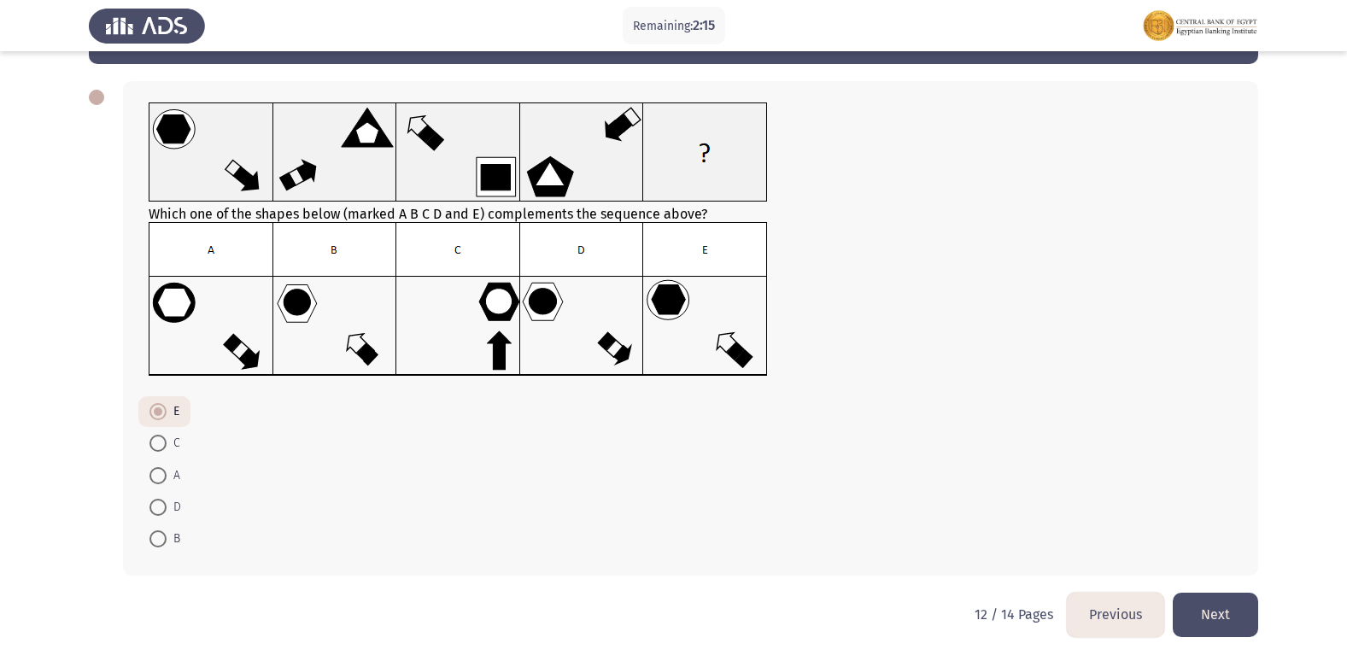
click at [1218, 610] on button "Next" at bounding box center [1215, 615] width 85 height 44
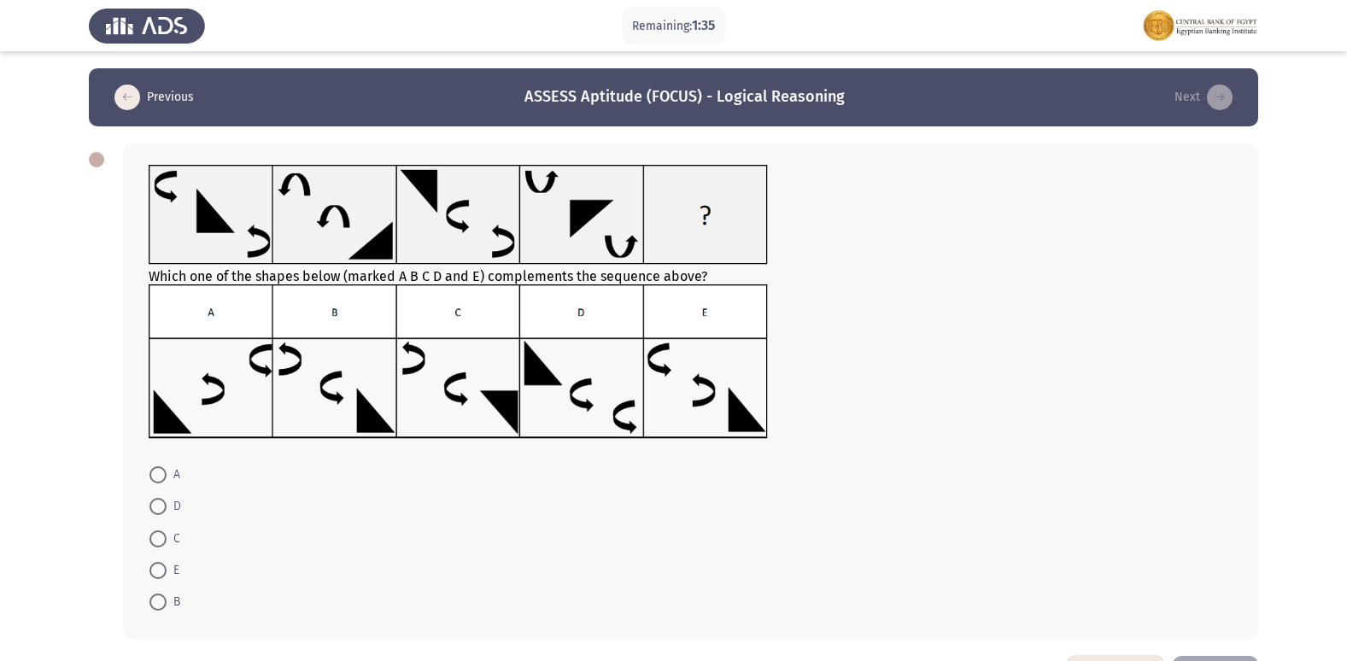
click at [155, 531] on span at bounding box center [157, 538] width 17 height 17
click at [155, 531] on input "C" at bounding box center [157, 538] width 17 height 17
radio input "true"
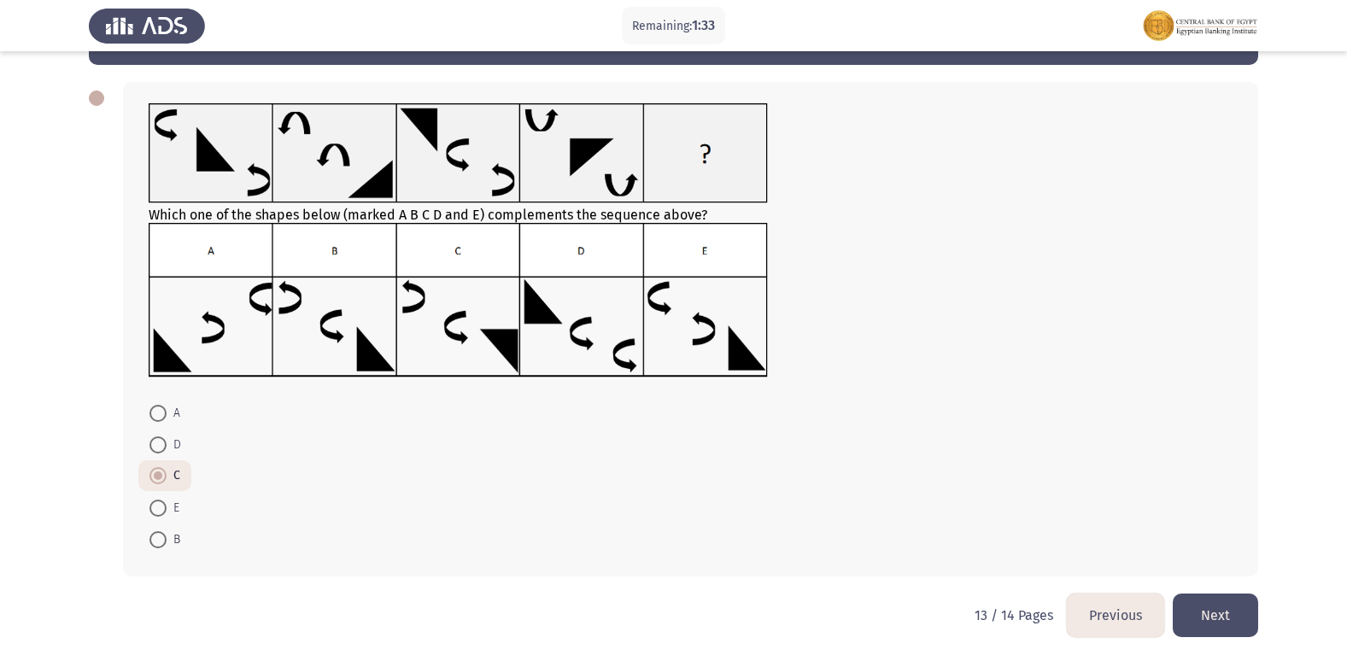
scroll to position [62, 0]
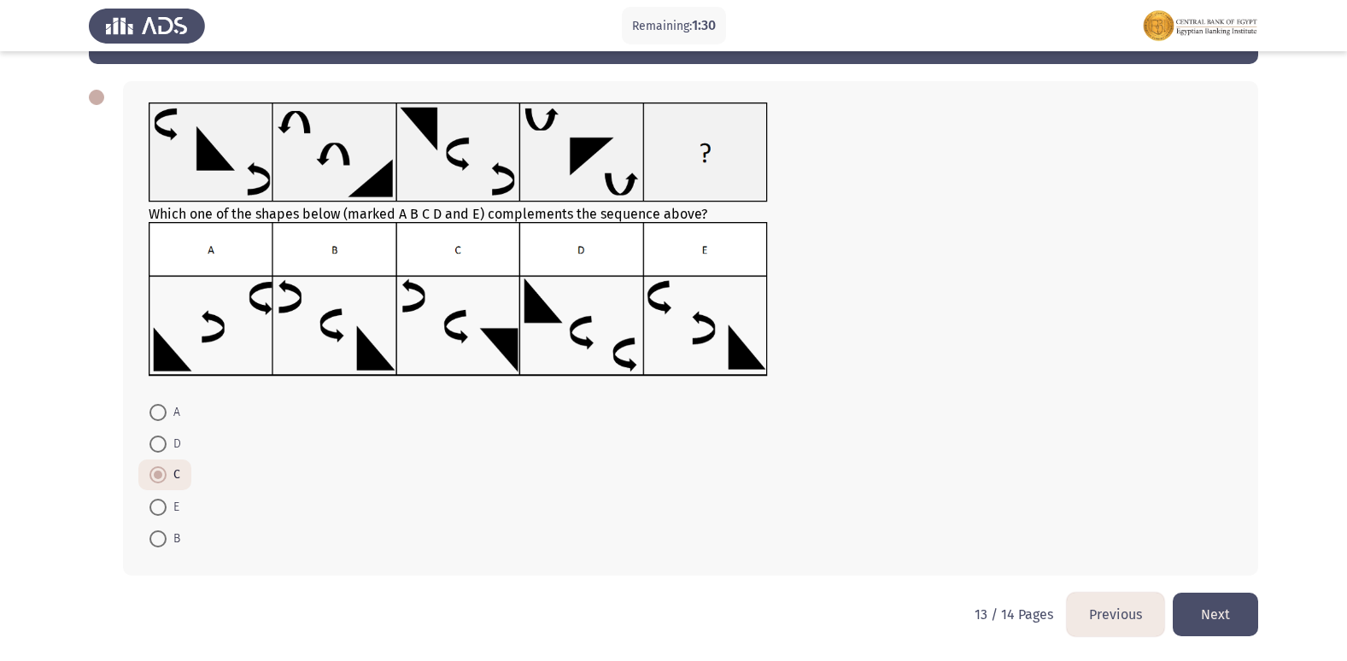
click at [1217, 608] on button "Next" at bounding box center [1215, 615] width 85 height 44
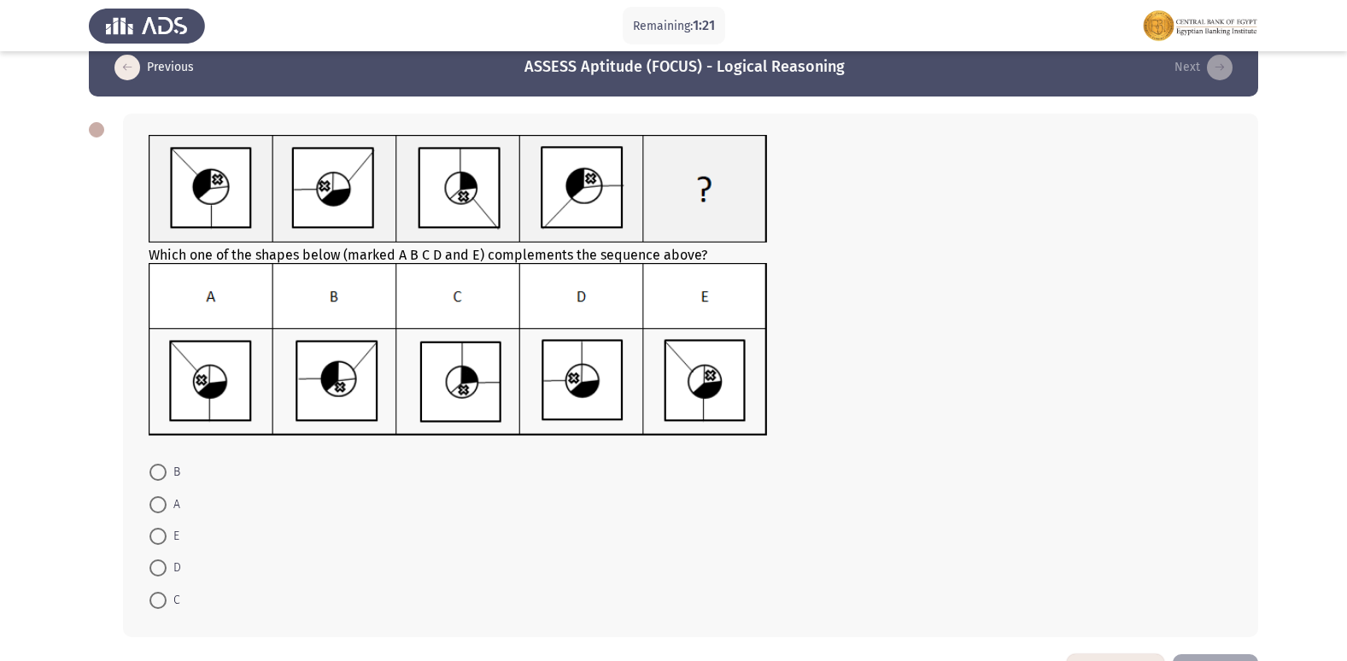
scroll to position [0, 0]
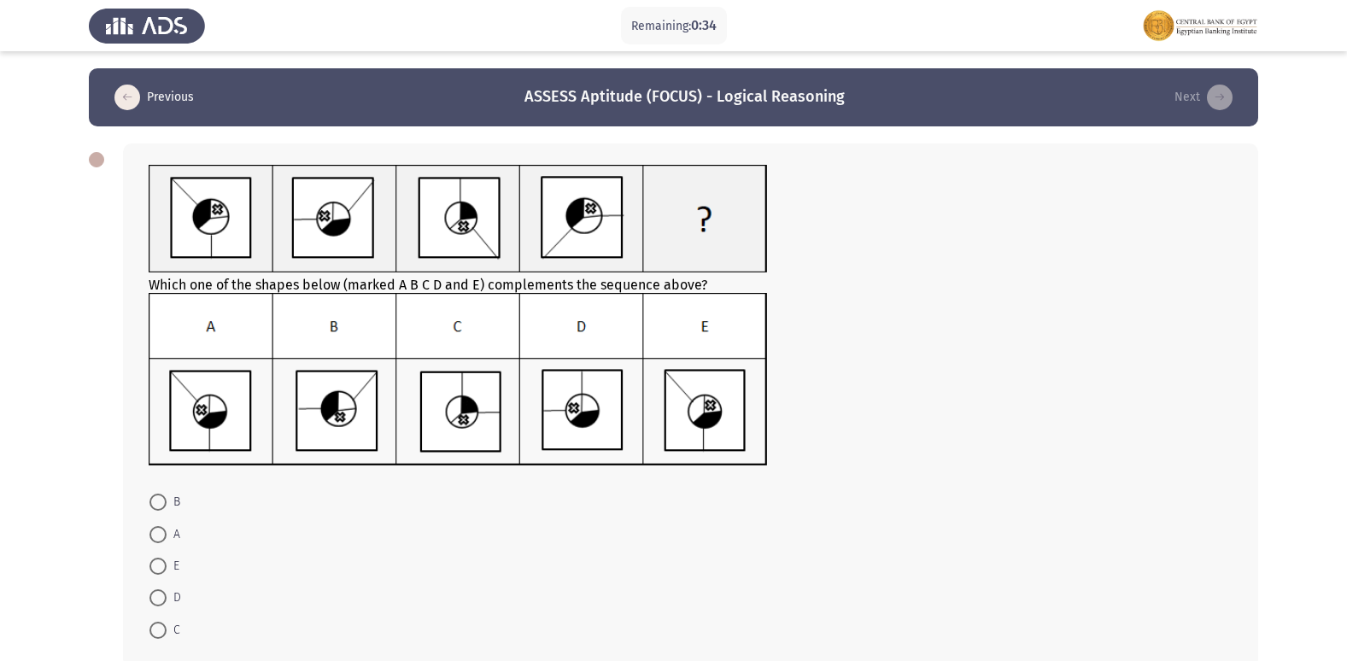
click at [158, 594] on span at bounding box center [157, 597] width 17 height 17
click at [158, 594] on input "D" at bounding box center [157, 597] width 17 height 17
radio input "true"
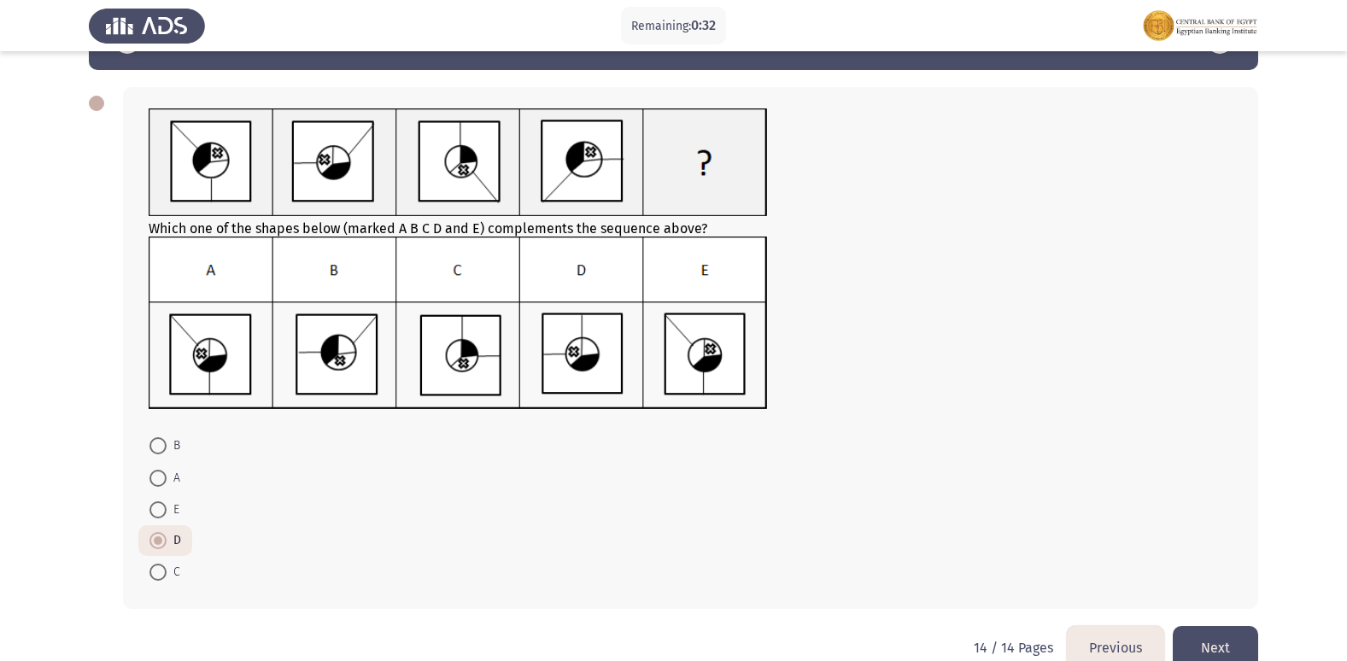
scroll to position [85, 0]
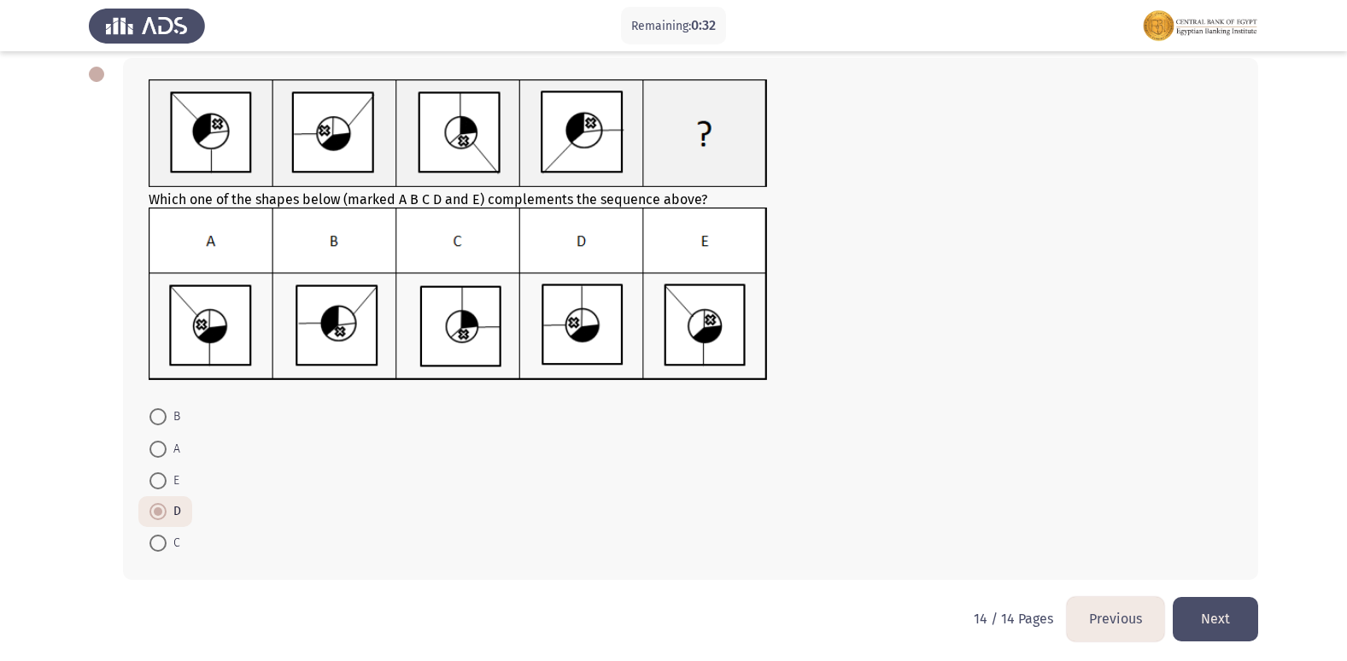
click at [1199, 614] on button "Next" at bounding box center [1215, 619] width 85 height 44
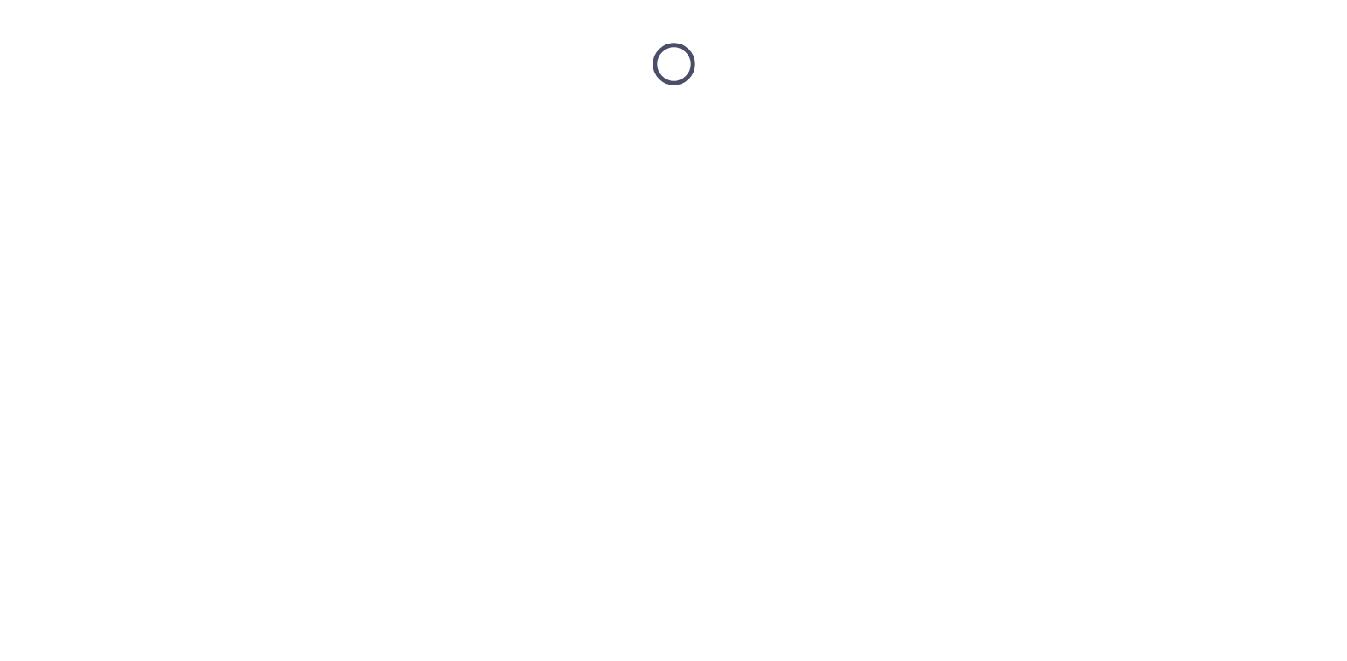
scroll to position [0, 0]
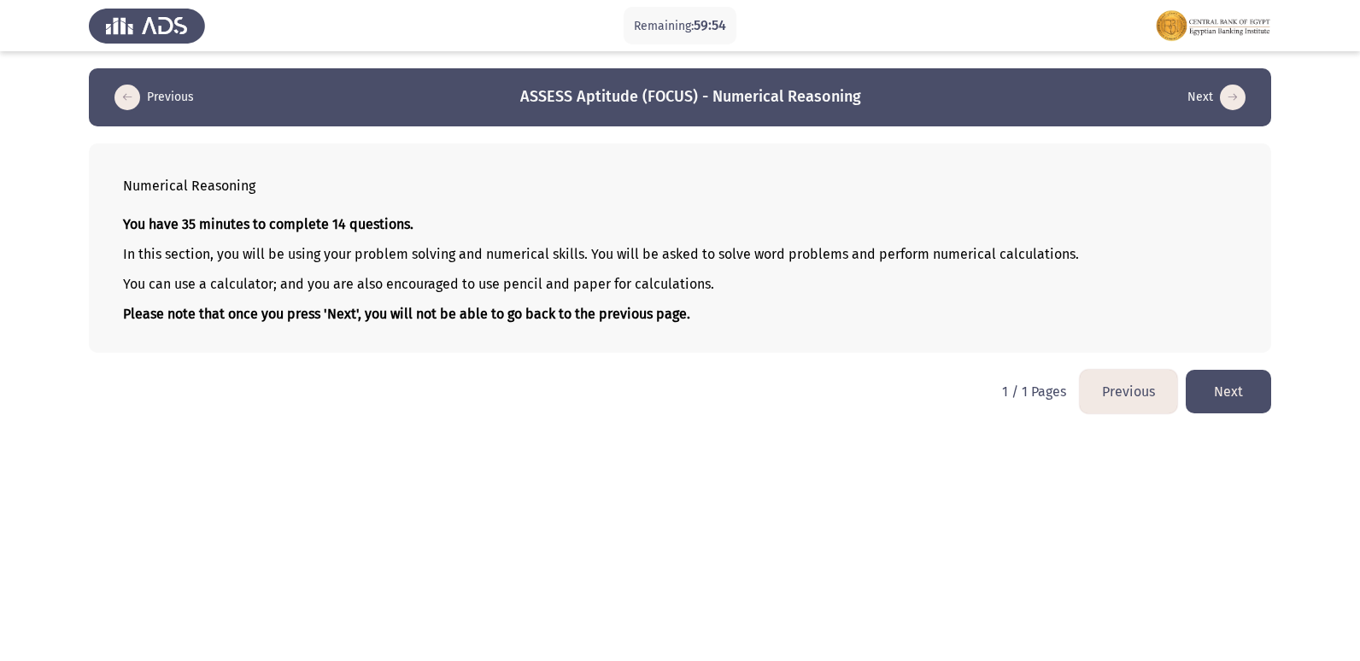
click at [1221, 389] on button "Next" at bounding box center [1227, 392] width 85 height 44
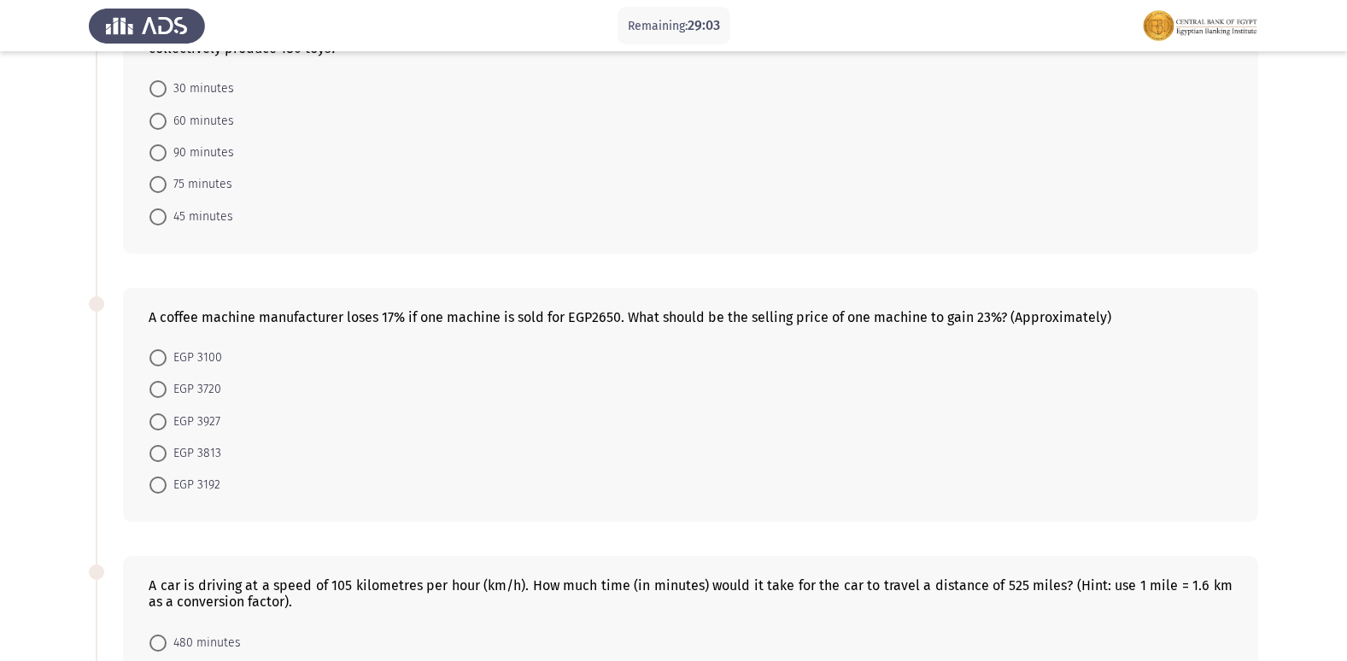
scroll to position [171, 0]
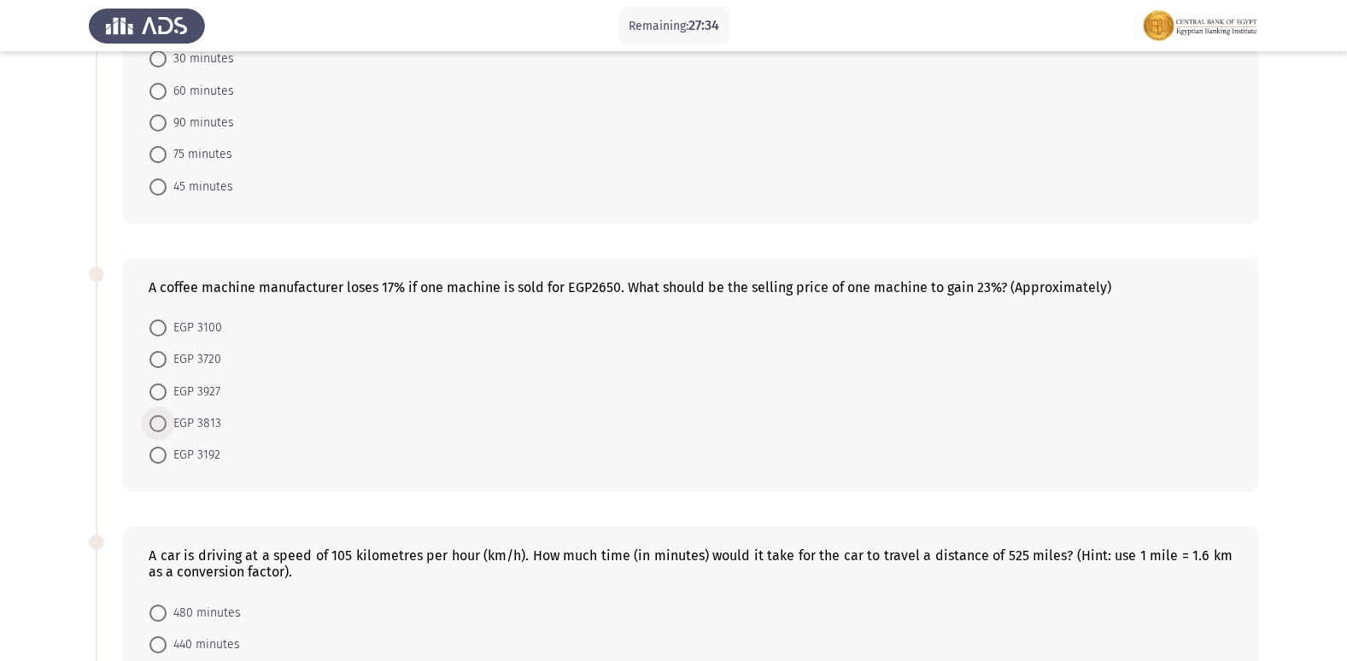
click at [161, 423] on span at bounding box center [157, 423] width 17 height 17
click at [161, 423] on input "EGP 3813" at bounding box center [157, 423] width 17 height 17
radio input "true"
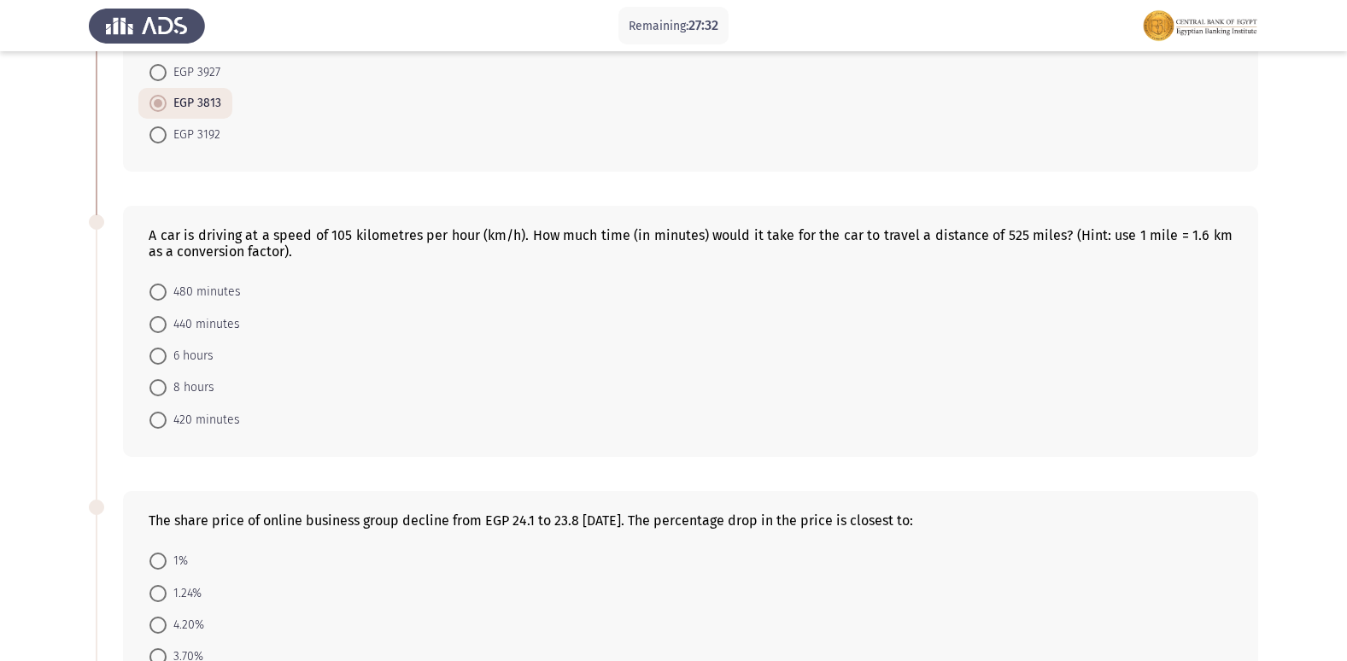
scroll to position [512, 0]
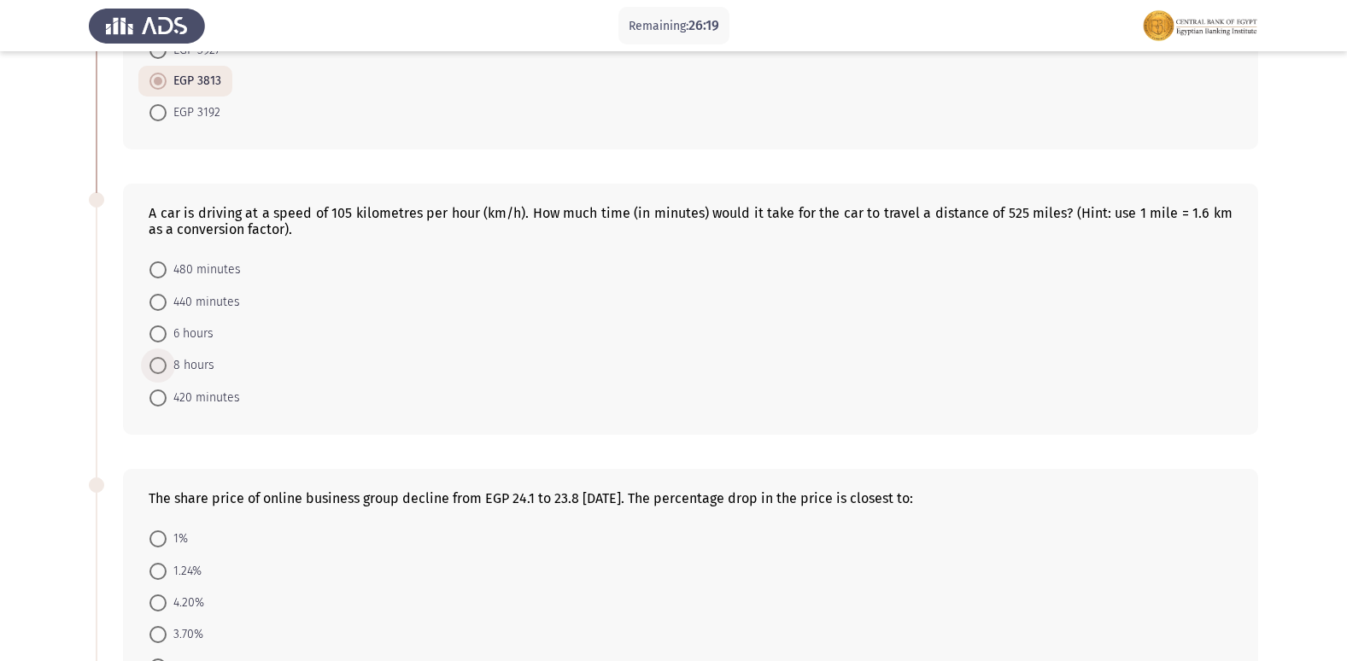
click at [155, 363] on span at bounding box center [157, 365] width 17 height 17
click at [155, 363] on input "8 hours" at bounding box center [157, 365] width 17 height 17
radio input "true"
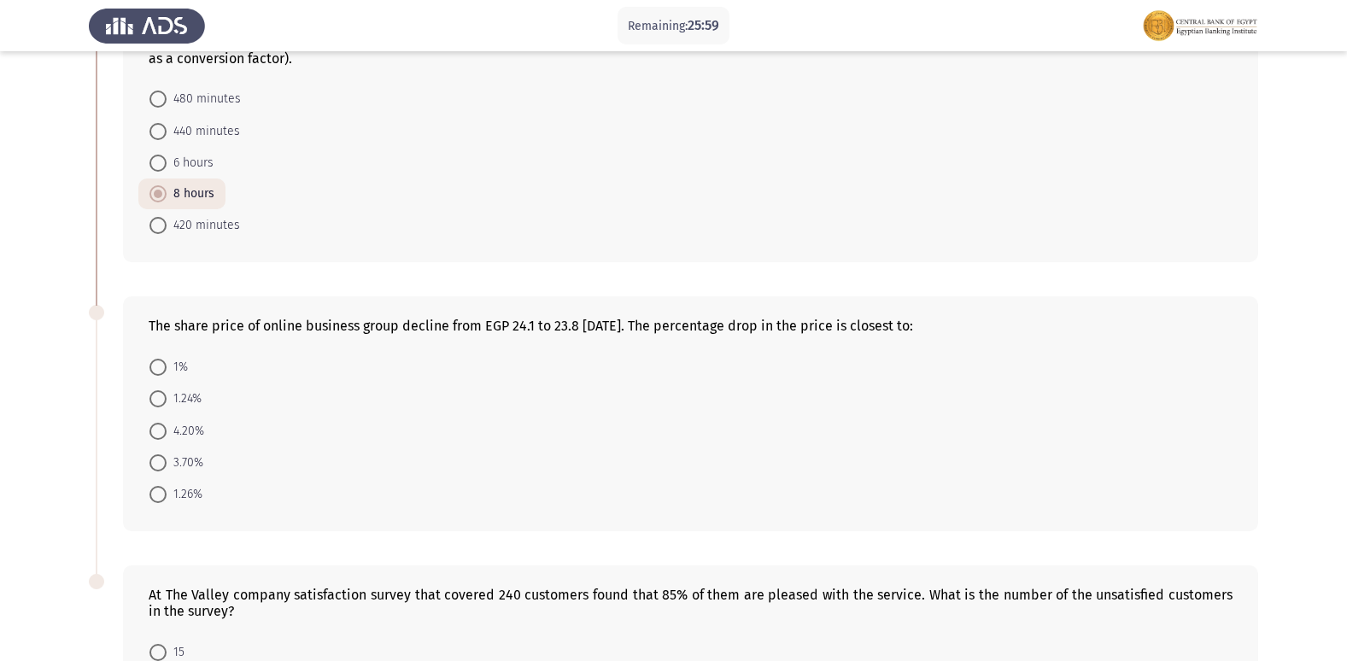
scroll to position [769, 0]
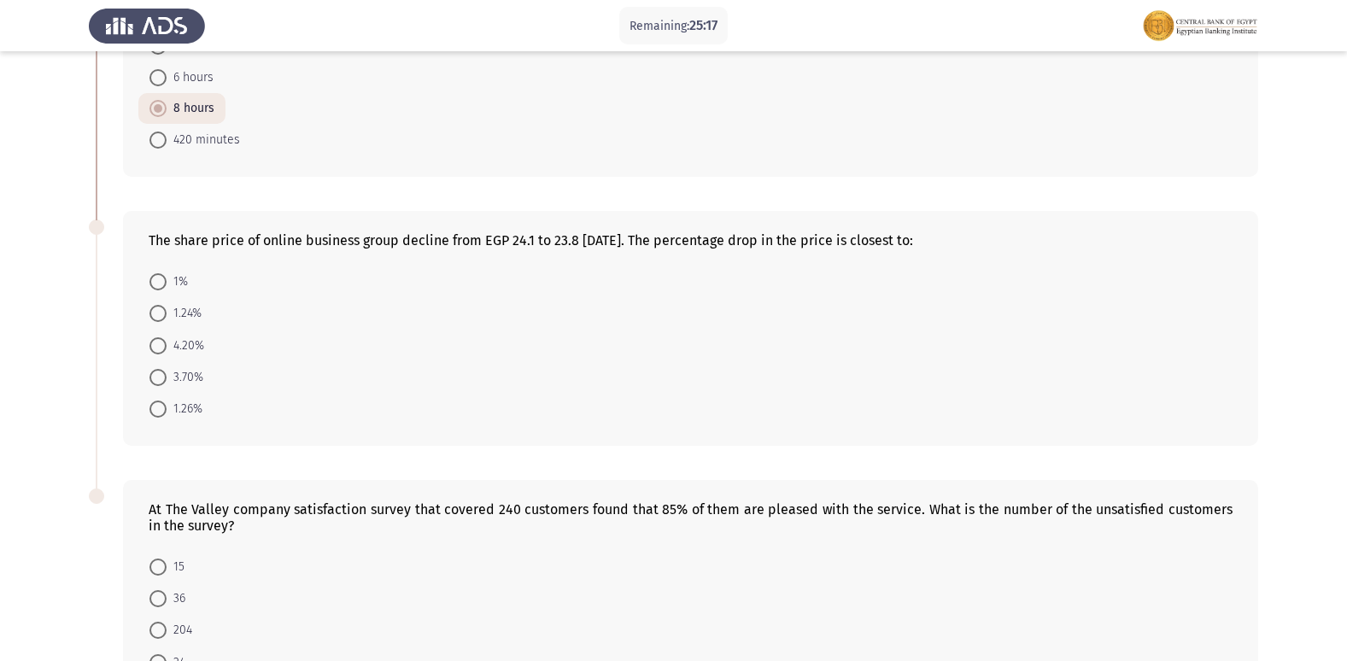
click at [154, 312] on span at bounding box center [157, 313] width 17 height 17
click at [154, 312] on input "1.24%" at bounding box center [157, 313] width 17 height 17
radio input "true"
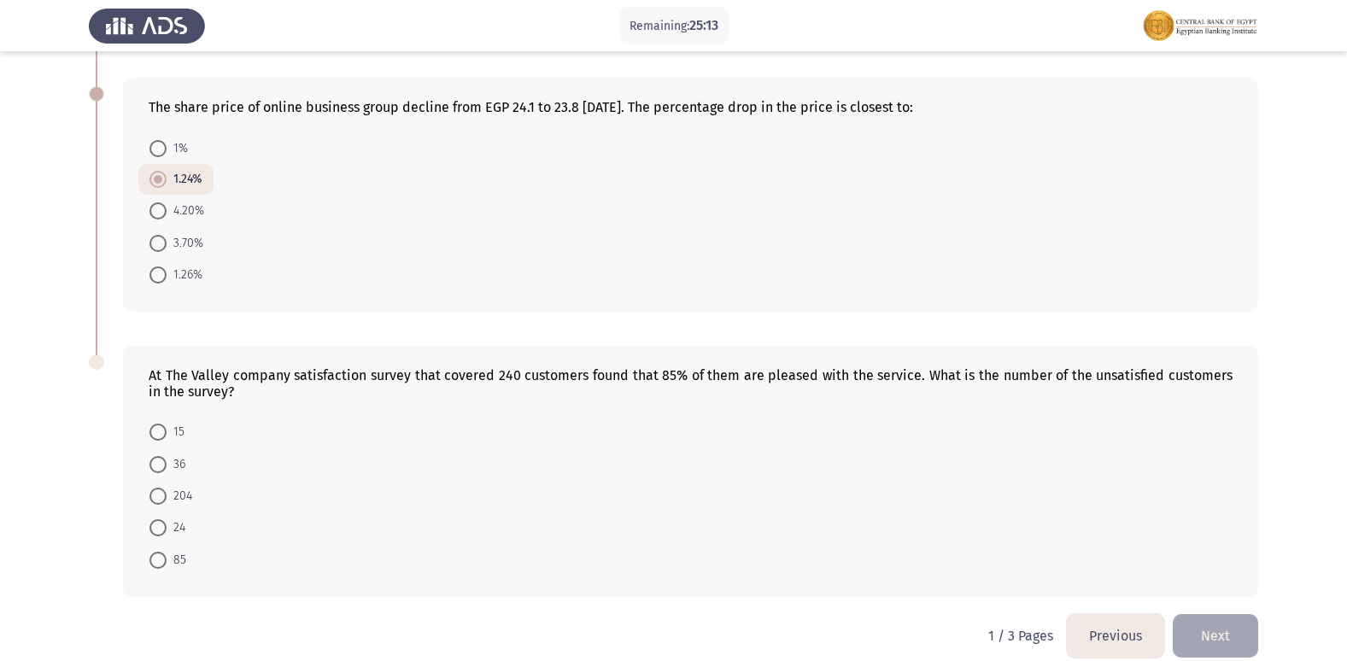
scroll to position [923, 0]
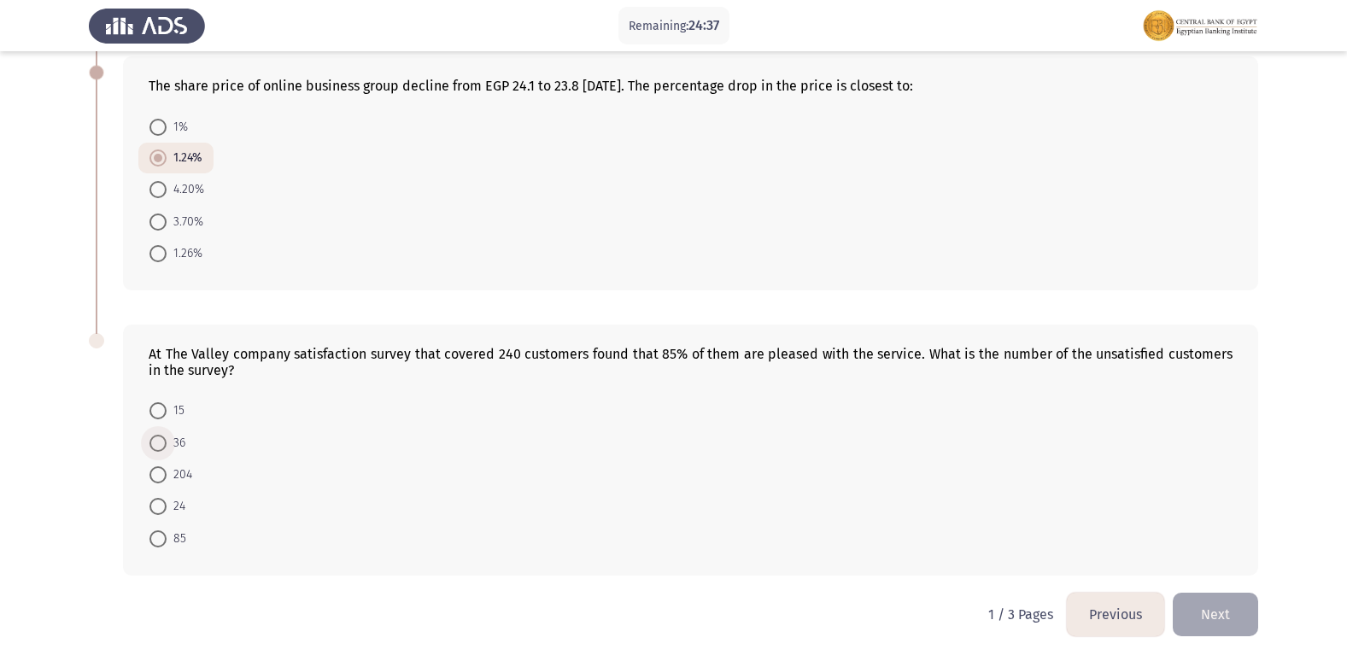
click at [159, 443] on span at bounding box center [157, 443] width 17 height 17
click at [159, 443] on input "36" at bounding box center [157, 443] width 17 height 17
radio input "true"
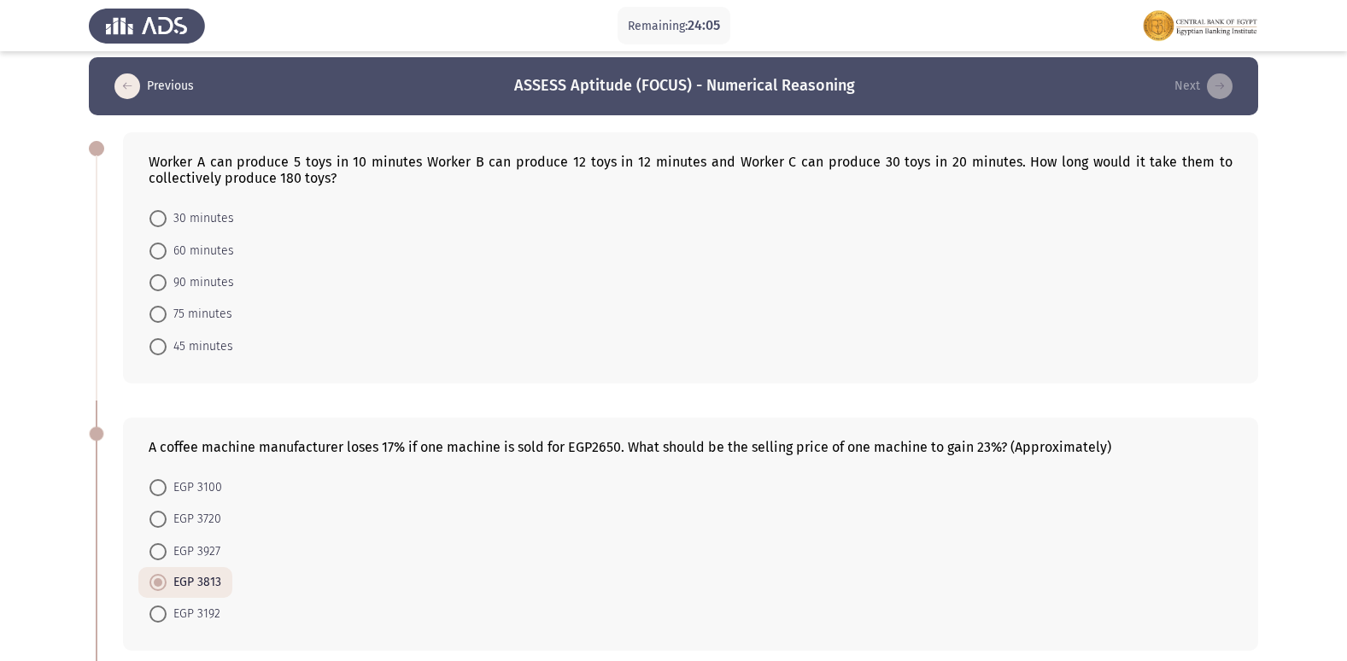
scroll to position [0, 0]
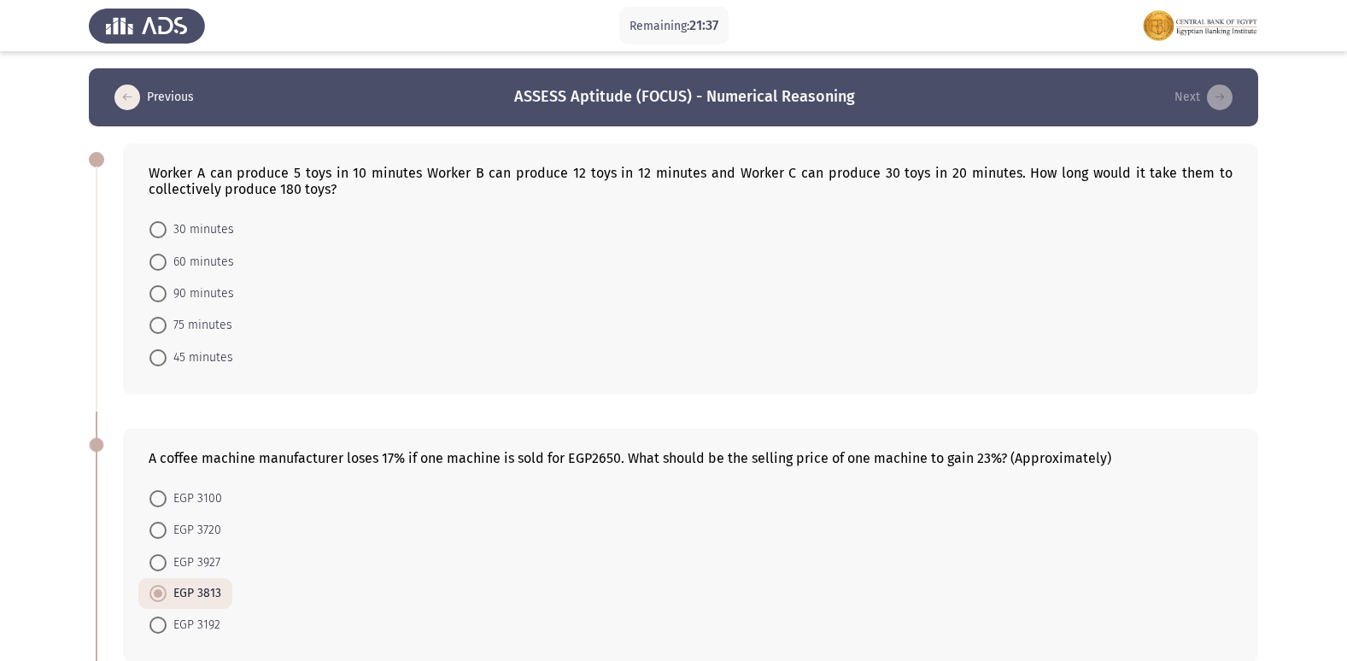
drag, startPoint x: 163, startPoint y: 297, endPoint x: 202, endPoint y: 294, distance: 39.4
click at [164, 297] on span at bounding box center [157, 293] width 17 height 17
click at [164, 297] on input "90 minutes" at bounding box center [157, 293] width 17 height 17
radio input "true"
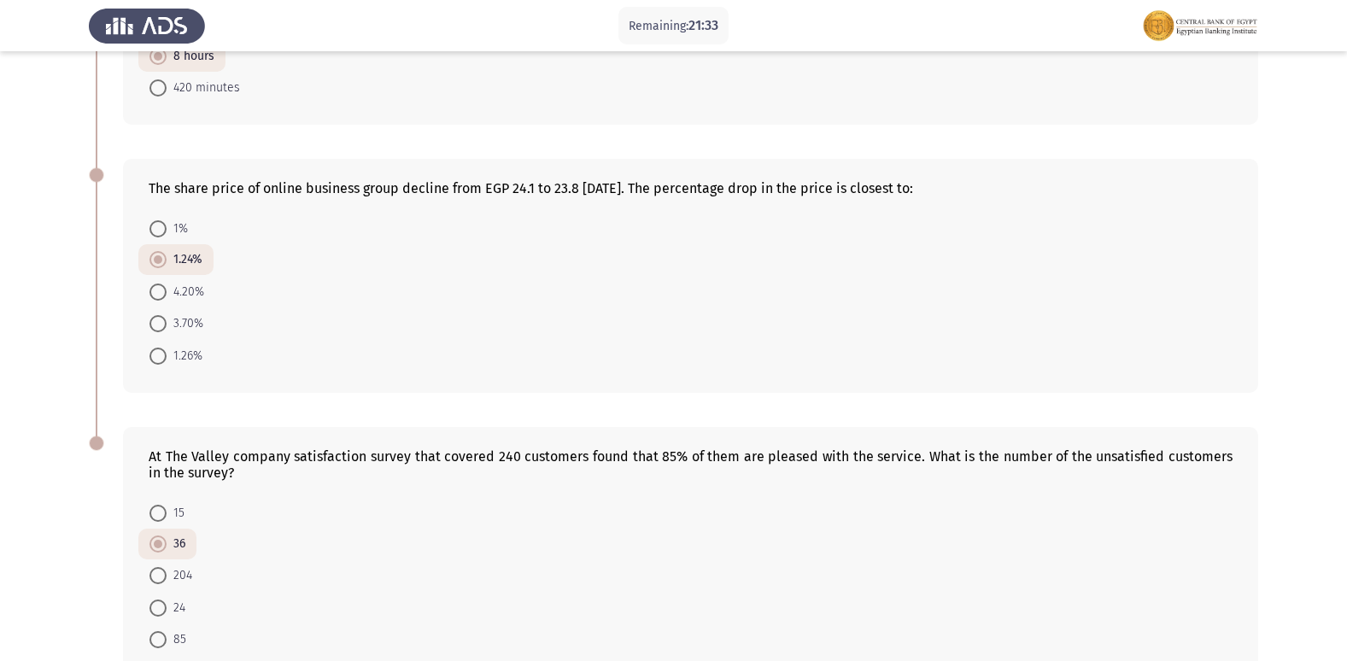
scroll to position [921, 0]
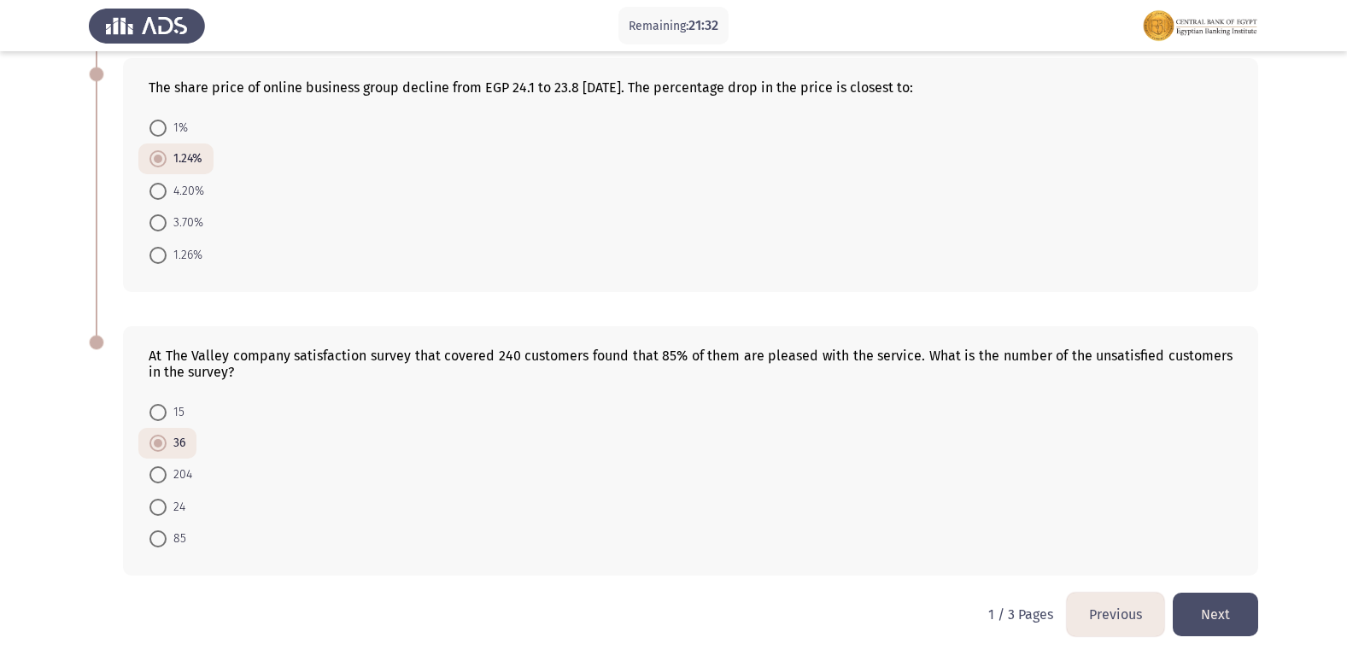
drag, startPoint x: 1335, startPoint y: 530, endPoint x: 1327, endPoint y: 560, distance: 31.7
click at [1212, 601] on button "Next" at bounding box center [1215, 615] width 85 height 44
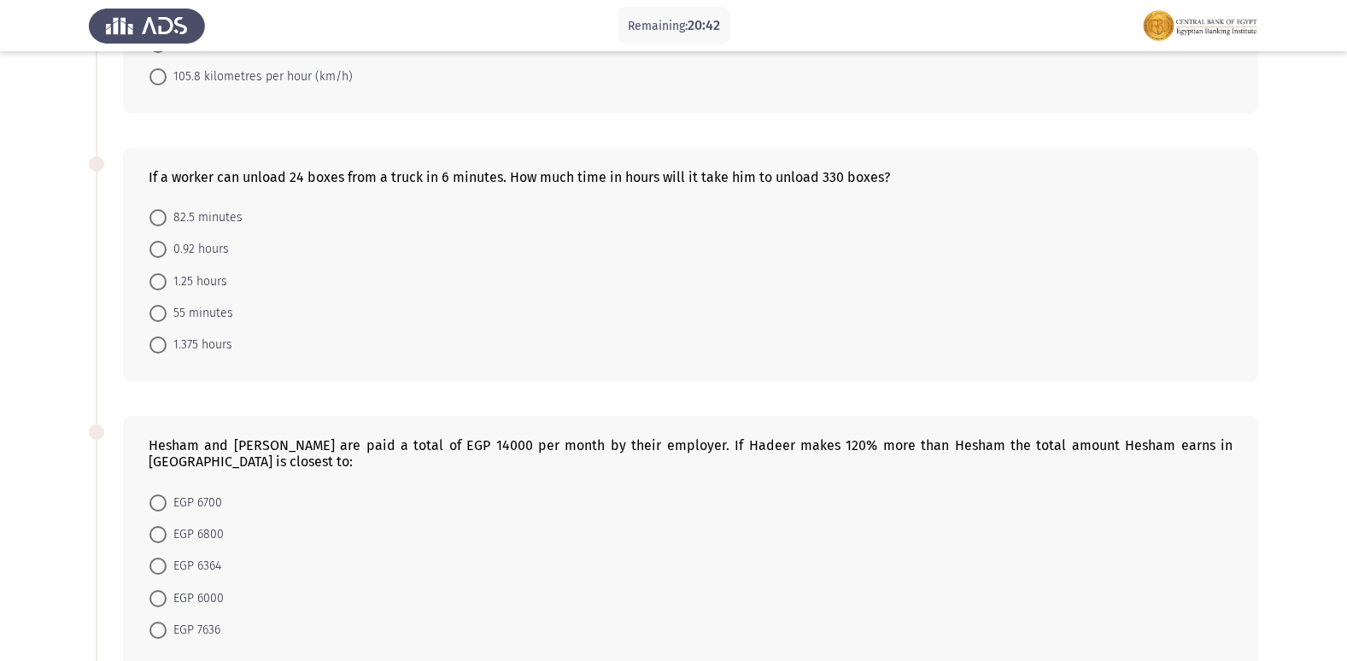
scroll to position [269, 0]
click at [160, 207] on span at bounding box center [157, 213] width 17 height 17
click at [160, 207] on input "82.5 minutes" at bounding box center [157, 213] width 17 height 17
radio input "true"
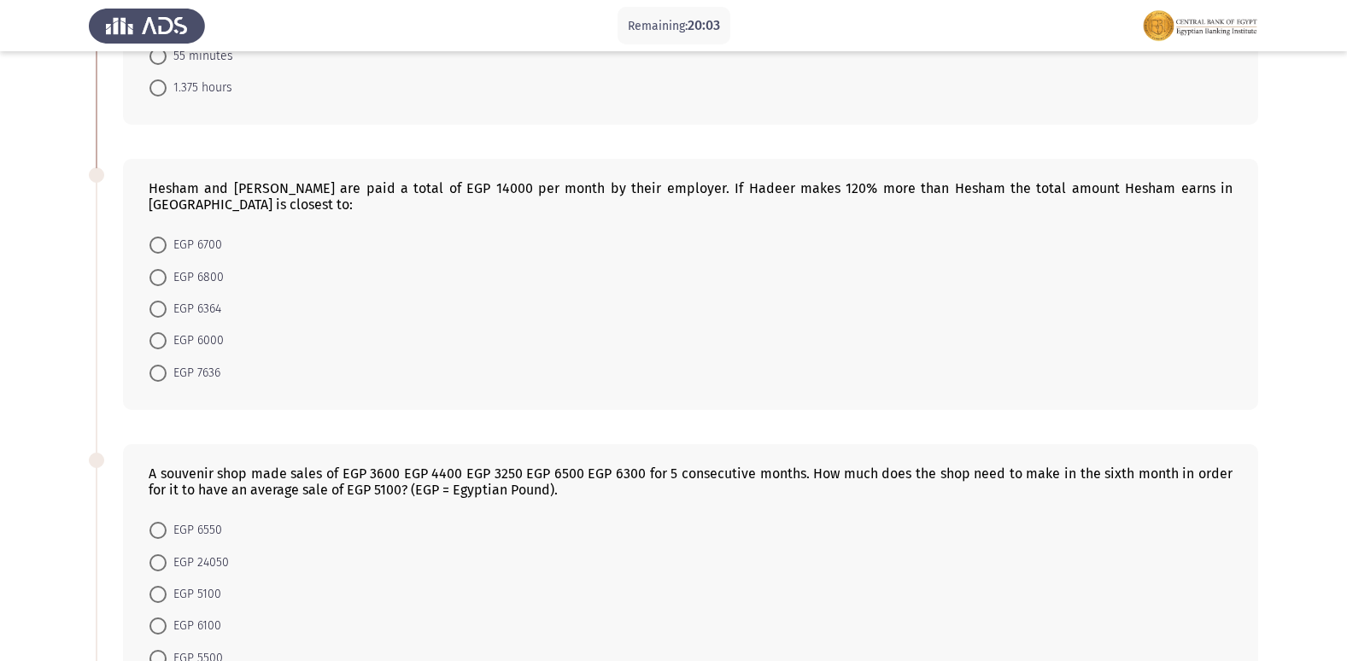
scroll to position [540, 0]
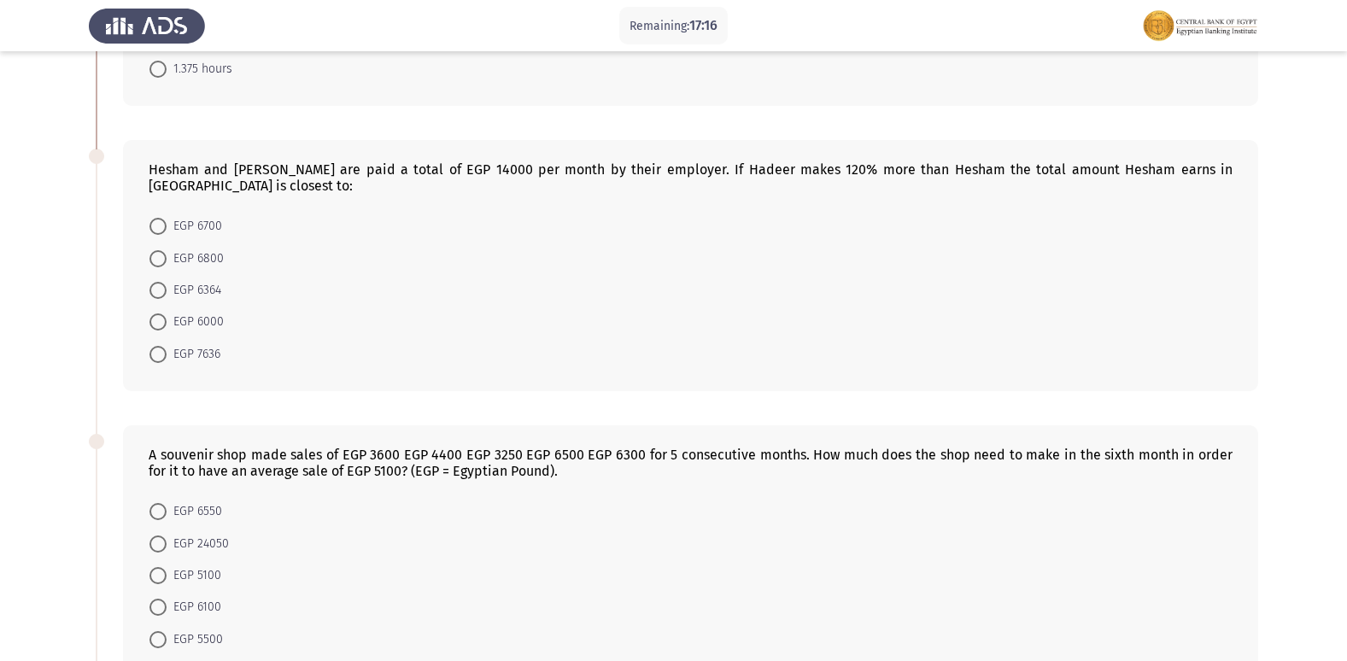
click at [159, 250] on span at bounding box center [157, 258] width 17 height 17
click at [159, 250] on input "EGP 6800" at bounding box center [157, 258] width 17 height 17
radio input "true"
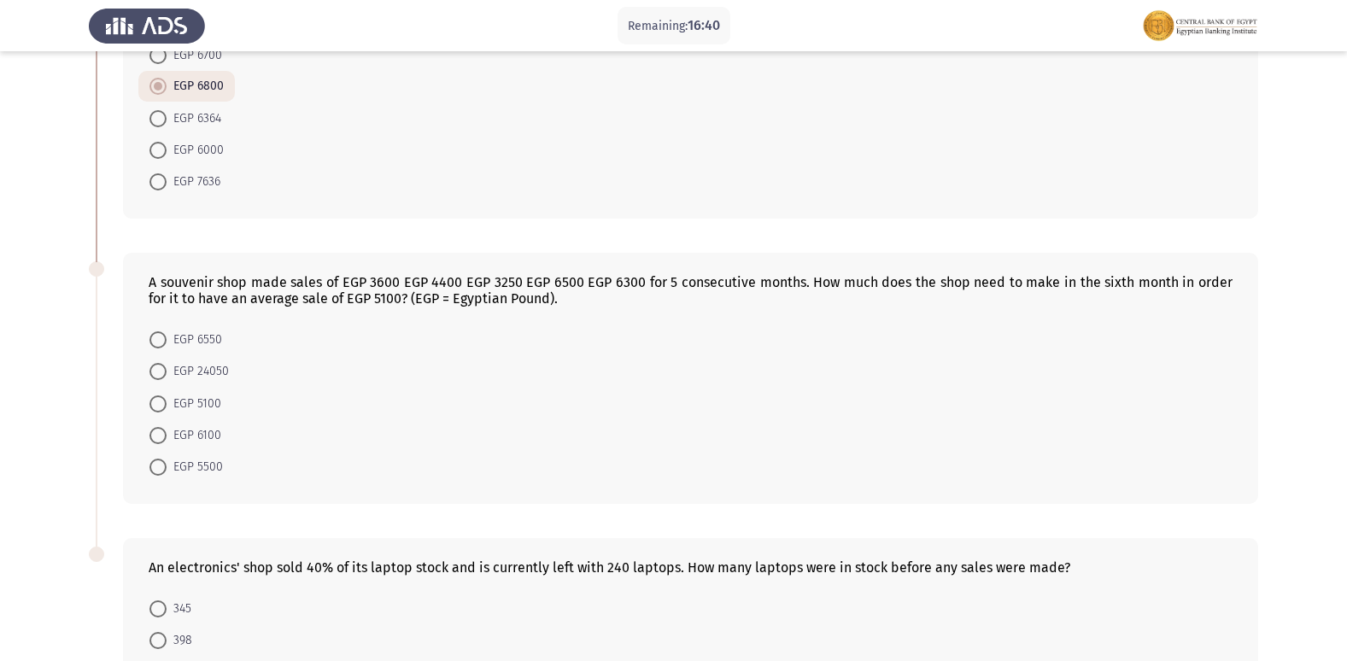
scroll to position [699, 0]
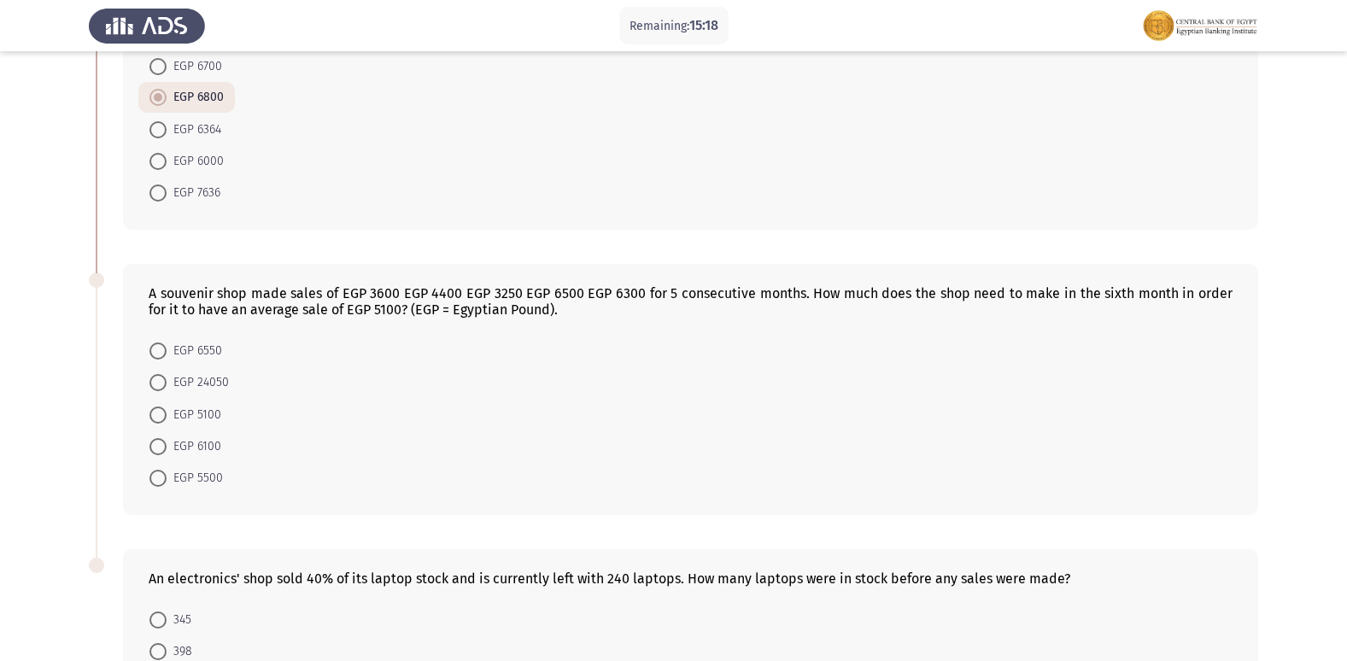
click at [162, 342] on span at bounding box center [157, 350] width 17 height 17
click at [162, 342] on input "EGP 6550" at bounding box center [157, 350] width 17 height 17
radio input "true"
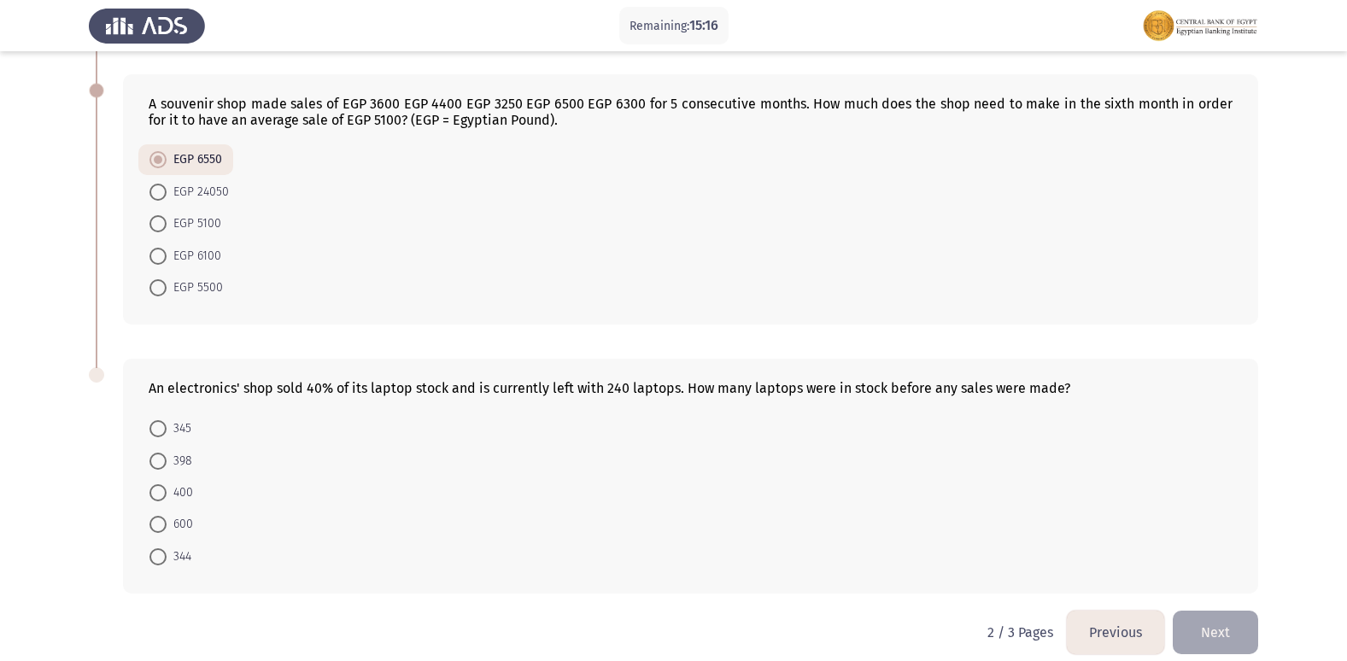
scroll to position [891, 0]
click at [161, 547] on span at bounding box center [157, 555] width 17 height 17
click at [161, 547] on input "344" at bounding box center [157, 555] width 17 height 17
radio input "true"
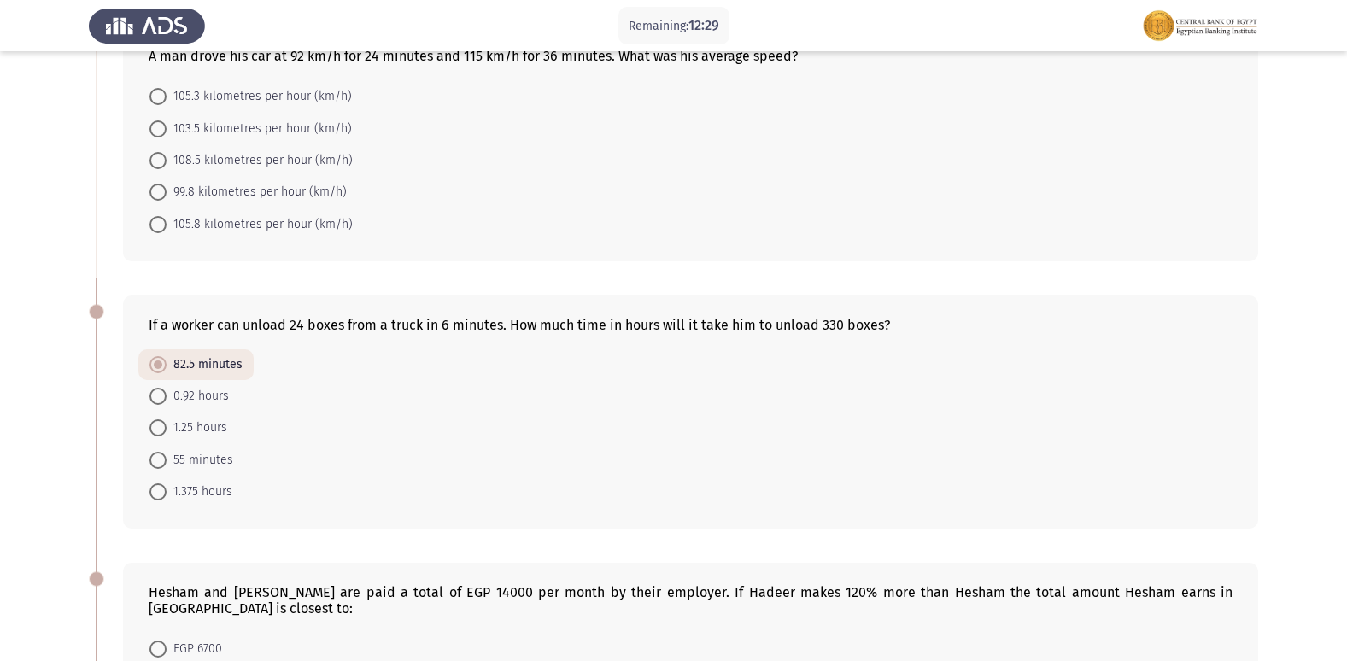
scroll to position [0, 0]
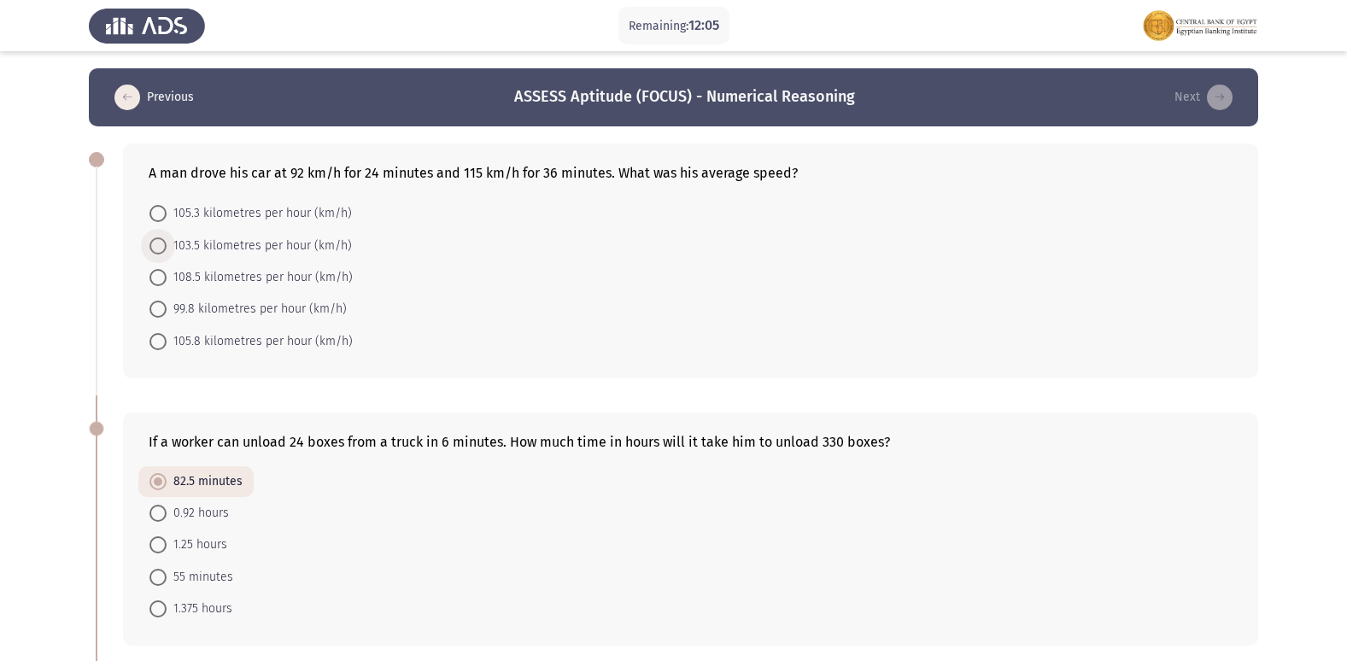
click at [159, 249] on span at bounding box center [157, 245] width 17 height 17
click at [159, 249] on input "103.5 kilometres per hour (km/h)" at bounding box center [157, 245] width 17 height 17
radio input "true"
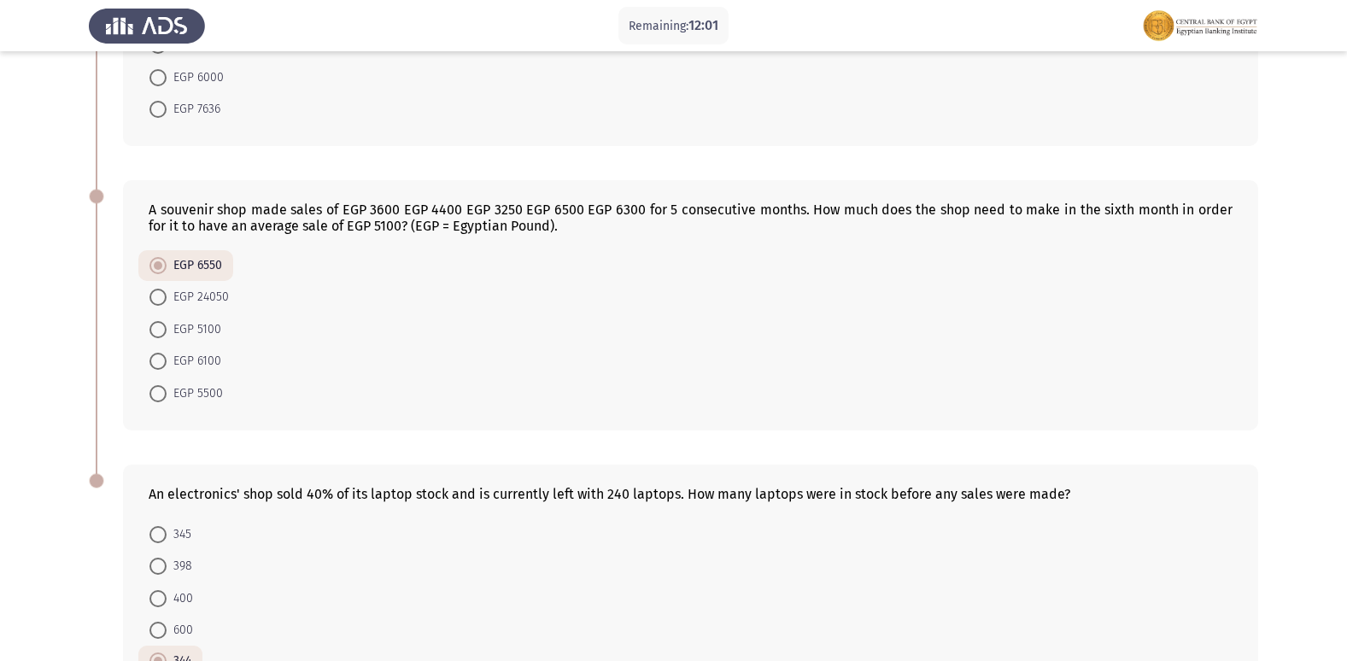
scroll to position [888, 0]
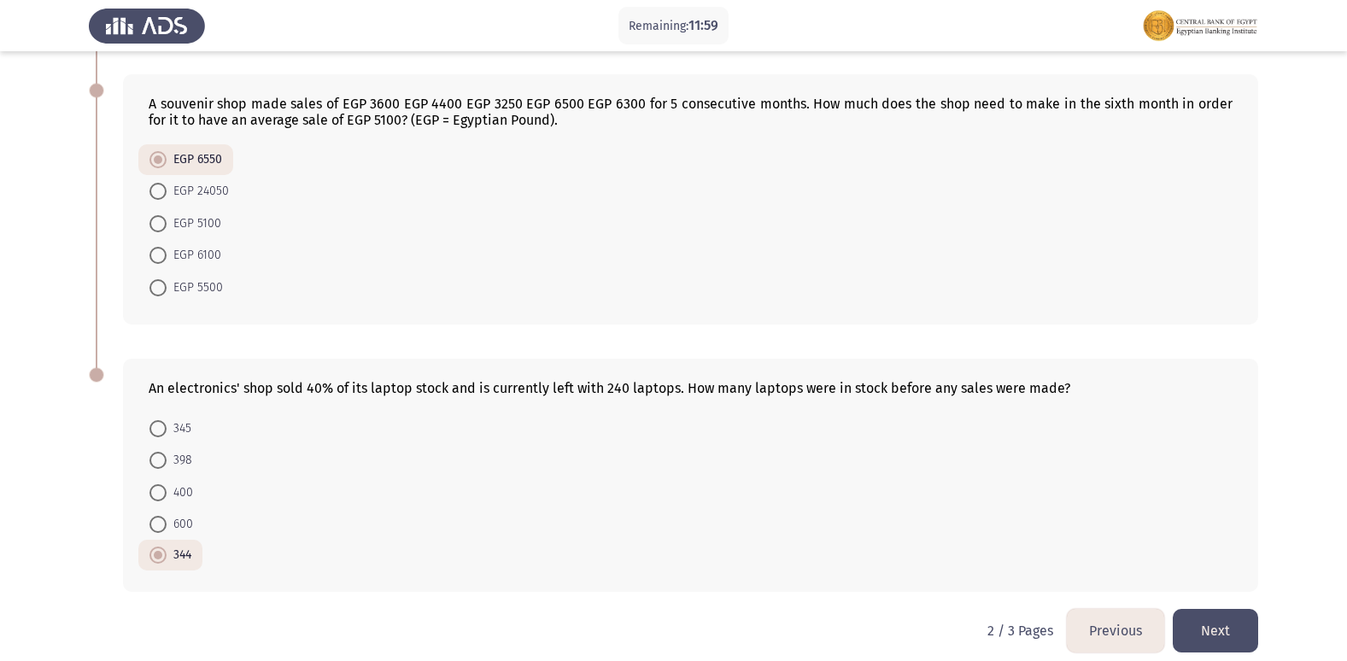
click at [1210, 609] on button "Next" at bounding box center [1215, 631] width 85 height 44
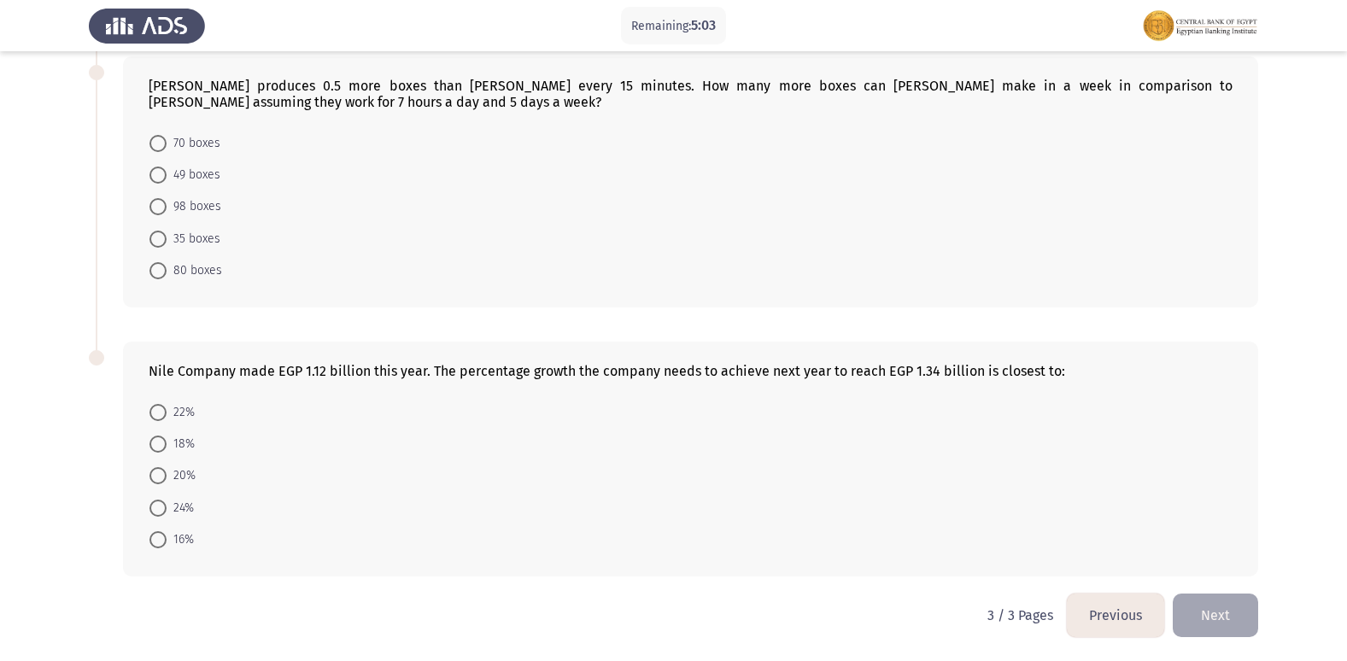
scroll to position [641, 0]
click at [158, 478] on span at bounding box center [157, 474] width 17 height 17
click at [158, 478] on input "20%" at bounding box center [157, 474] width 17 height 17
radio input "true"
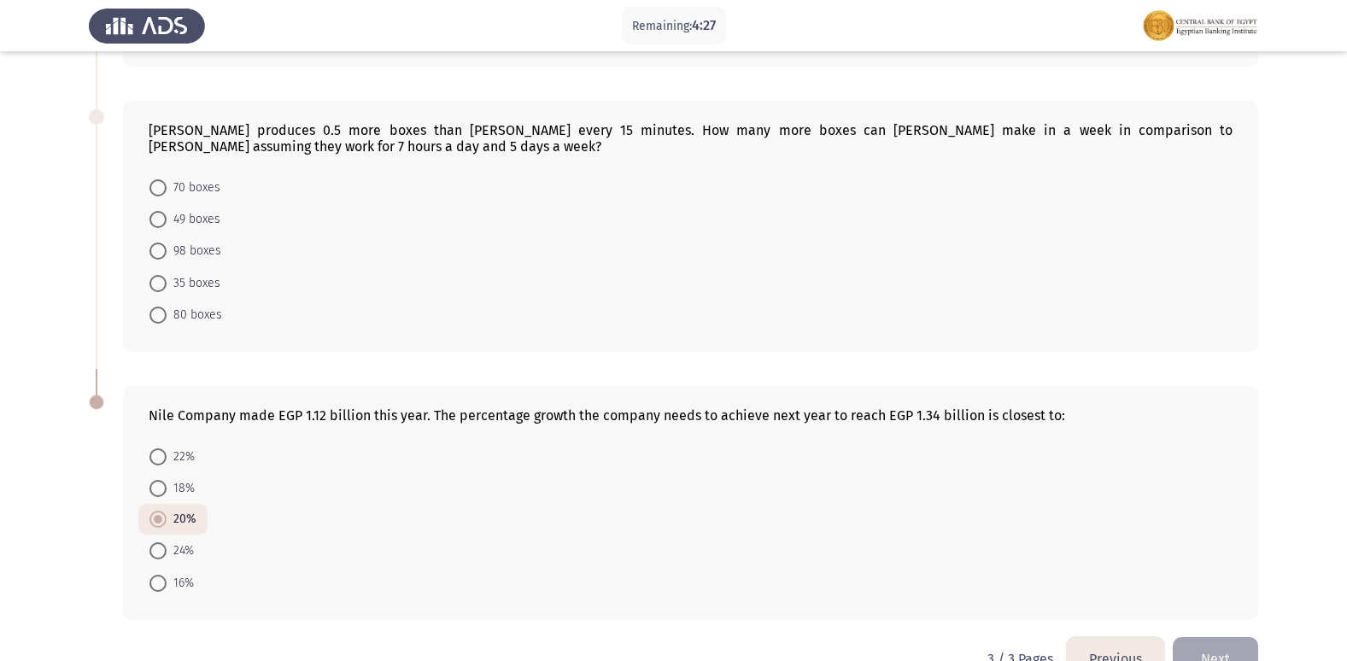
scroll to position [470, 0]
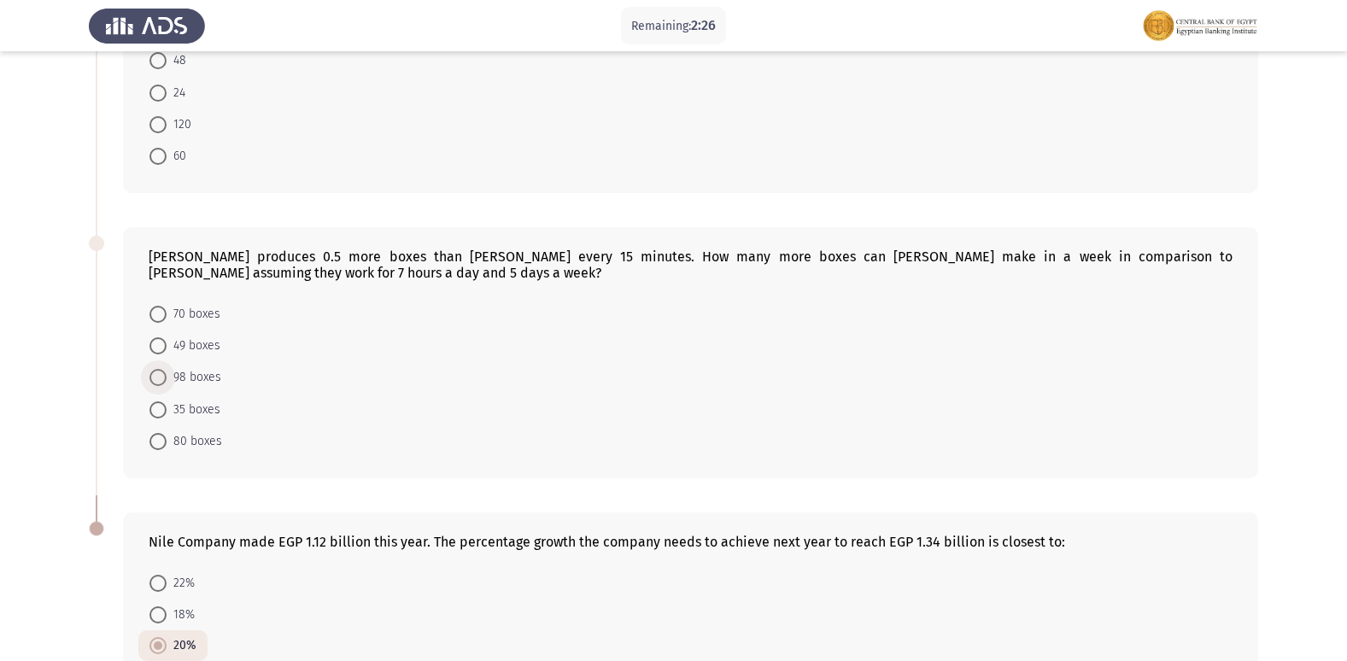
click at [156, 378] on span at bounding box center [157, 377] width 17 height 17
click at [156, 378] on input "98 boxes" at bounding box center [157, 377] width 17 height 17
radio input "true"
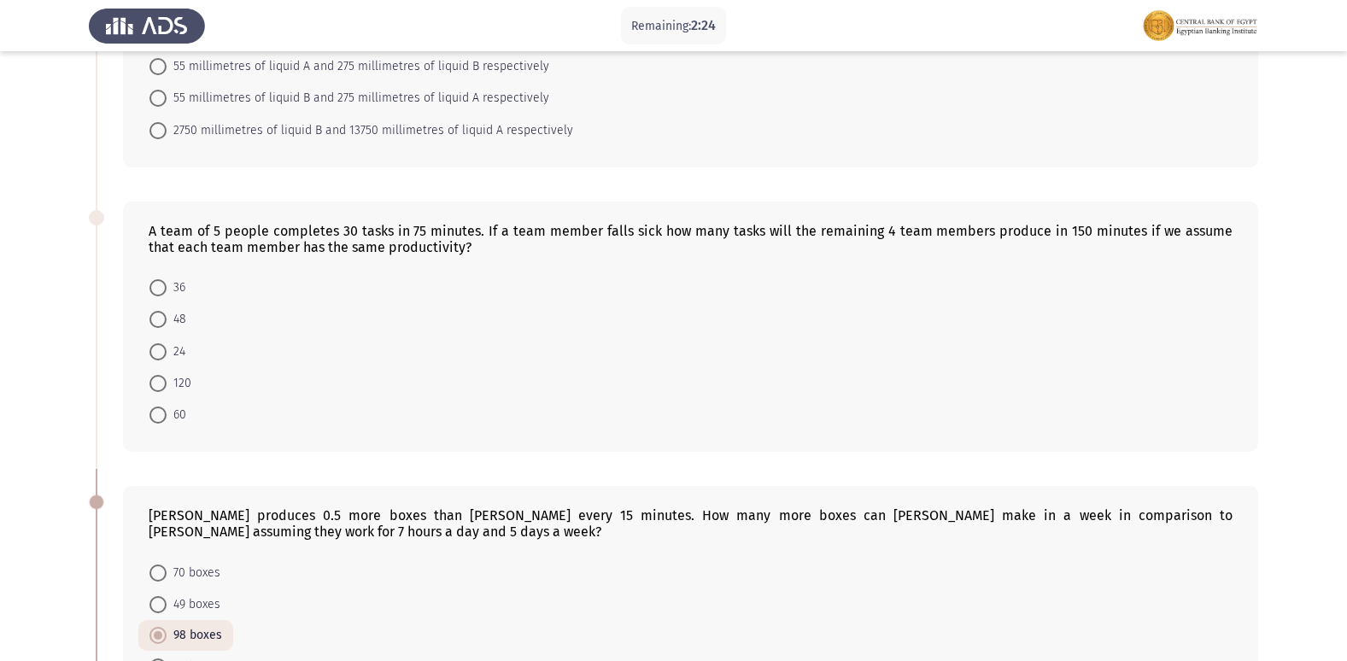
scroll to position [126, 0]
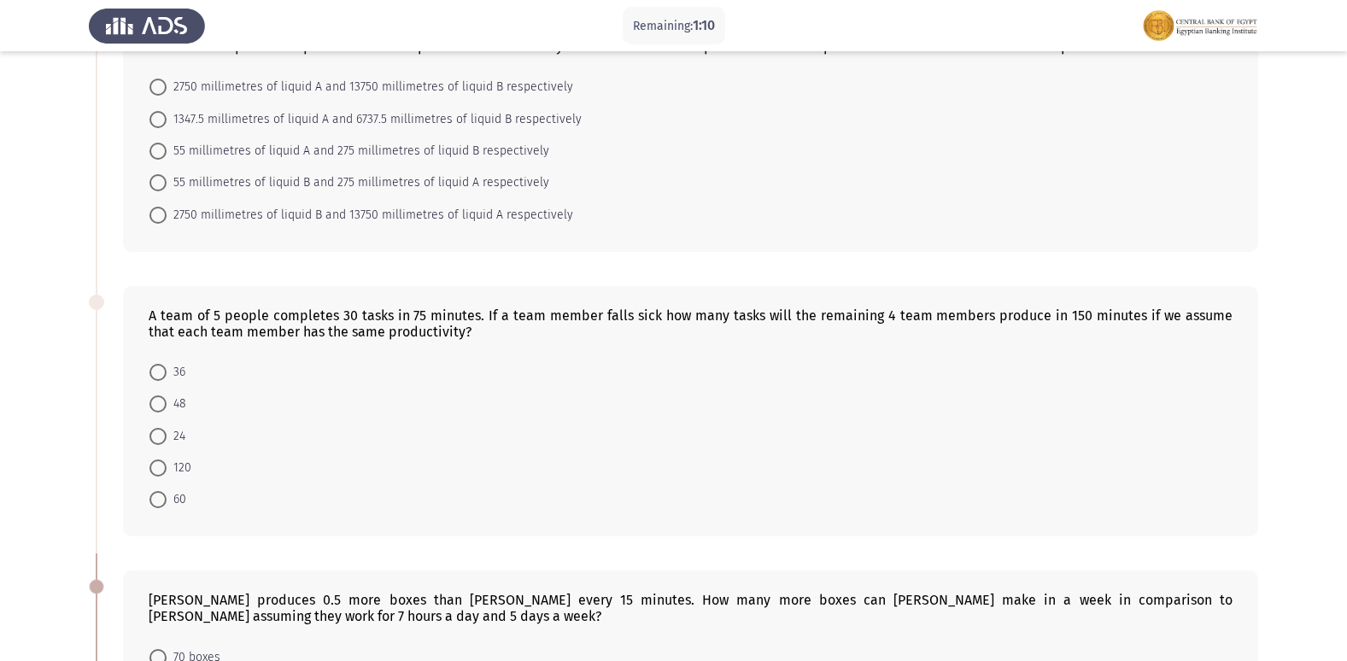
click at [156, 399] on span at bounding box center [157, 403] width 17 height 17
click at [156, 399] on input "48" at bounding box center [157, 403] width 17 height 17
radio input "true"
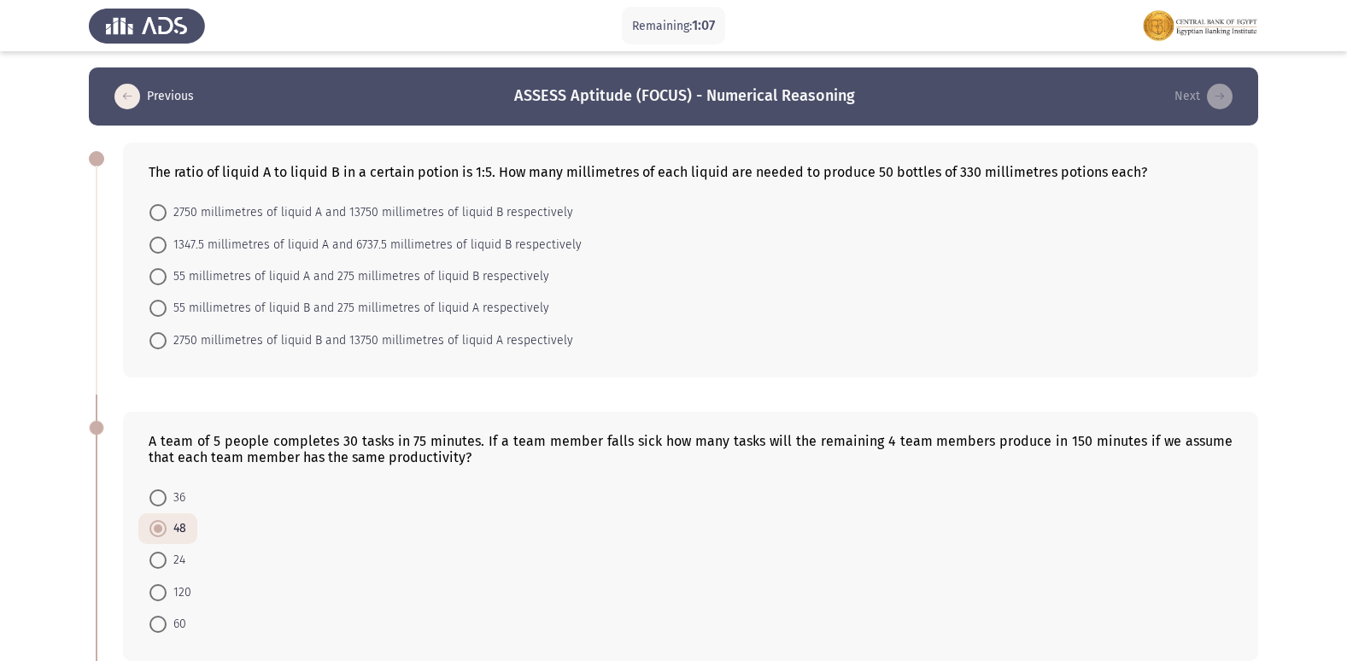
scroll to position [0, 0]
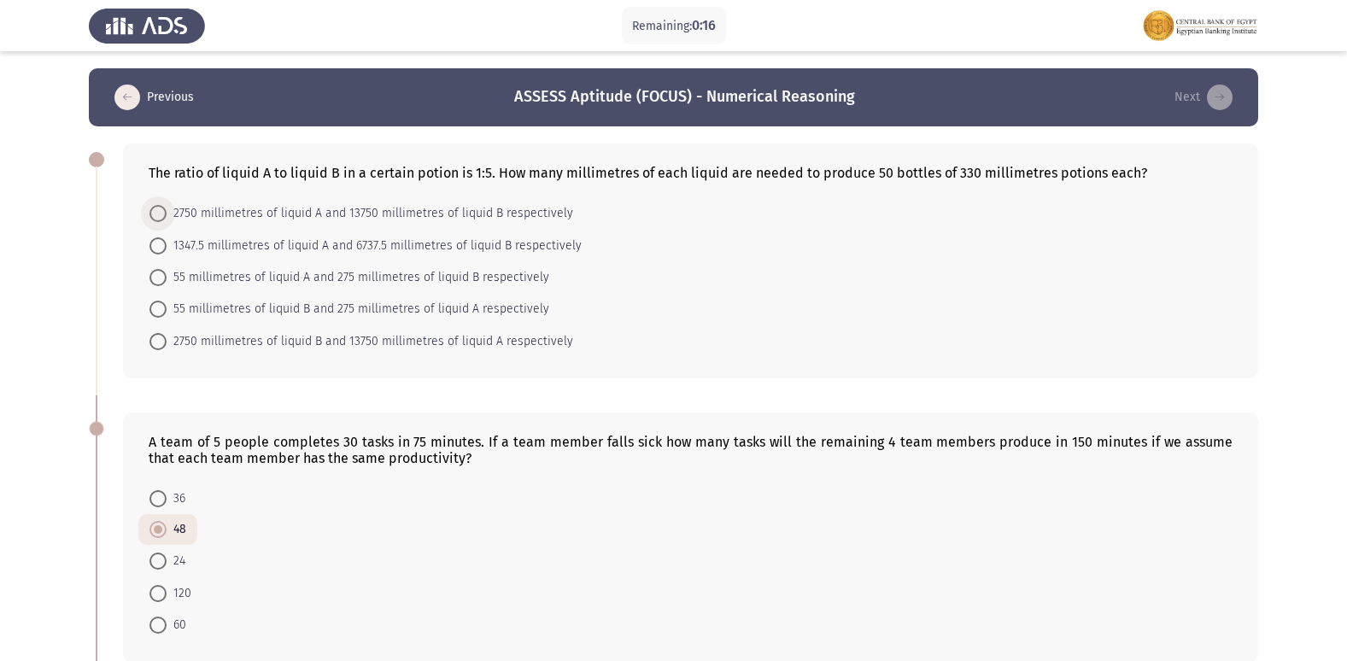
click at [157, 208] on span at bounding box center [157, 213] width 17 height 17
click at [157, 208] on input "2750 millimetres of liquid A and 13750 millimetres of liquid B respectively" at bounding box center [157, 213] width 17 height 17
radio input "true"
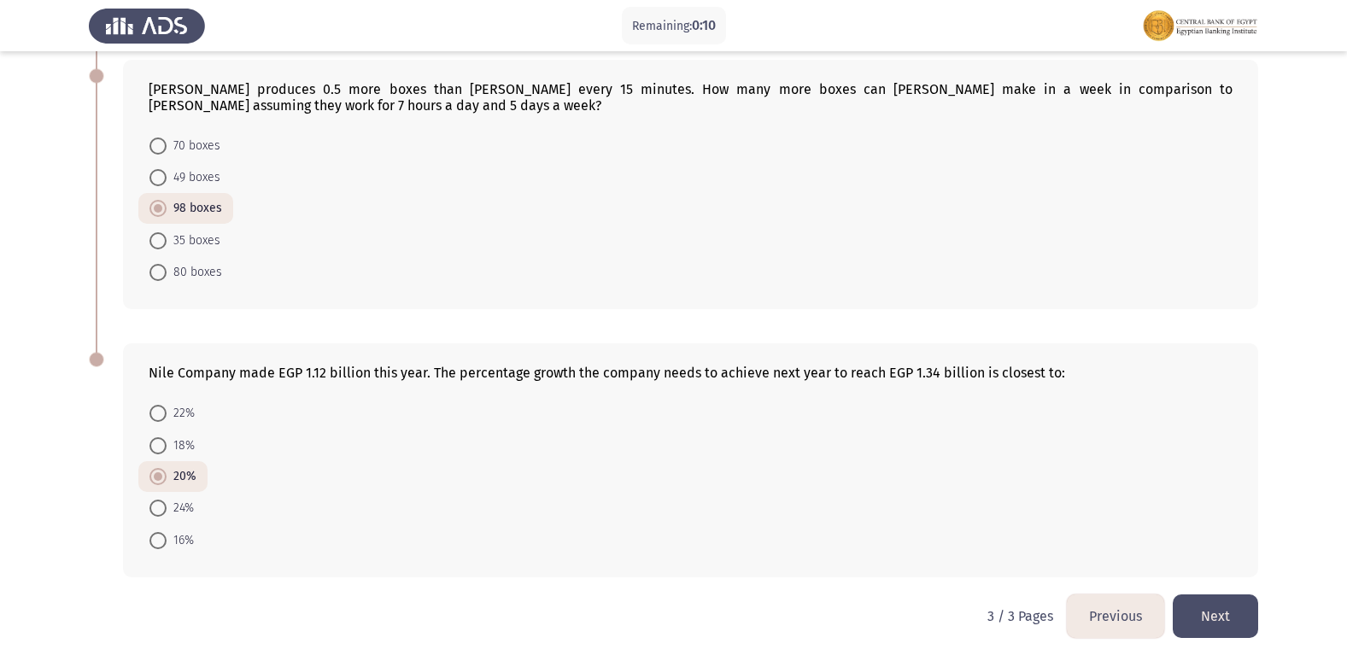
scroll to position [637, 0]
click at [1215, 606] on button "Next" at bounding box center [1215, 615] width 85 height 44
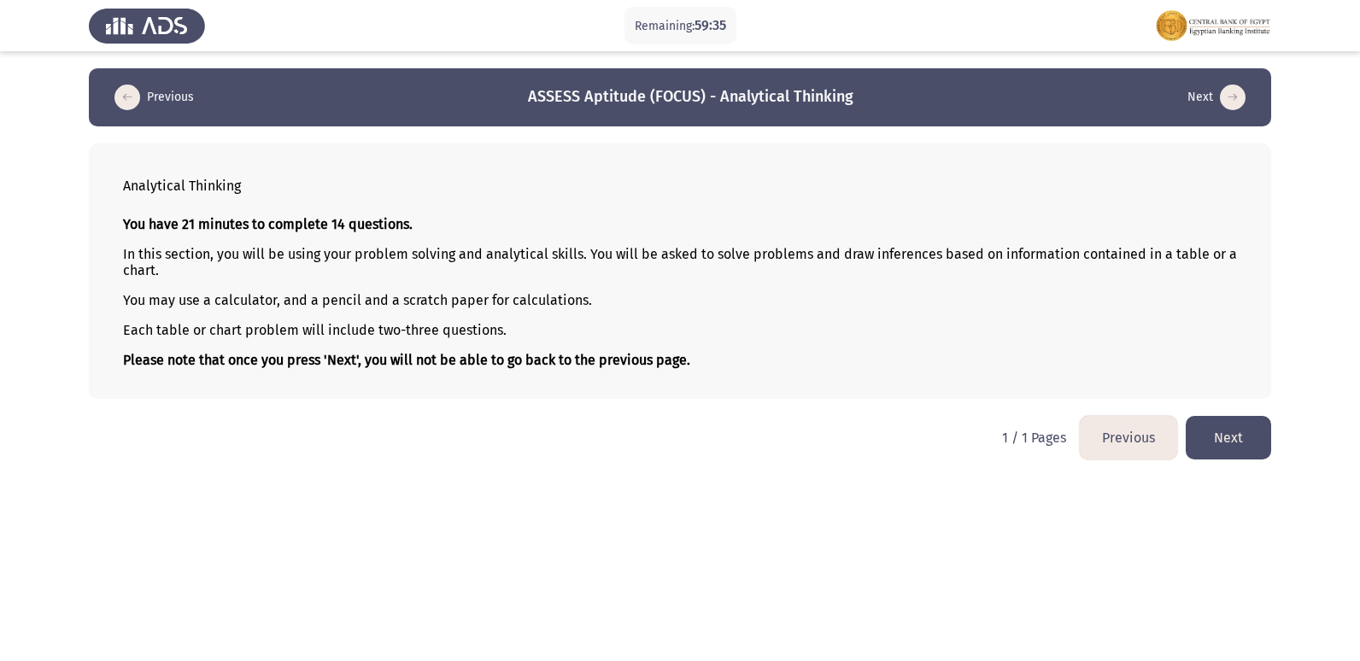
click at [1222, 426] on button "Next" at bounding box center [1227, 438] width 85 height 44
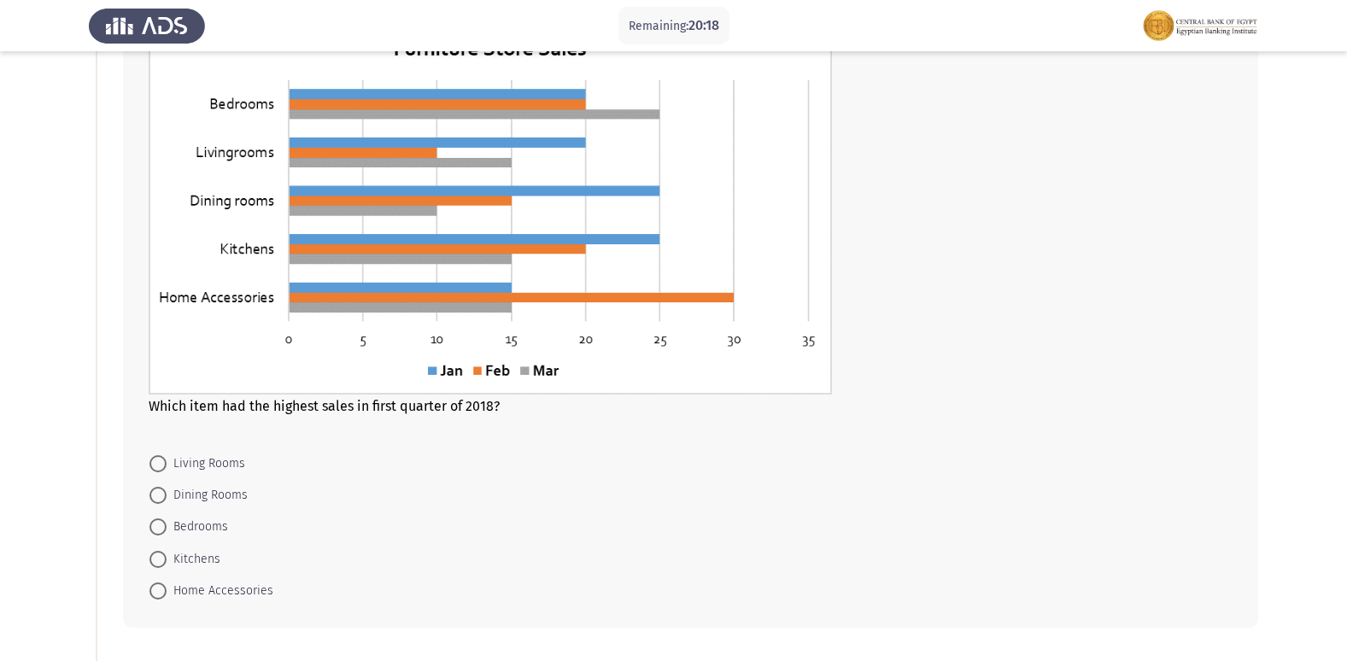
scroll to position [171, 0]
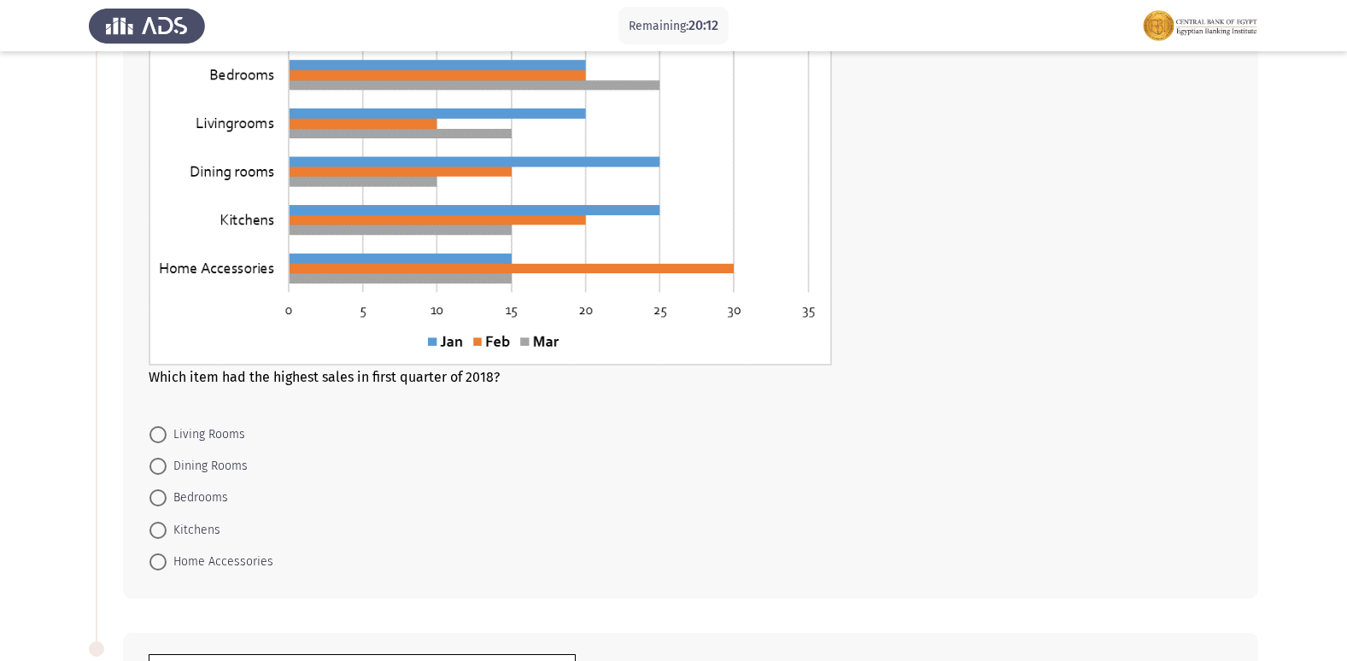
click at [161, 561] on span at bounding box center [157, 561] width 17 height 17
click at [161, 561] on input "Home Accessories" at bounding box center [157, 561] width 17 height 17
radio input "true"
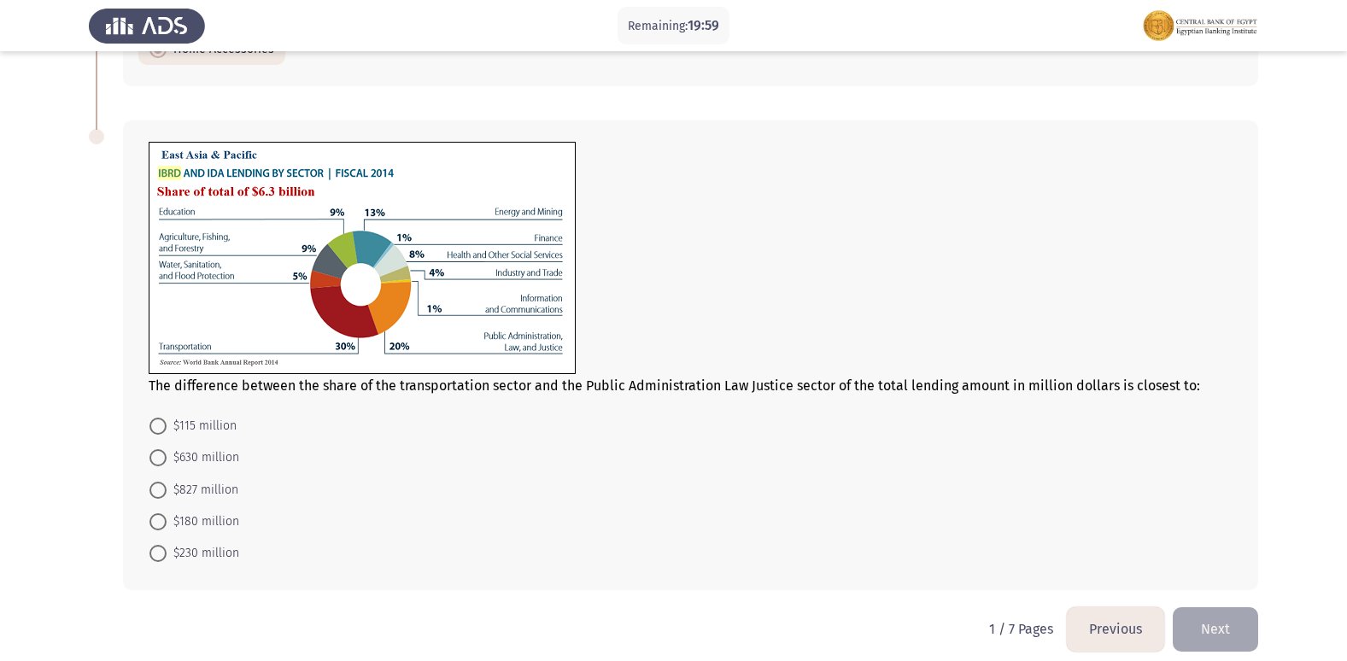
scroll to position [683, 0]
click at [158, 459] on span at bounding box center [157, 456] width 17 height 17
click at [158, 459] on input "$630 million" at bounding box center [157, 456] width 17 height 17
radio input "true"
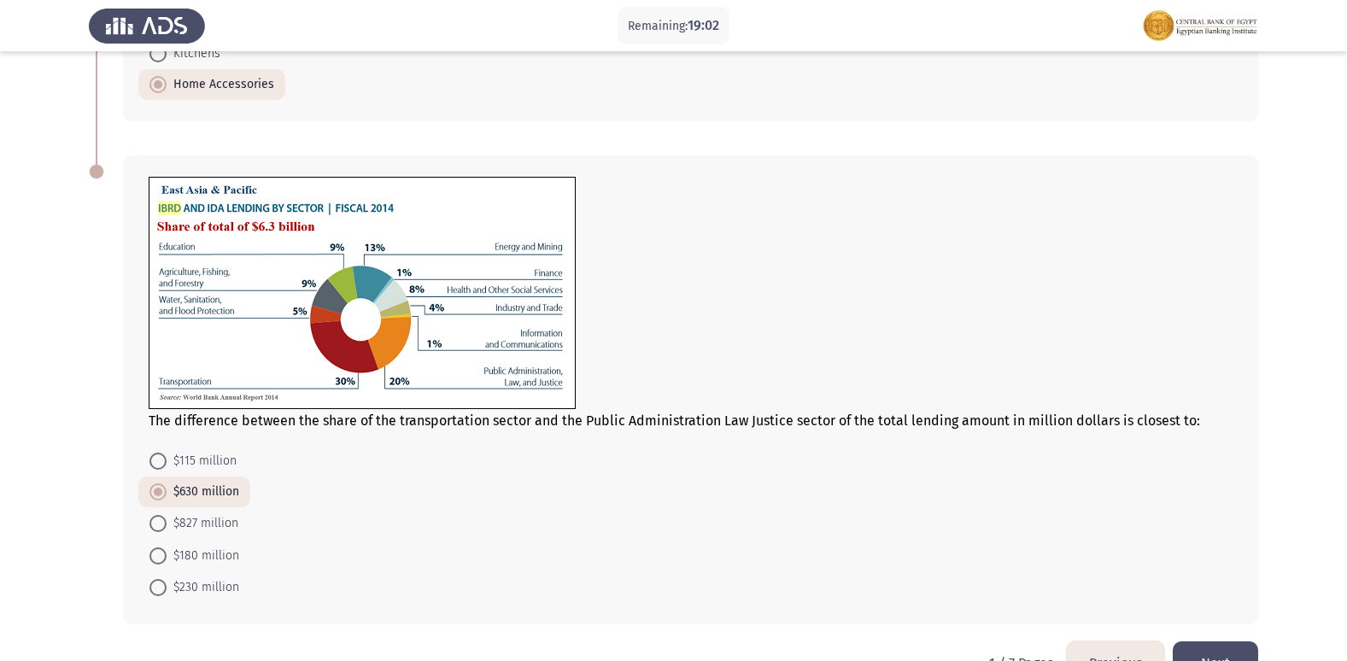
scroll to position [696, 0]
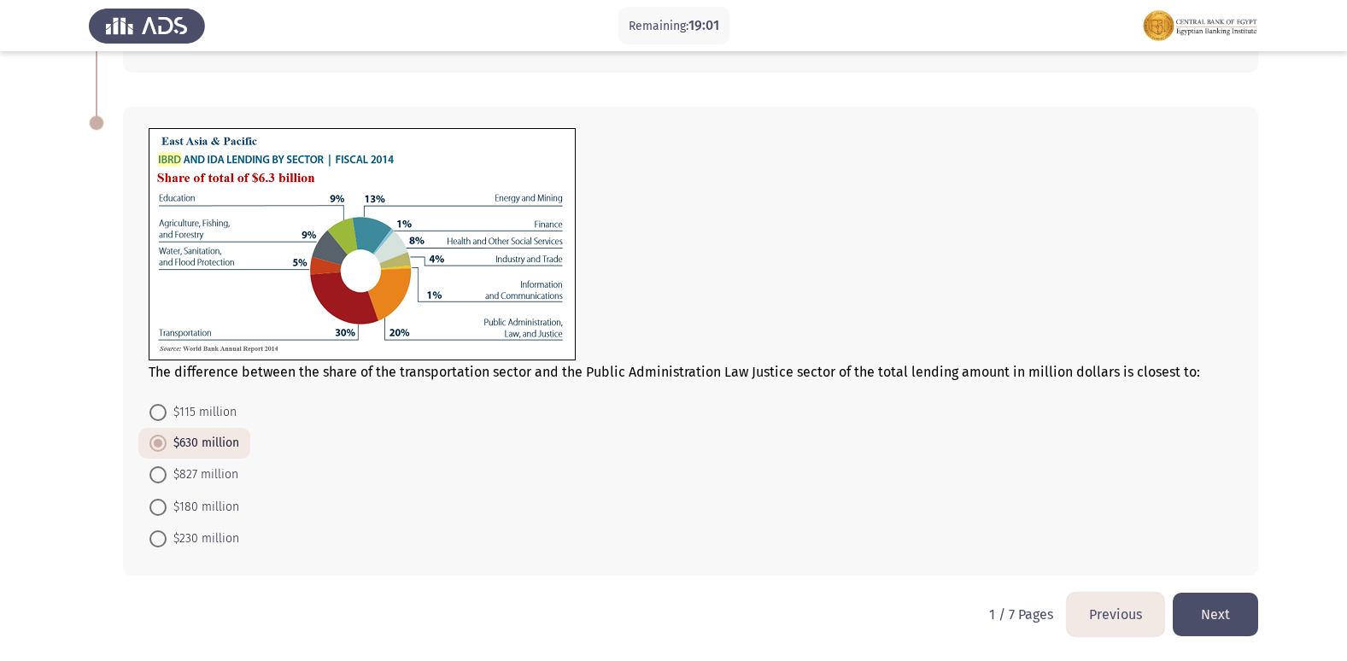
click at [1192, 606] on button "Next" at bounding box center [1215, 615] width 85 height 44
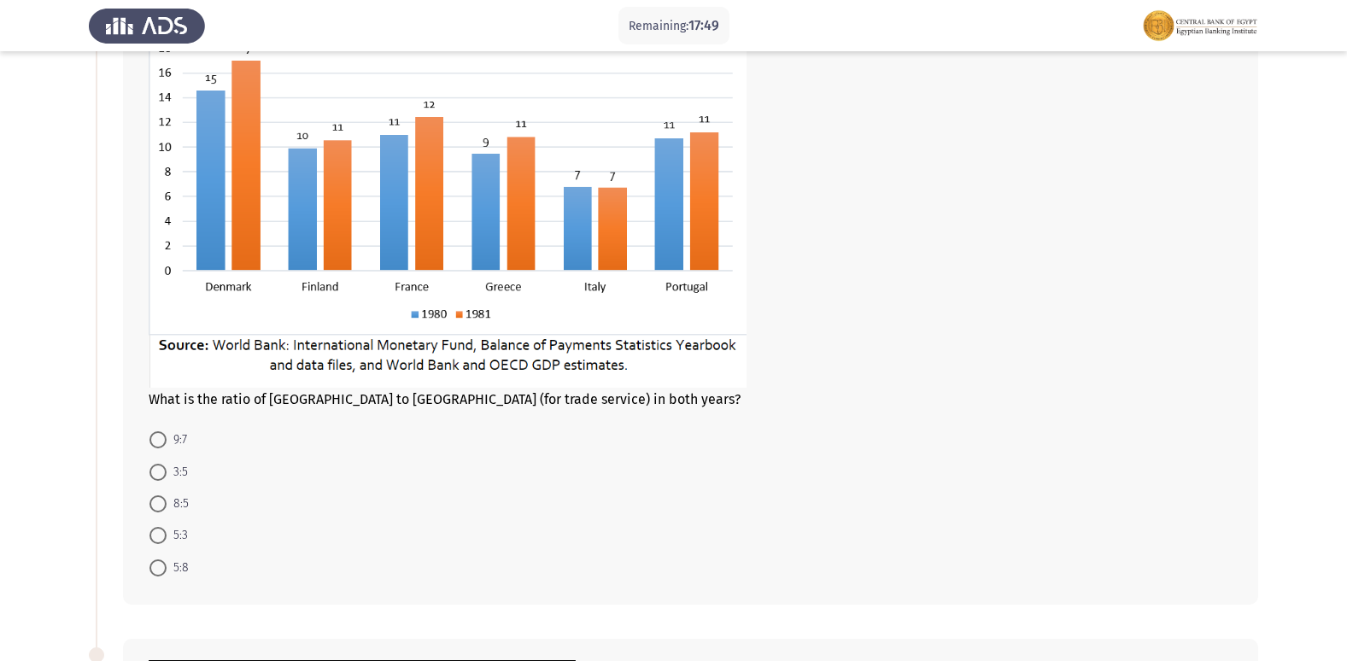
scroll to position [85, 0]
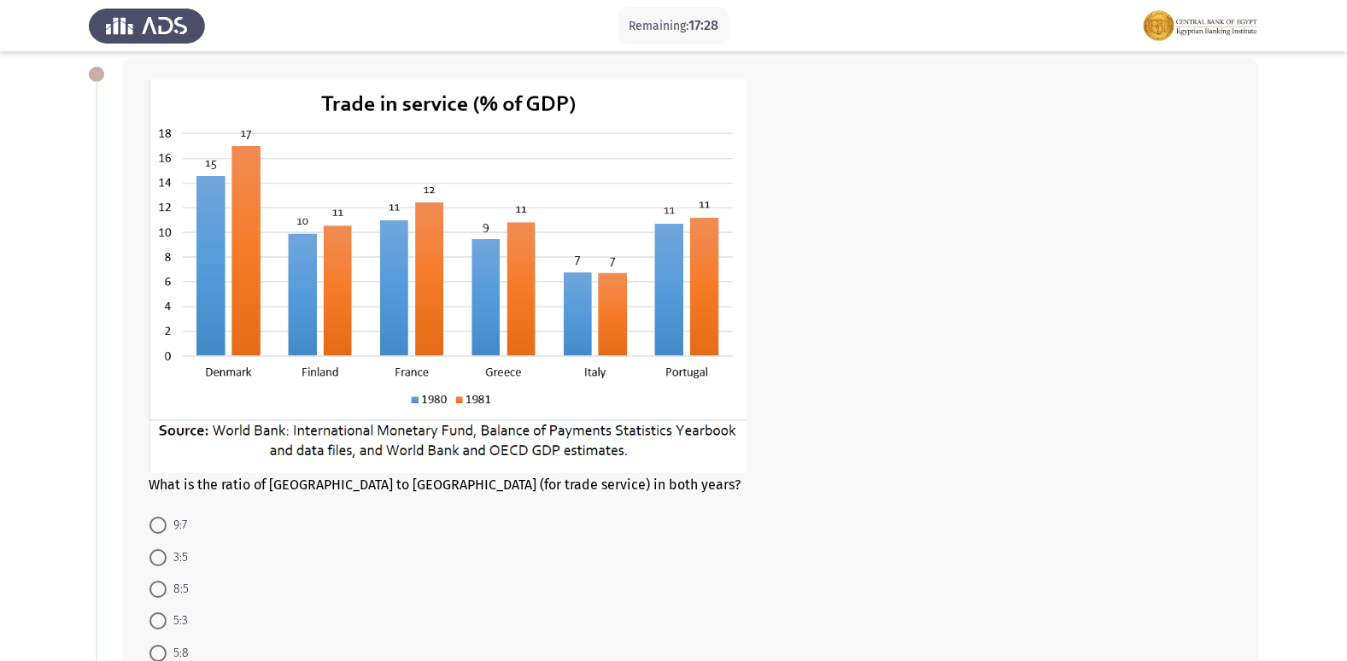
click at [156, 588] on span at bounding box center [157, 589] width 17 height 17
click at [156, 588] on input "8:5" at bounding box center [157, 589] width 17 height 17
radio input "true"
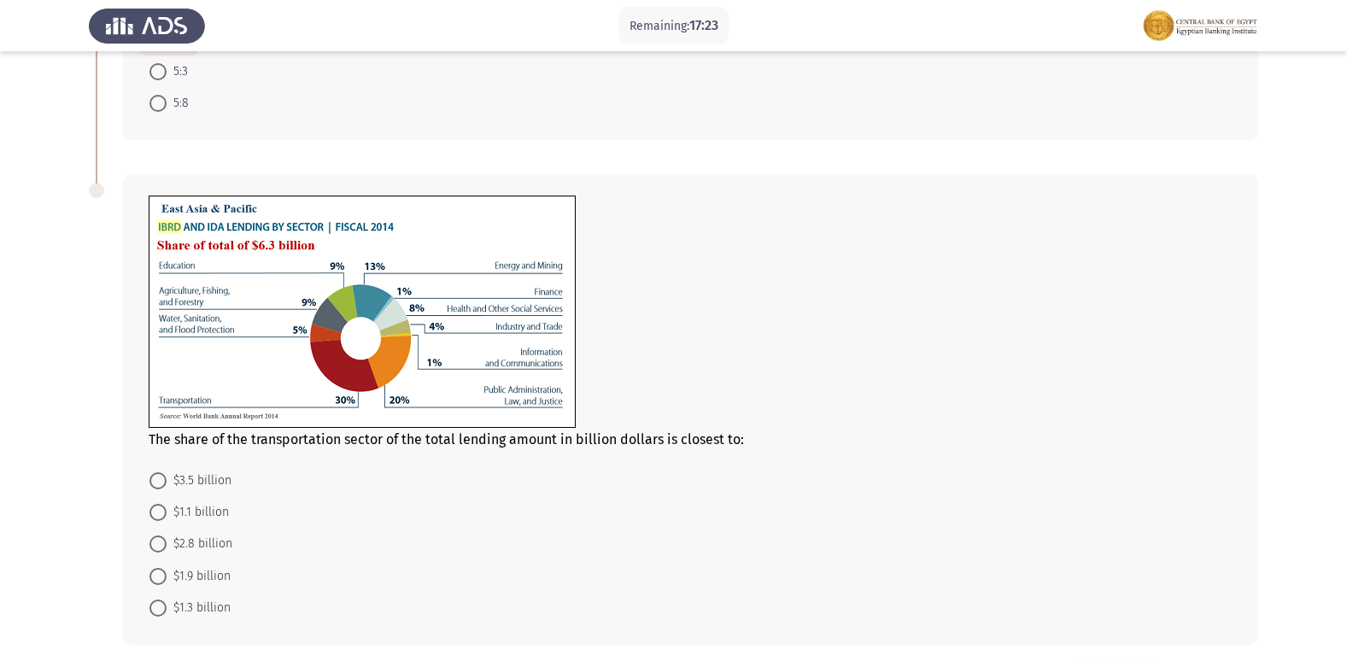
scroll to position [683, 0]
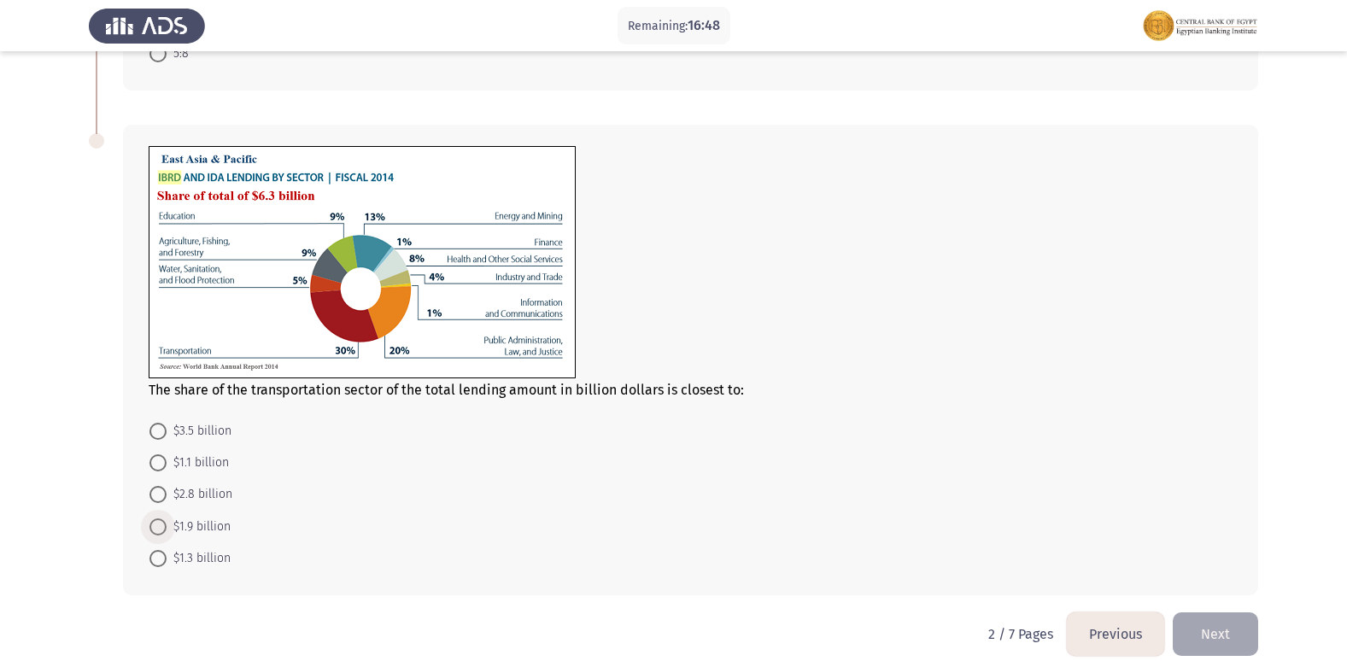
click at [161, 530] on span at bounding box center [157, 526] width 17 height 17
click at [161, 530] on input "$1.9 billion" at bounding box center [157, 526] width 17 height 17
radio input "true"
click at [1218, 628] on button "Next" at bounding box center [1215, 633] width 85 height 44
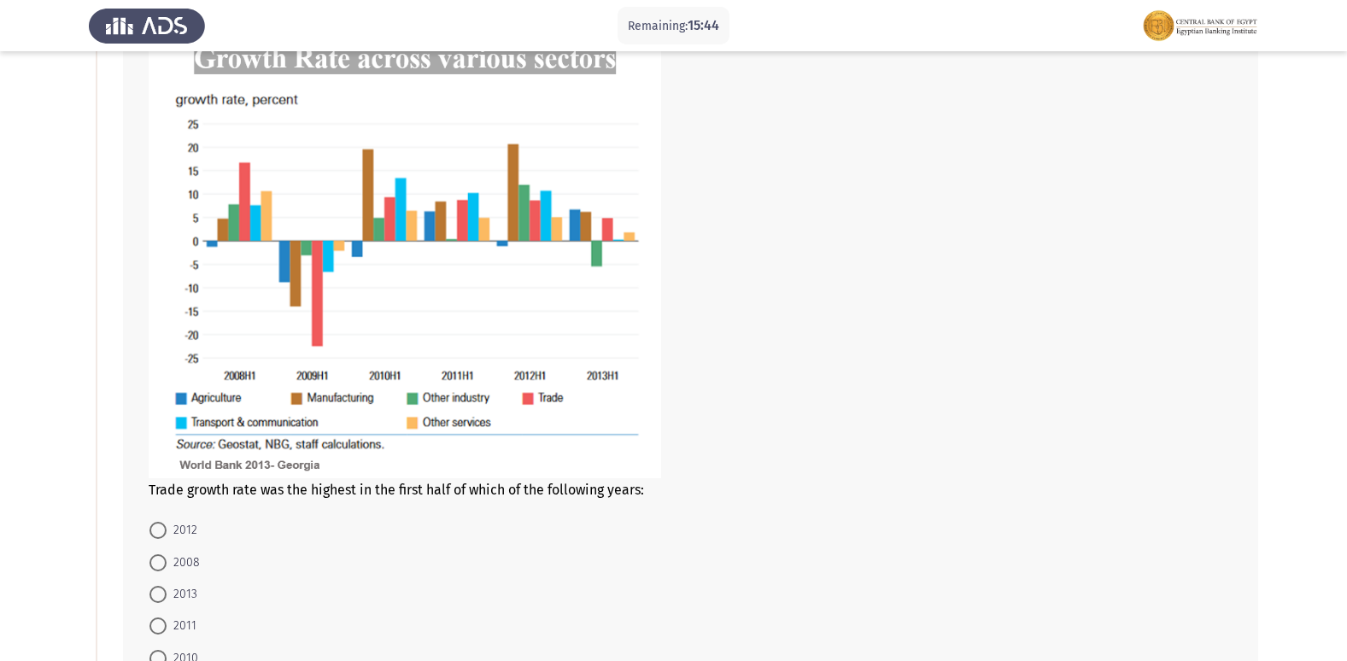
scroll to position [171, 0]
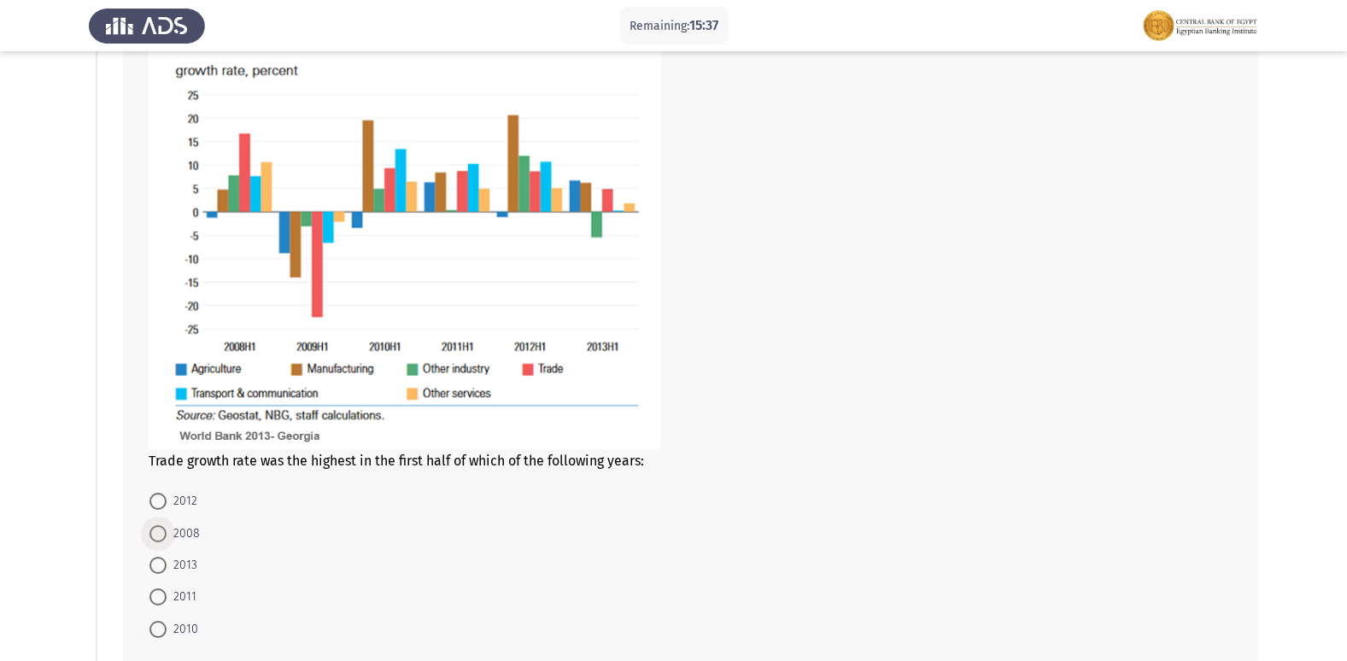
click at [161, 529] on span at bounding box center [157, 533] width 17 height 17
click at [161, 529] on input "2008" at bounding box center [157, 533] width 17 height 17
radio input "true"
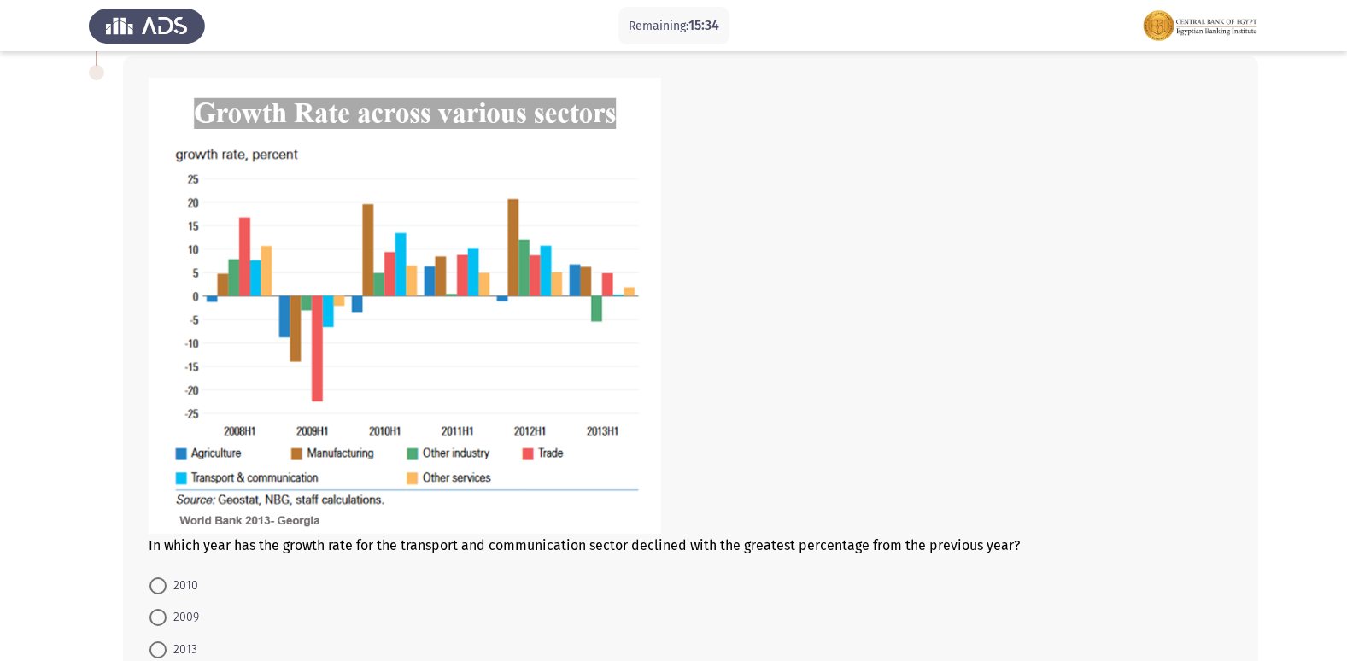
scroll to position [854, 0]
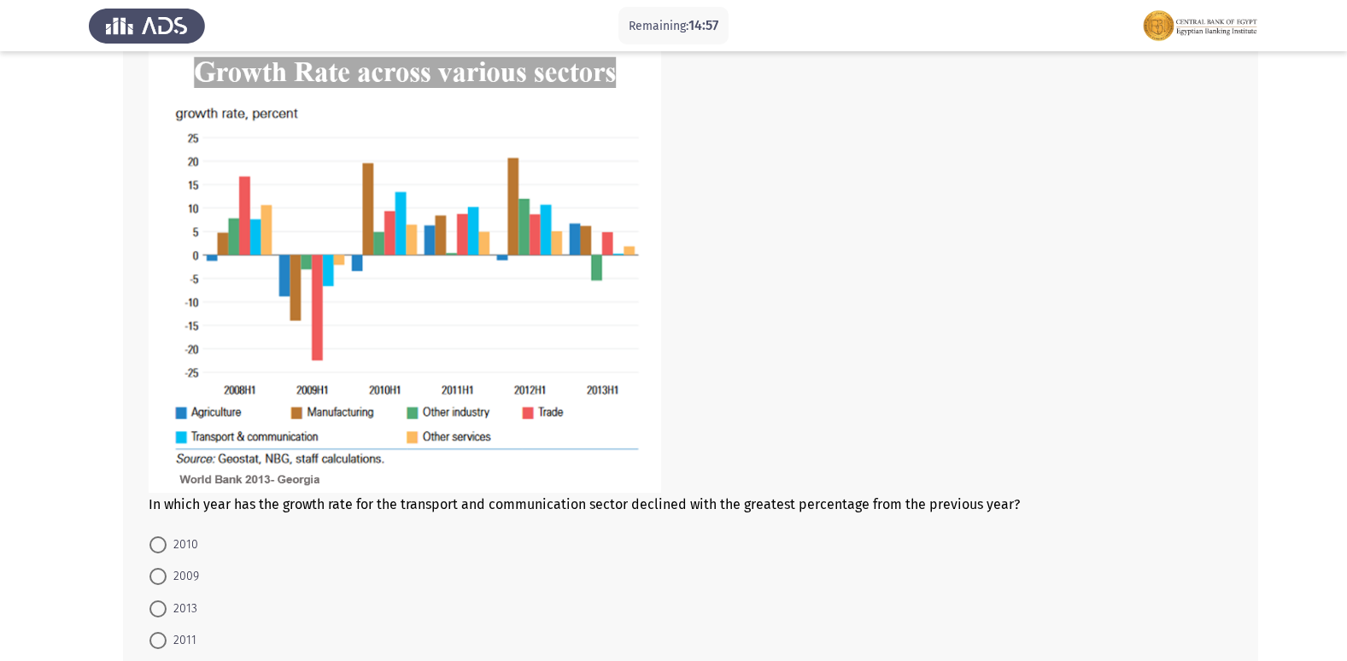
click at [160, 571] on span at bounding box center [157, 576] width 17 height 17
click at [160, 571] on input "2009" at bounding box center [157, 576] width 17 height 17
radio input "true"
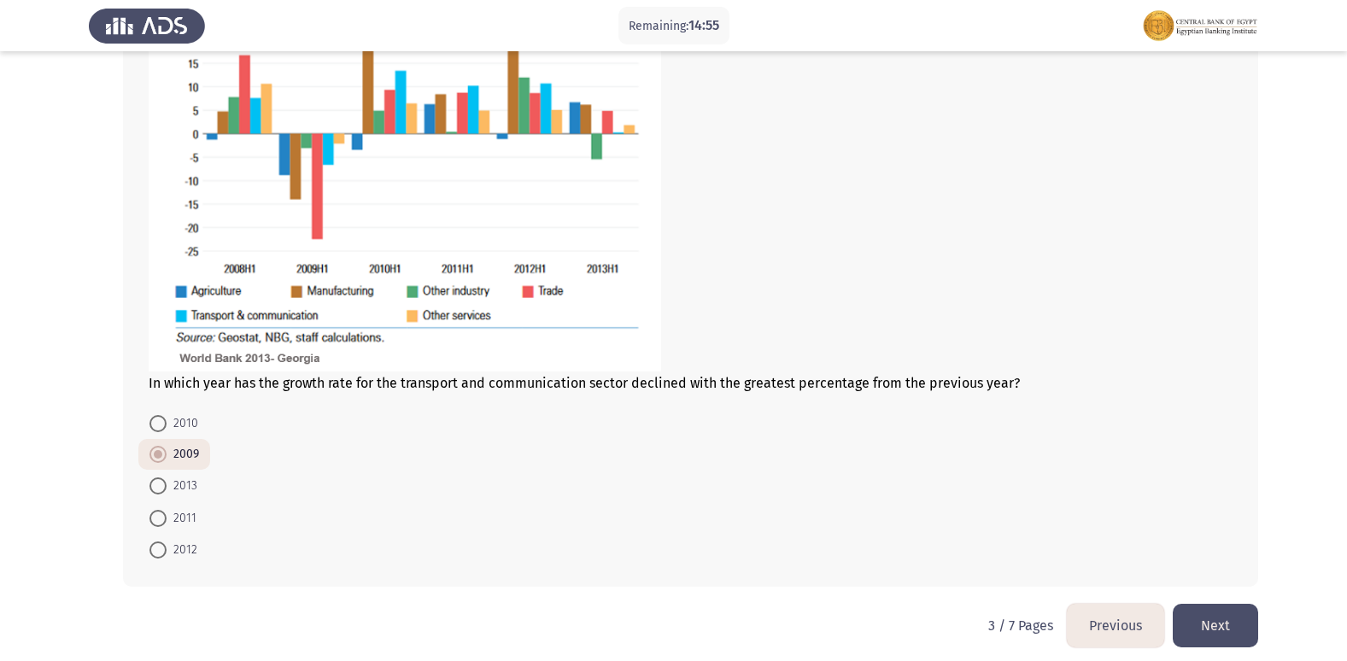
scroll to position [986, 0]
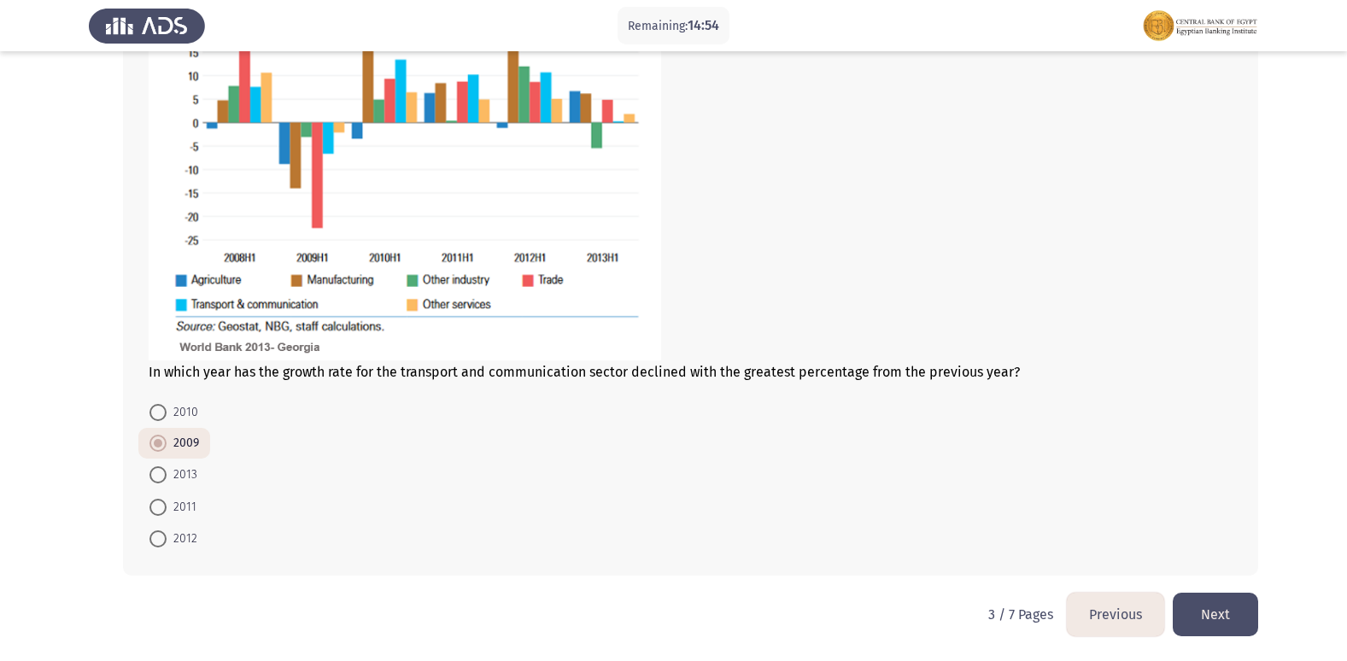
click at [1197, 620] on button "Next" at bounding box center [1215, 615] width 85 height 44
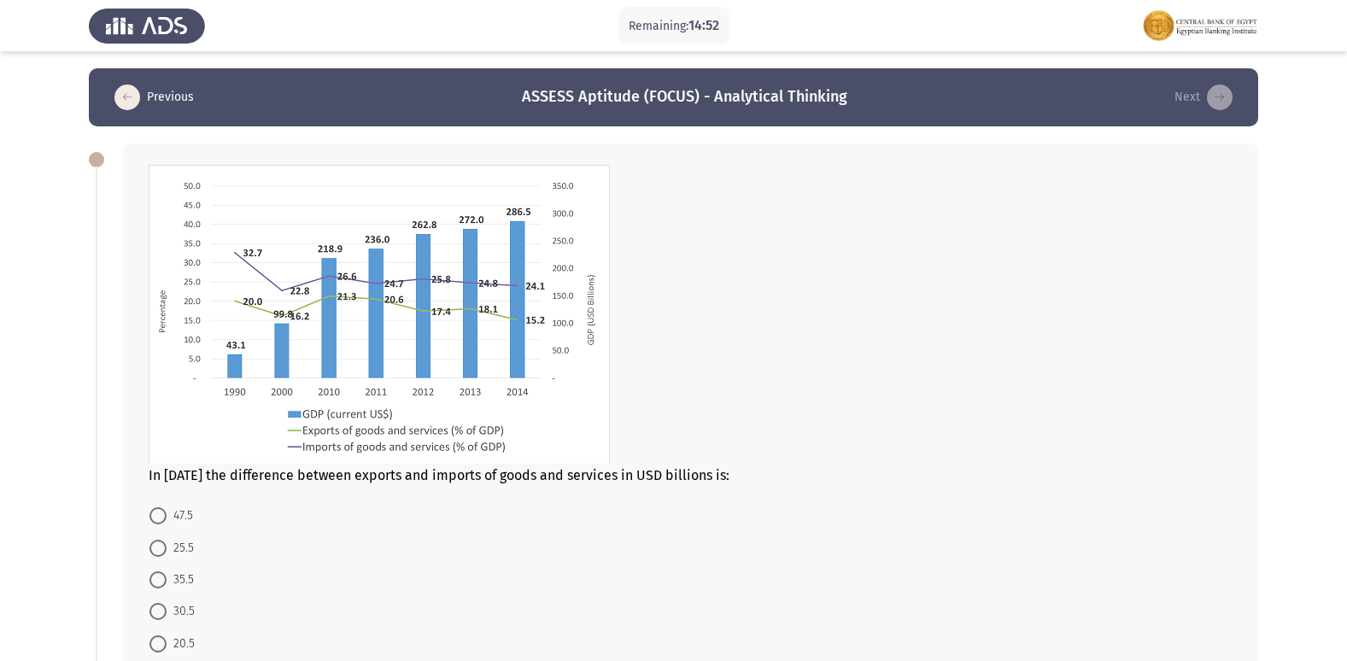
scroll to position [85, 0]
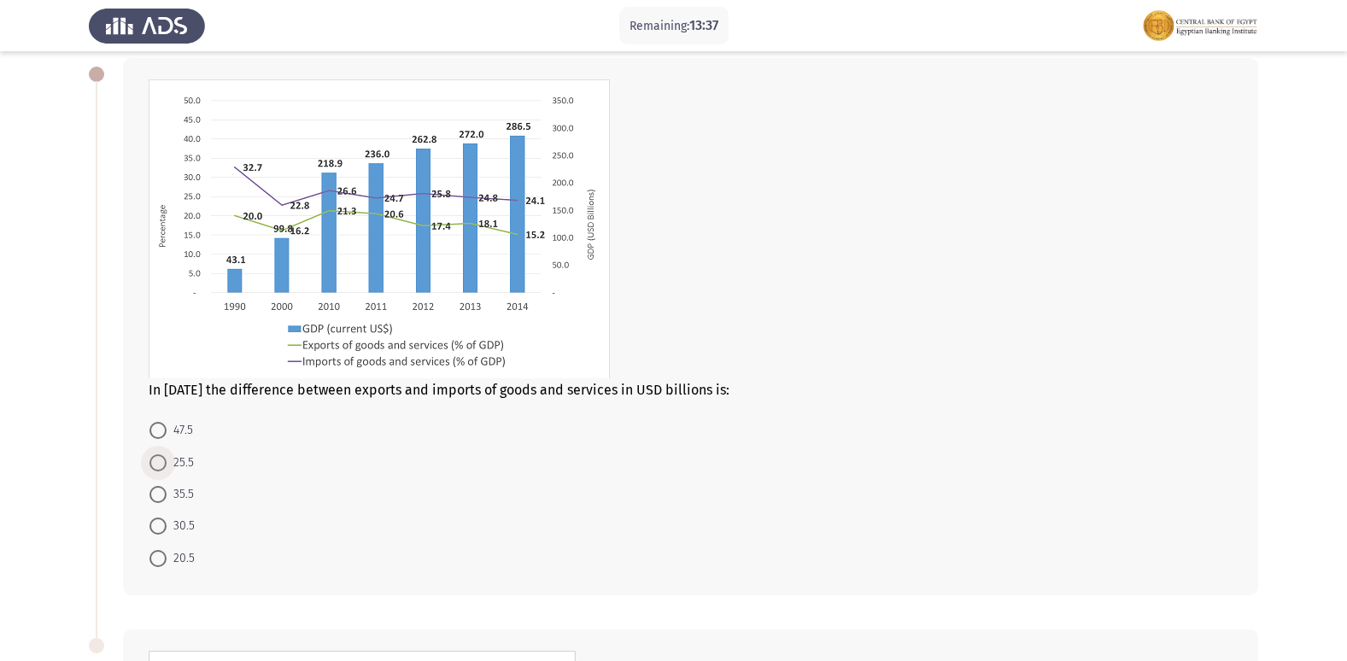
click at [156, 459] on span at bounding box center [157, 462] width 17 height 17
click at [156, 459] on input "25.5" at bounding box center [157, 462] width 17 height 17
radio input "true"
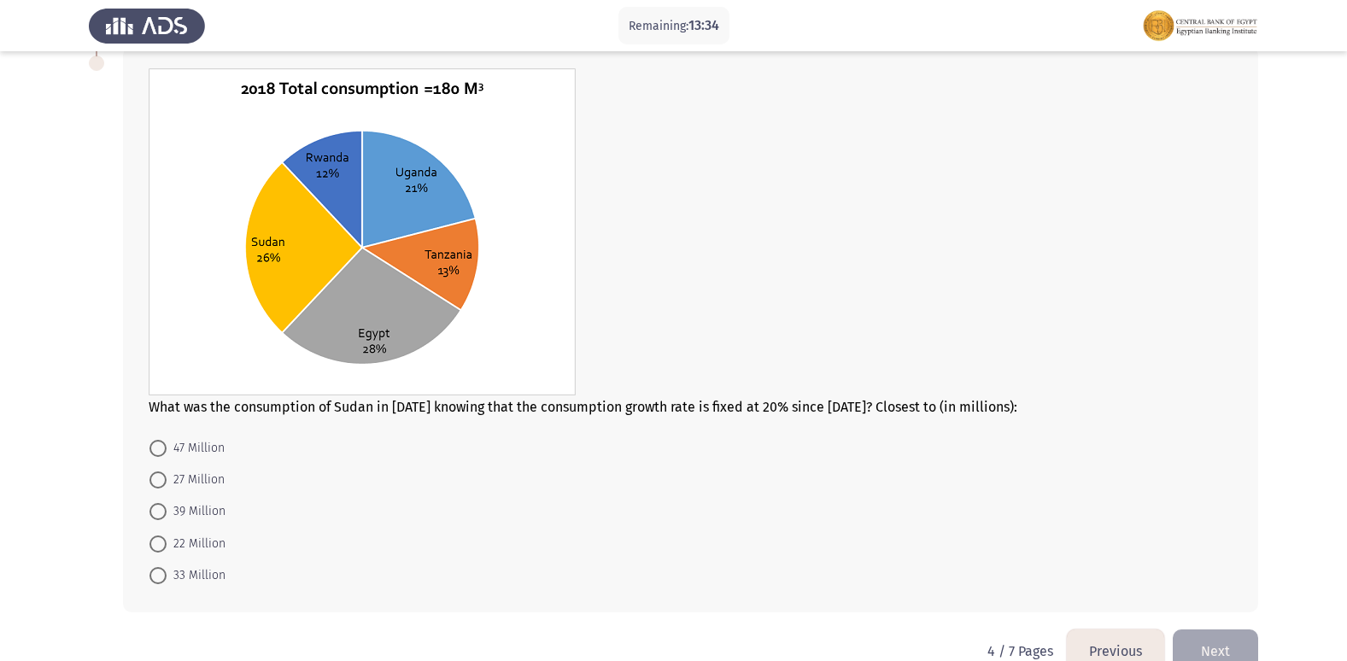
scroll to position [682, 0]
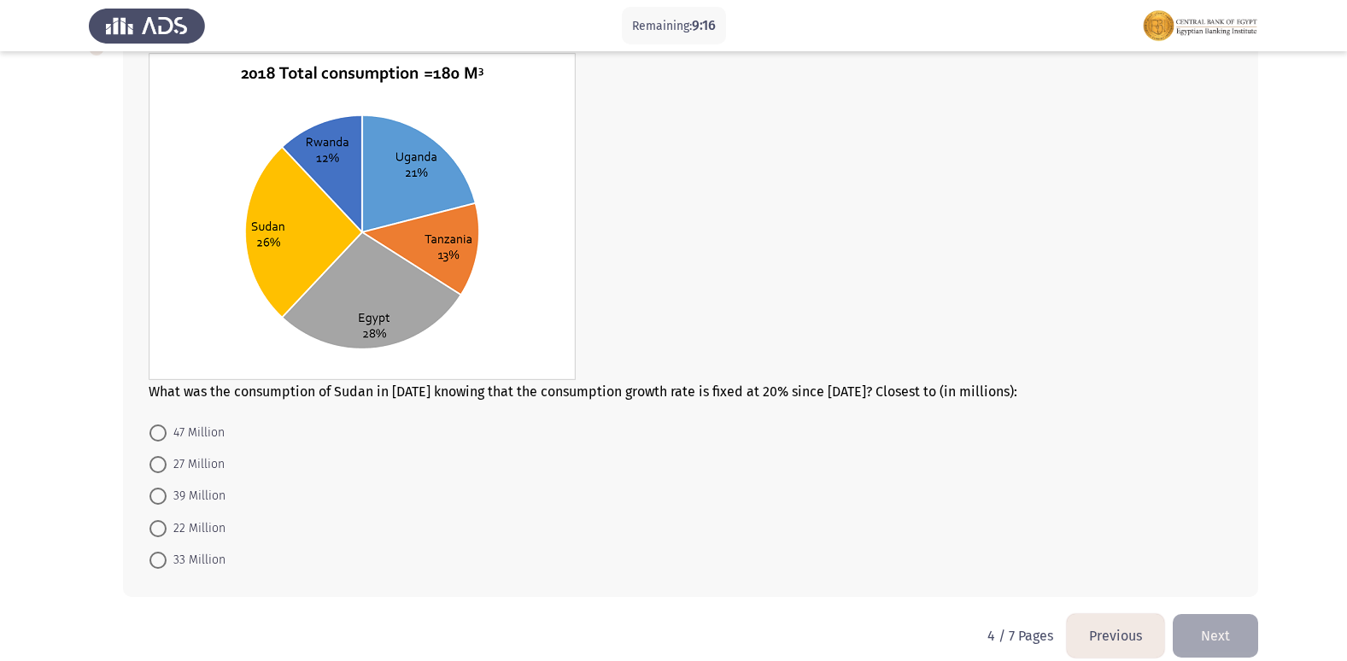
click at [161, 428] on span at bounding box center [157, 432] width 17 height 17
click at [161, 428] on input "47 Million" at bounding box center [157, 432] width 17 height 17
radio input "true"
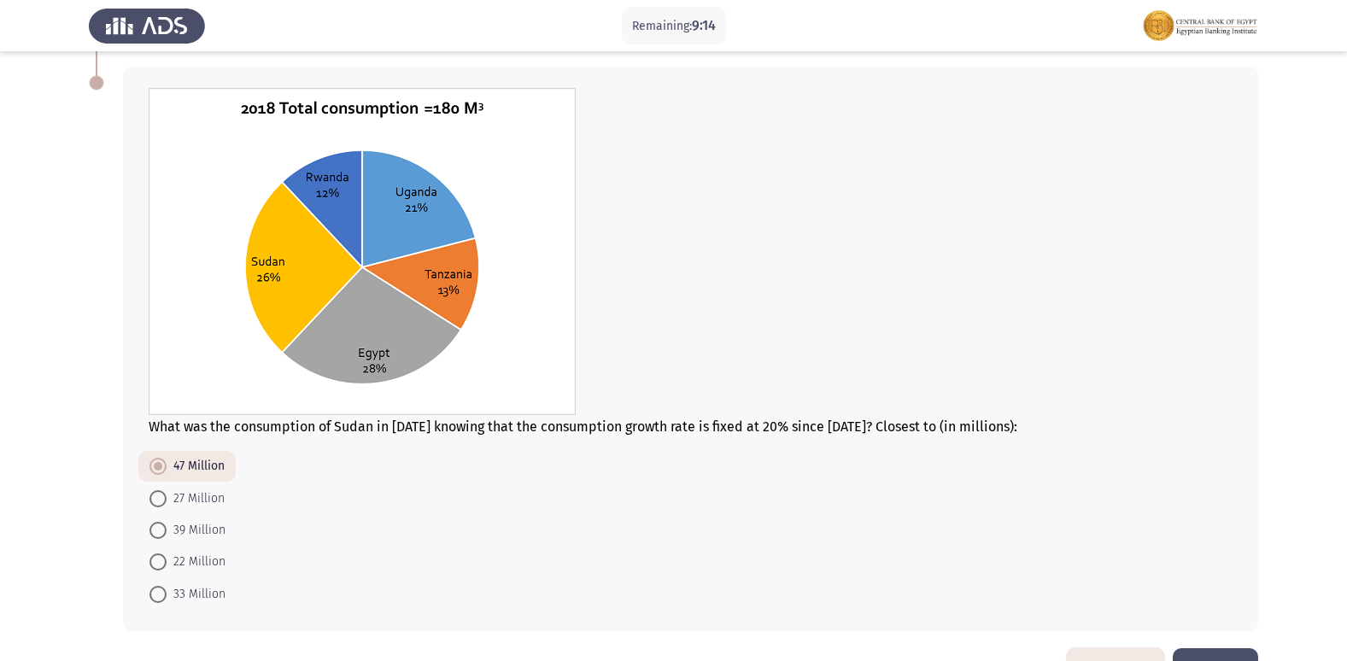
scroll to position [617, 0]
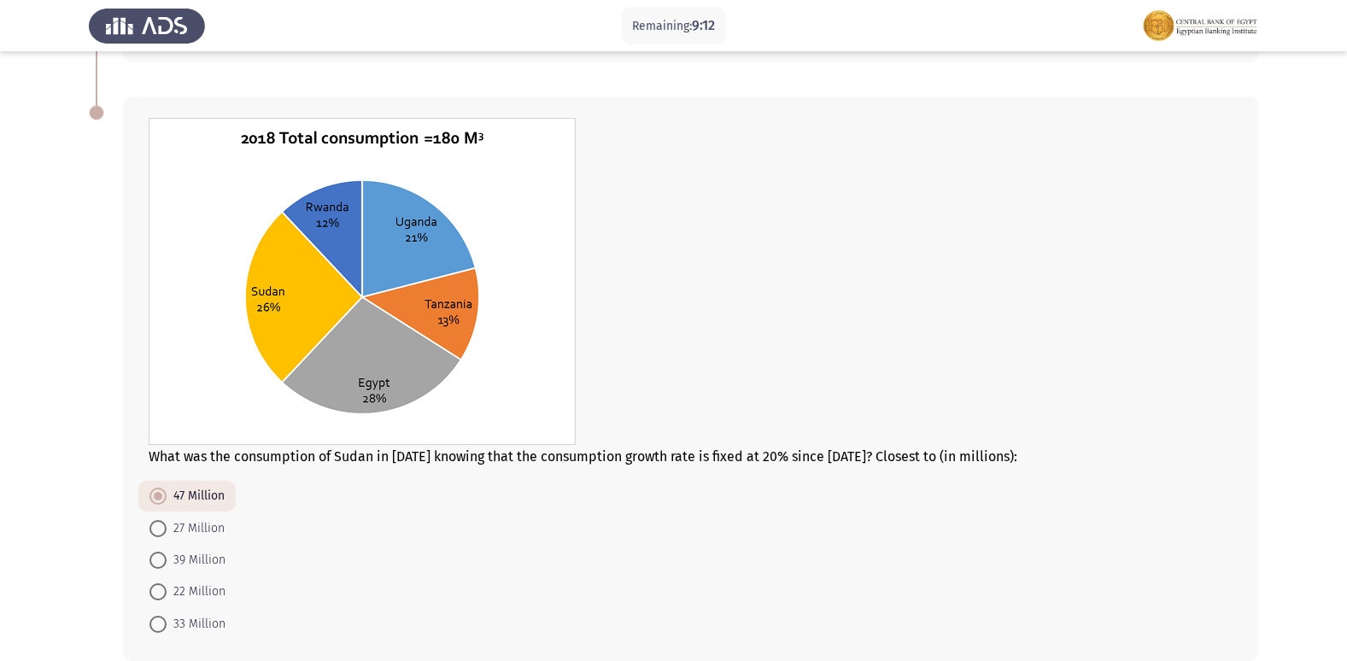
click at [161, 560] on span at bounding box center [157, 560] width 17 height 17
click at [161, 560] on input "39 Million" at bounding box center [157, 560] width 17 height 17
radio input "true"
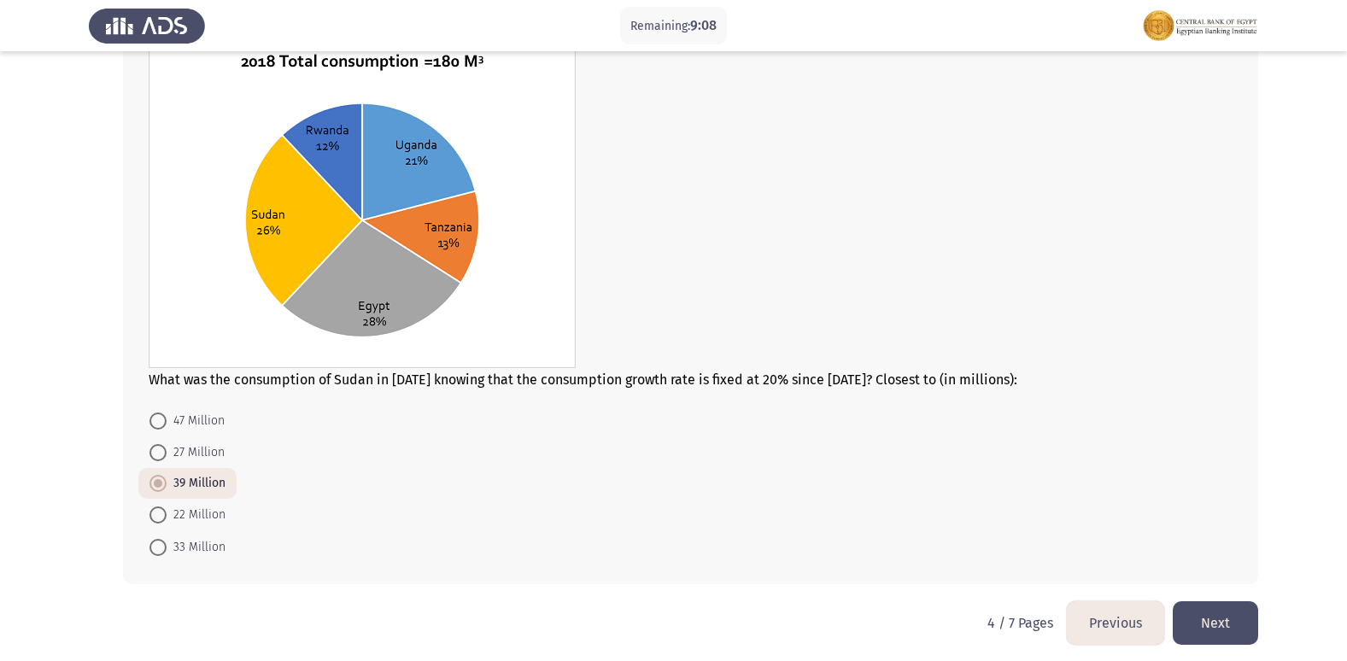
scroll to position [702, 0]
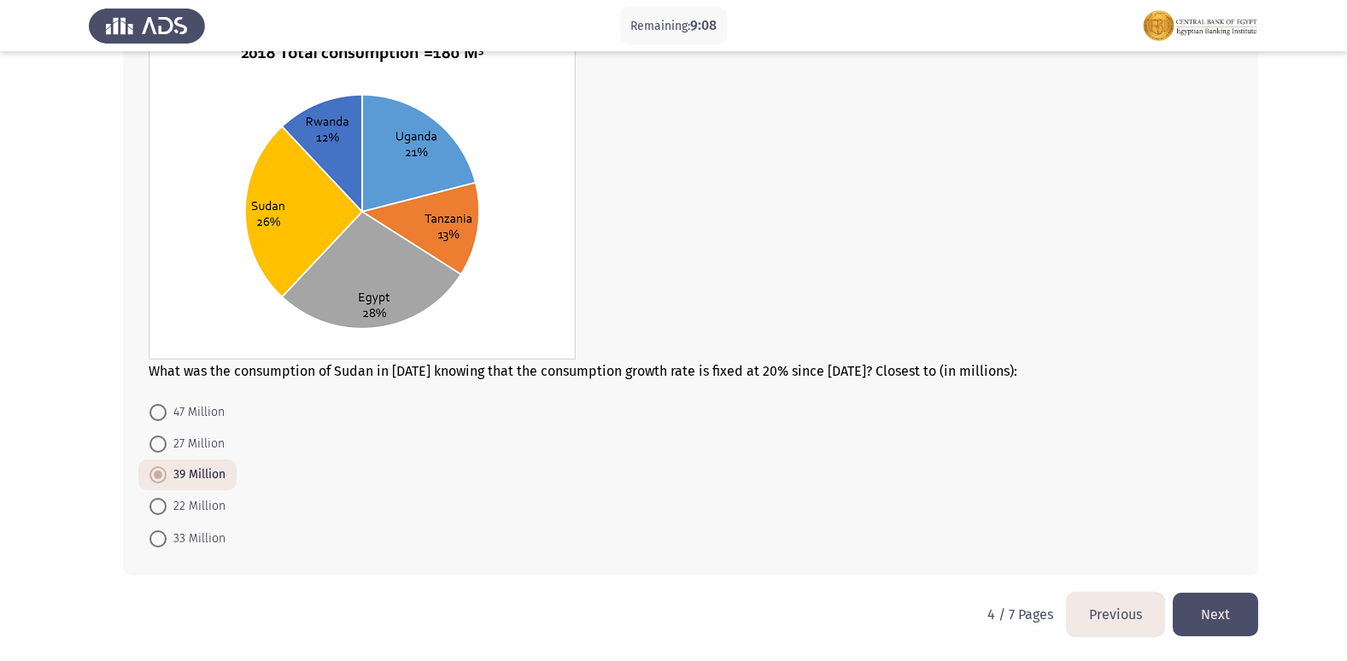
click at [1211, 611] on button "Next" at bounding box center [1215, 615] width 85 height 44
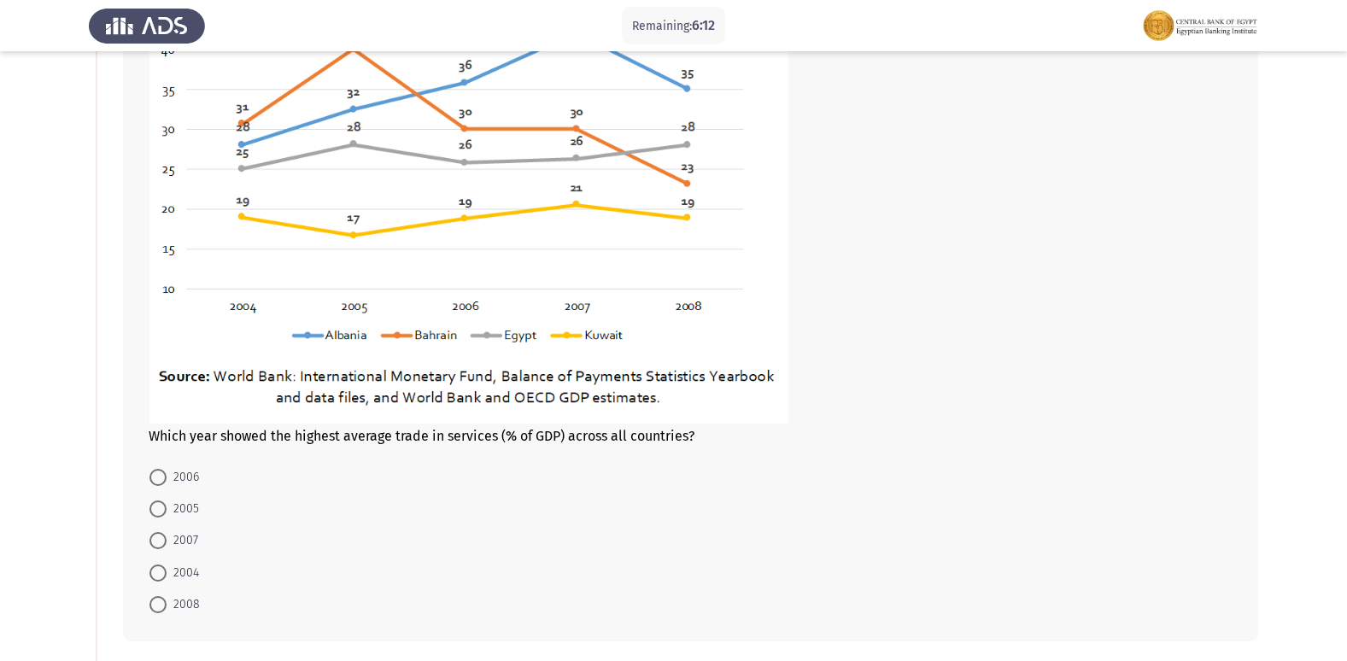
scroll to position [256, 0]
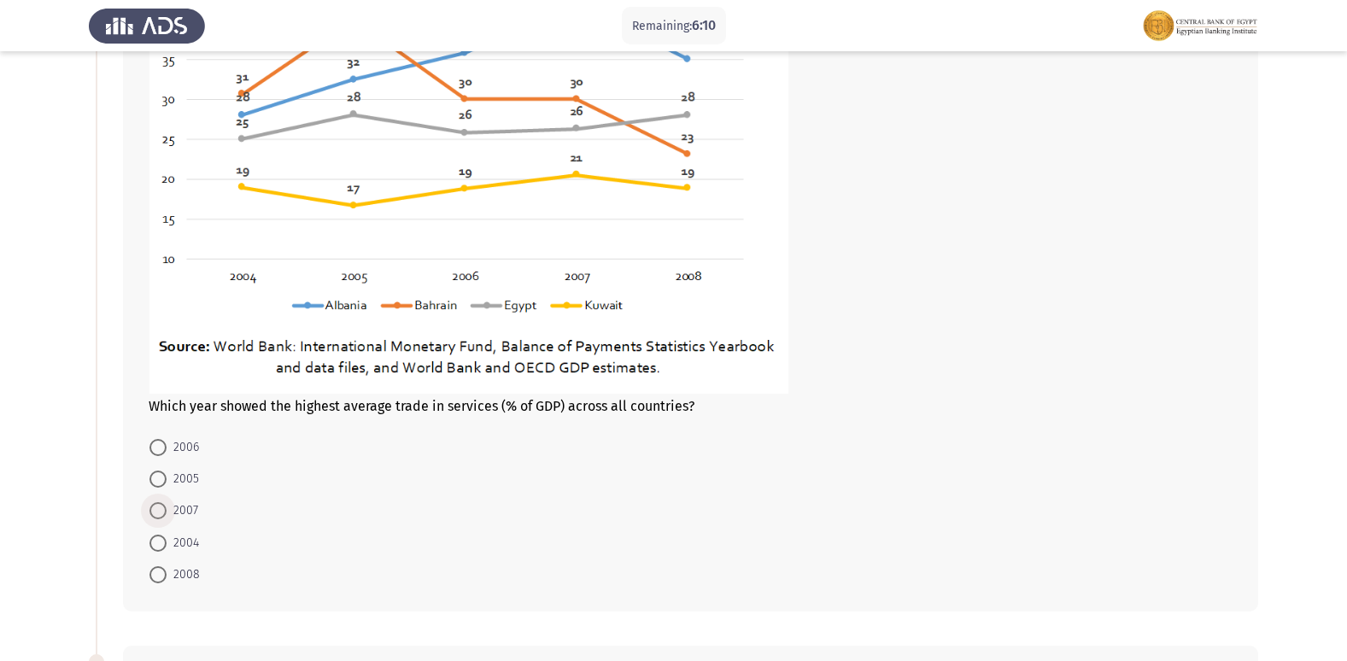
click at [161, 508] on span at bounding box center [157, 510] width 17 height 17
click at [161, 508] on input "2007" at bounding box center [157, 510] width 17 height 17
radio input "true"
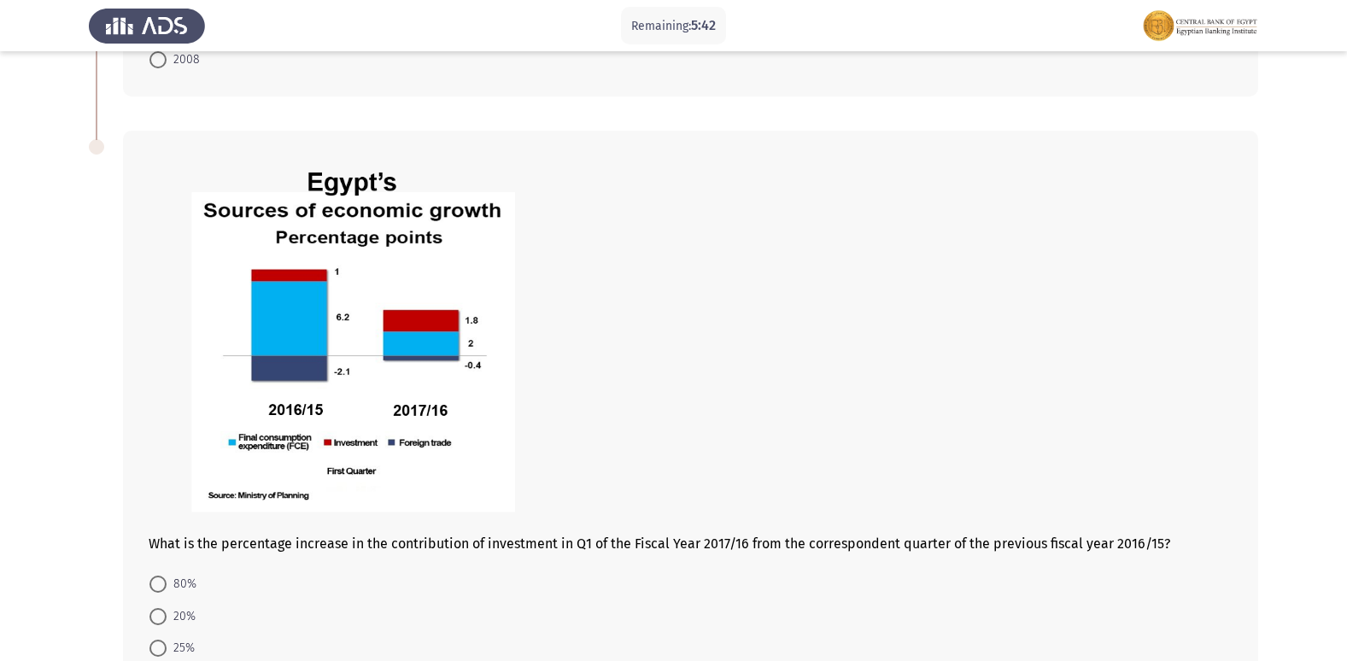
scroll to position [854, 0]
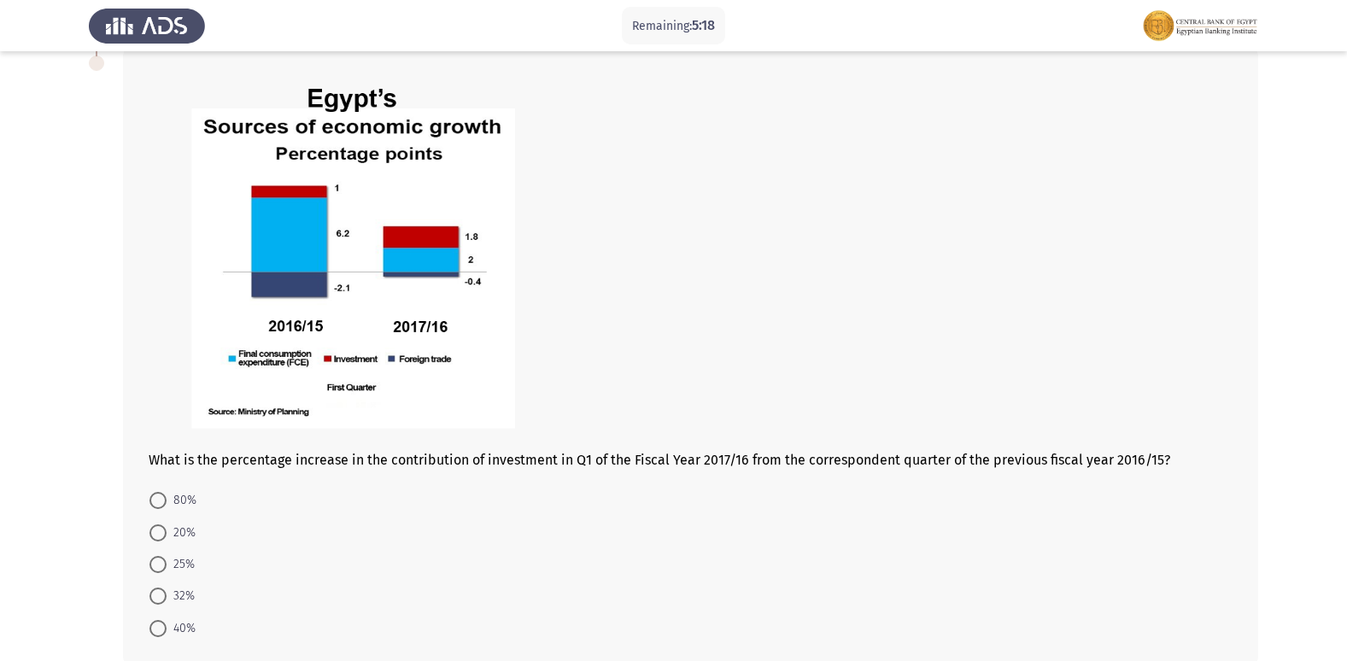
click at [156, 497] on span at bounding box center [157, 500] width 17 height 17
click at [156, 497] on input "80%" at bounding box center [157, 500] width 17 height 17
radio input "true"
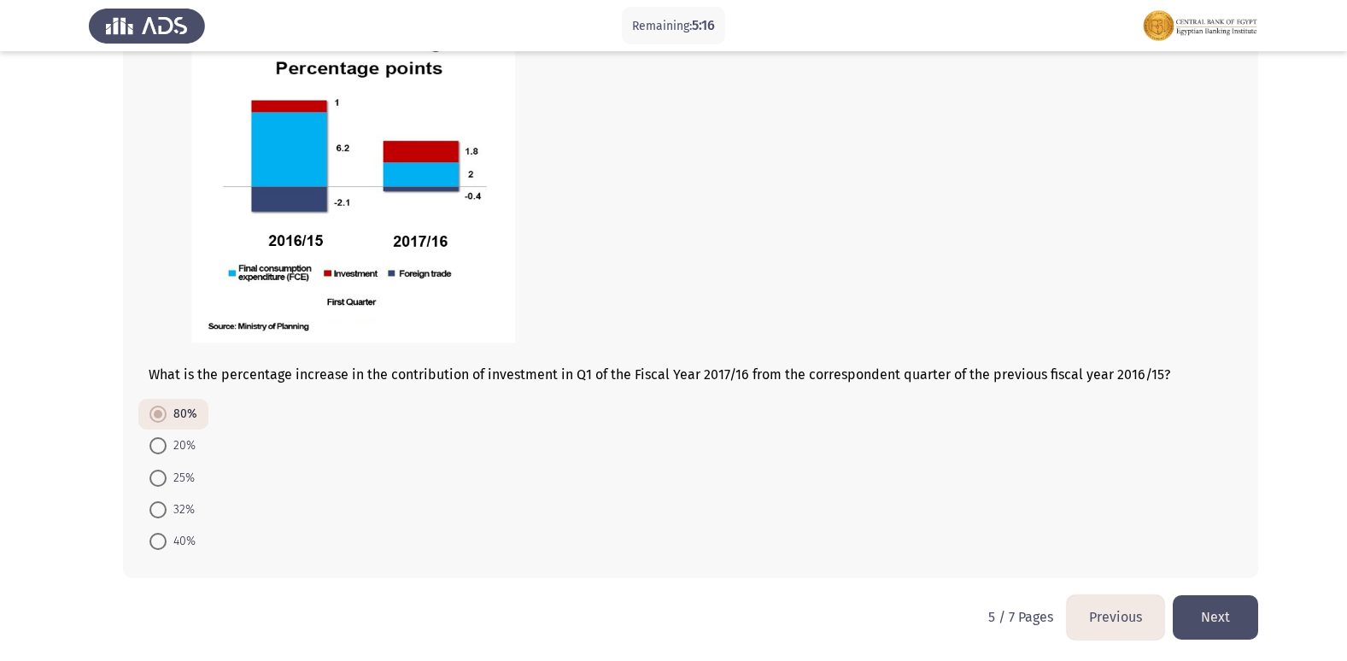
scroll to position [942, 0]
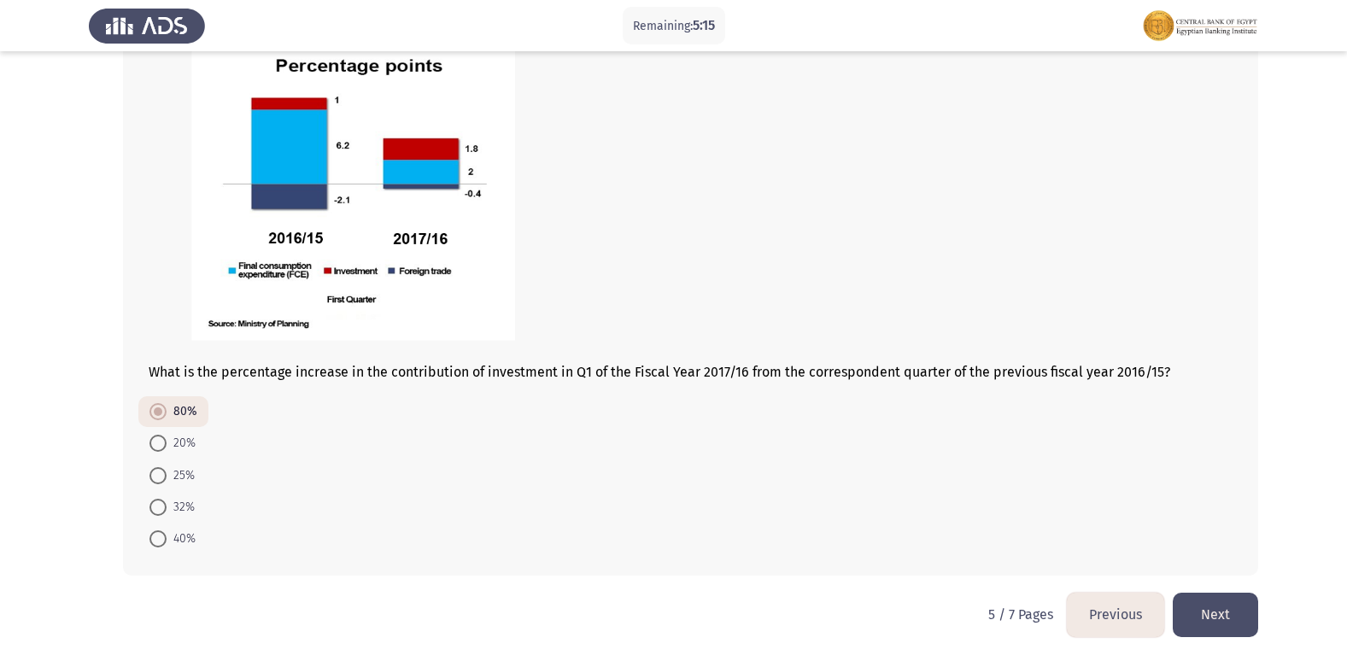
click at [1224, 611] on button "Next" at bounding box center [1215, 615] width 85 height 44
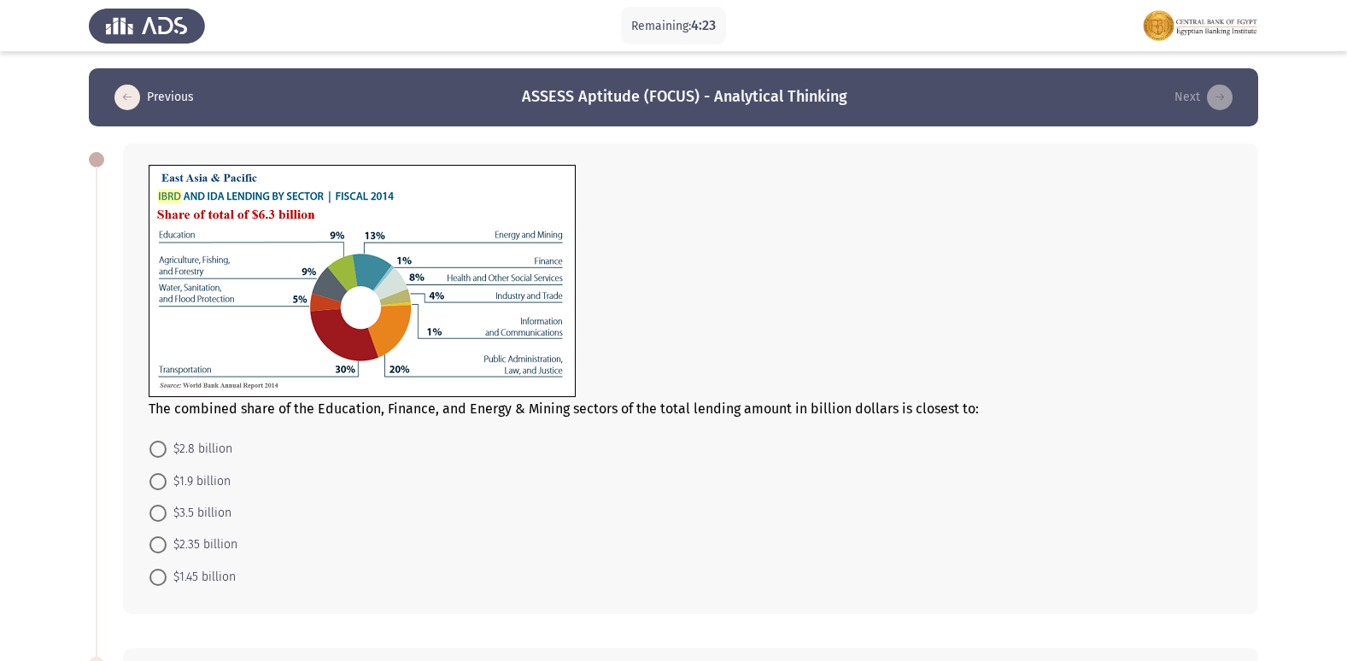
click at [158, 577] on span at bounding box center [158, 577] width 0 height 0
click at [158, 577] on input "$1.45 billion" at bounding box center [157, 577] width 17 height 17
radio input "true"
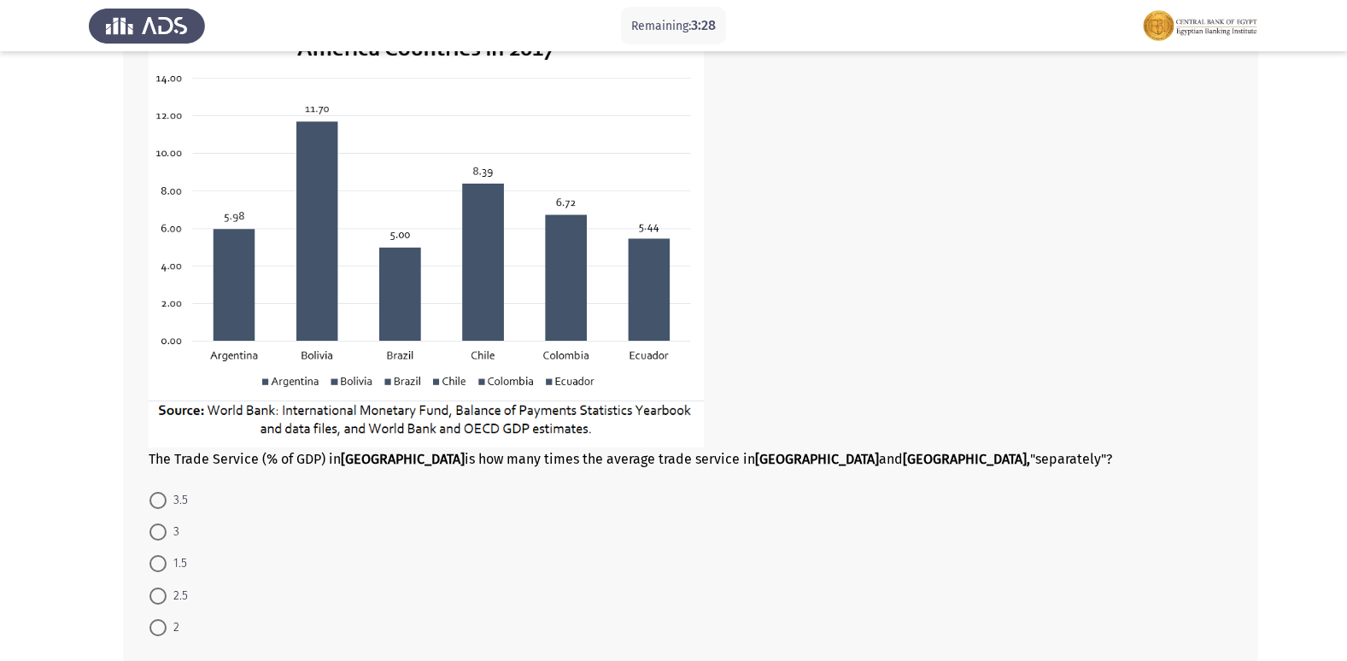
scroll to position [761, 0]
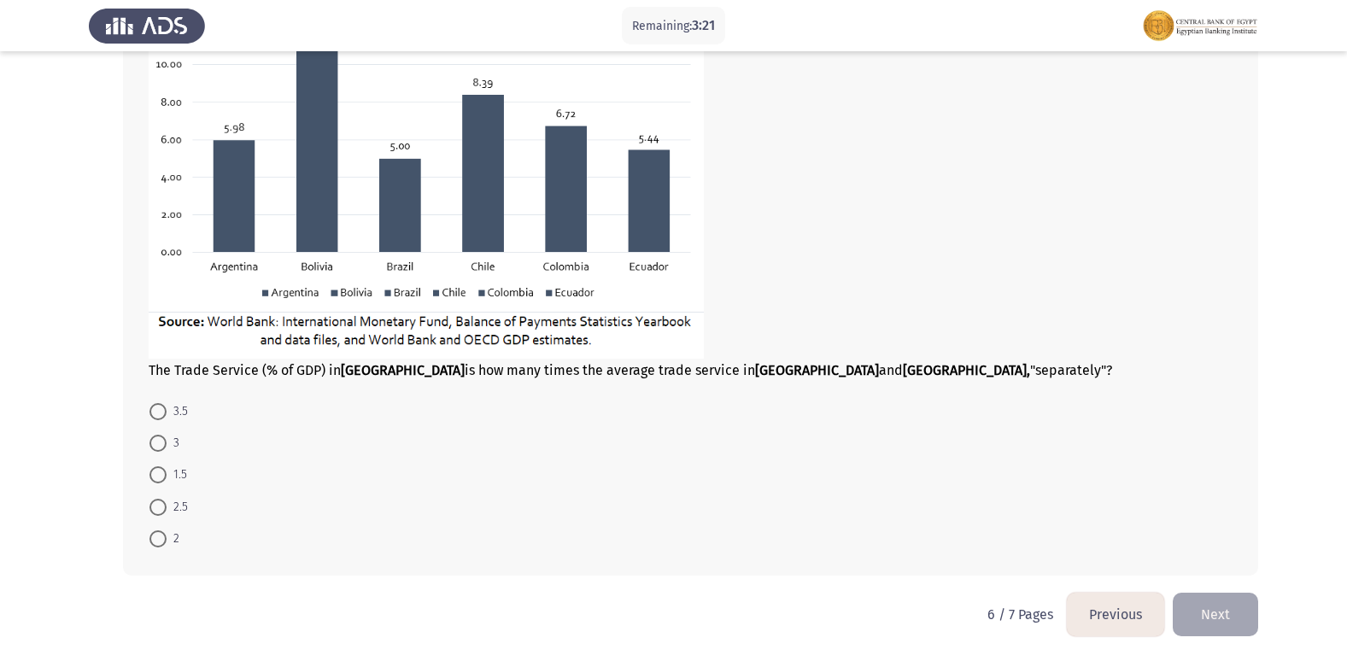
click at [153, 535] on span at bounding box center [157, 538] width 17 height 17
click at [153, 535] on input "2" at bounding box center [157, 538] width 17 height 17
radio input "true"
click at [1208, 612] on button "Next" at bounding box center [1215, 615] width 85 height 44
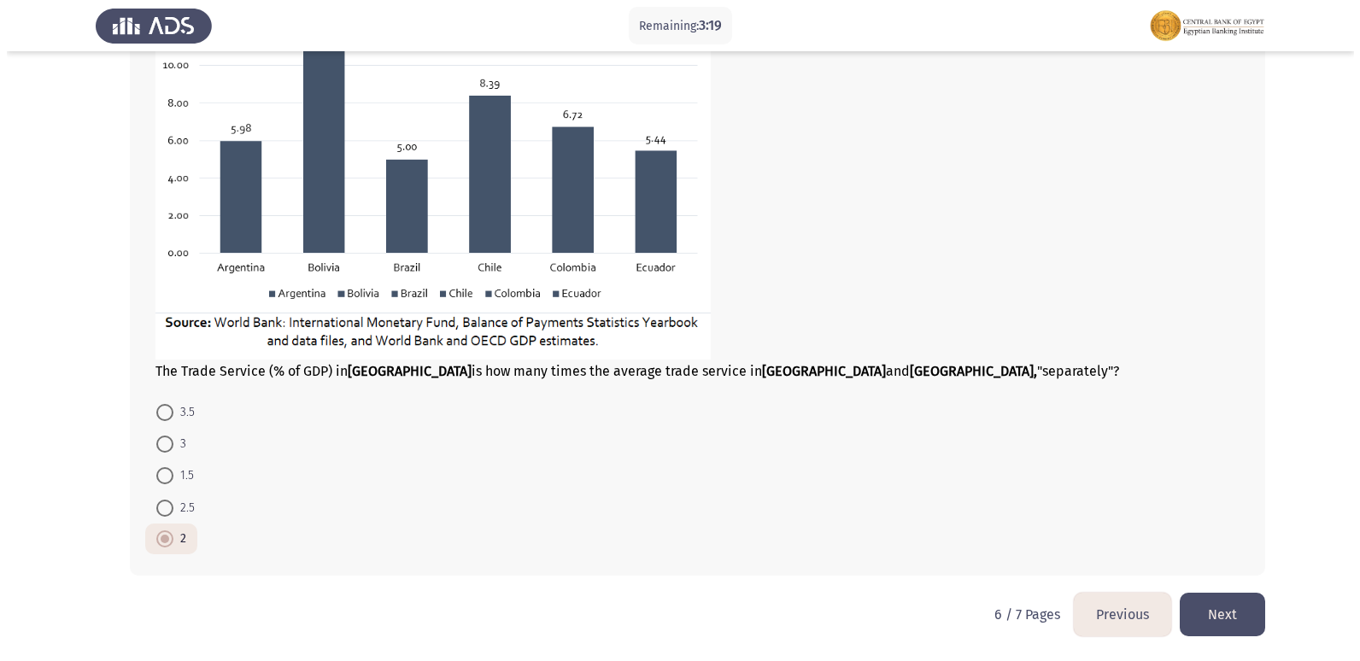
scroll to position [0, 0]
